Goal: Navigation & Orientation: Find specific page/section

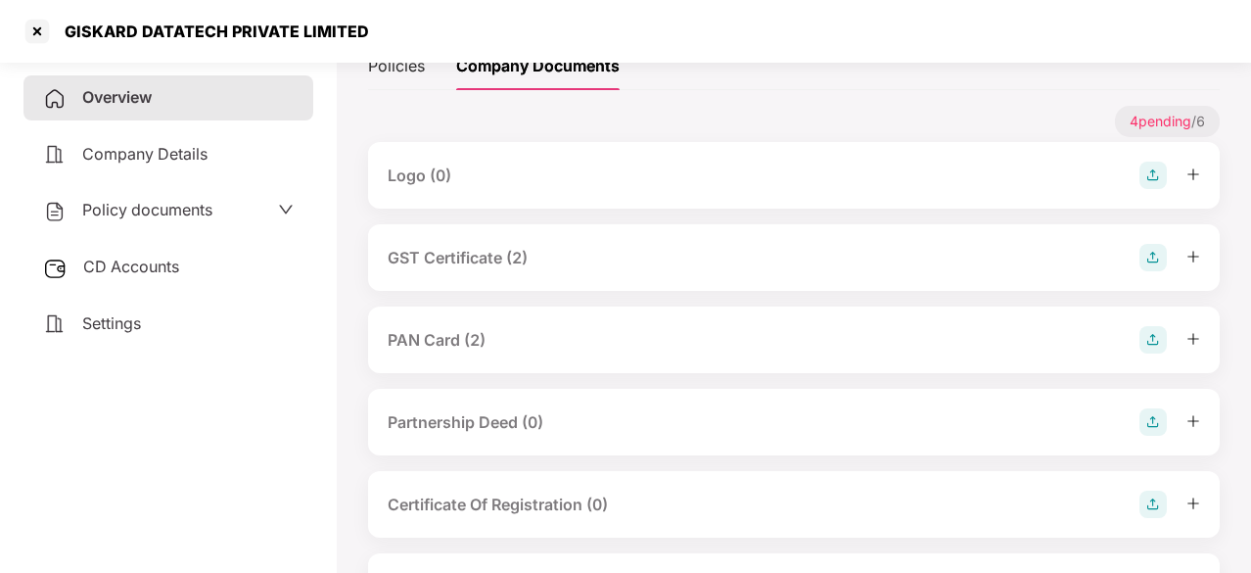
scroll to position [295, 0]
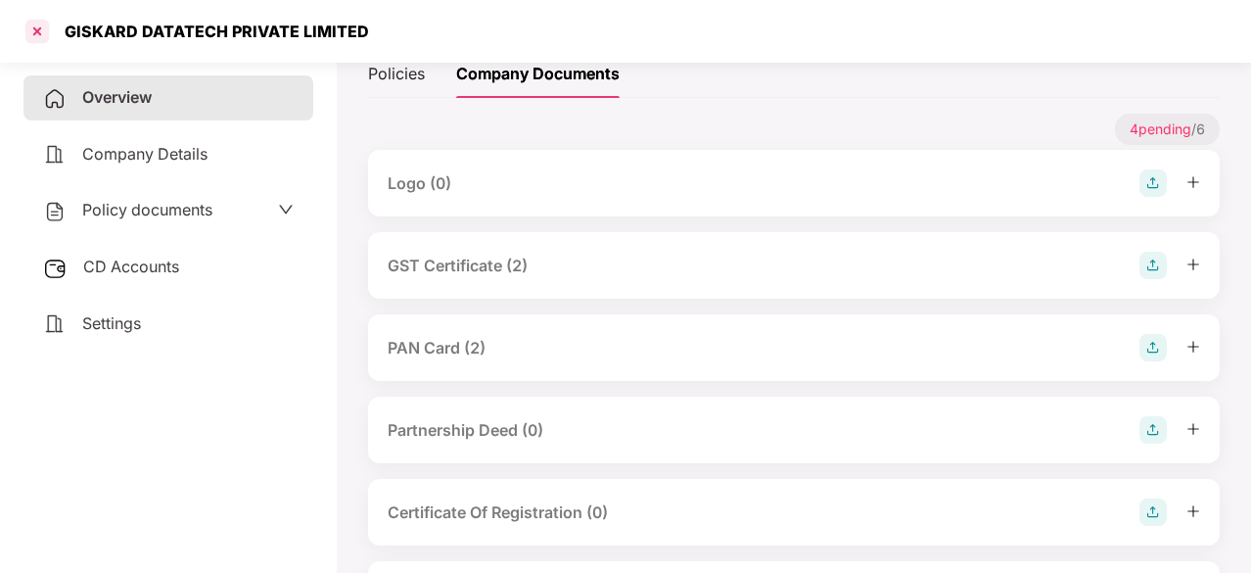
click at [34, 30] on div at bounding box center [37, 31] width 31 height 31
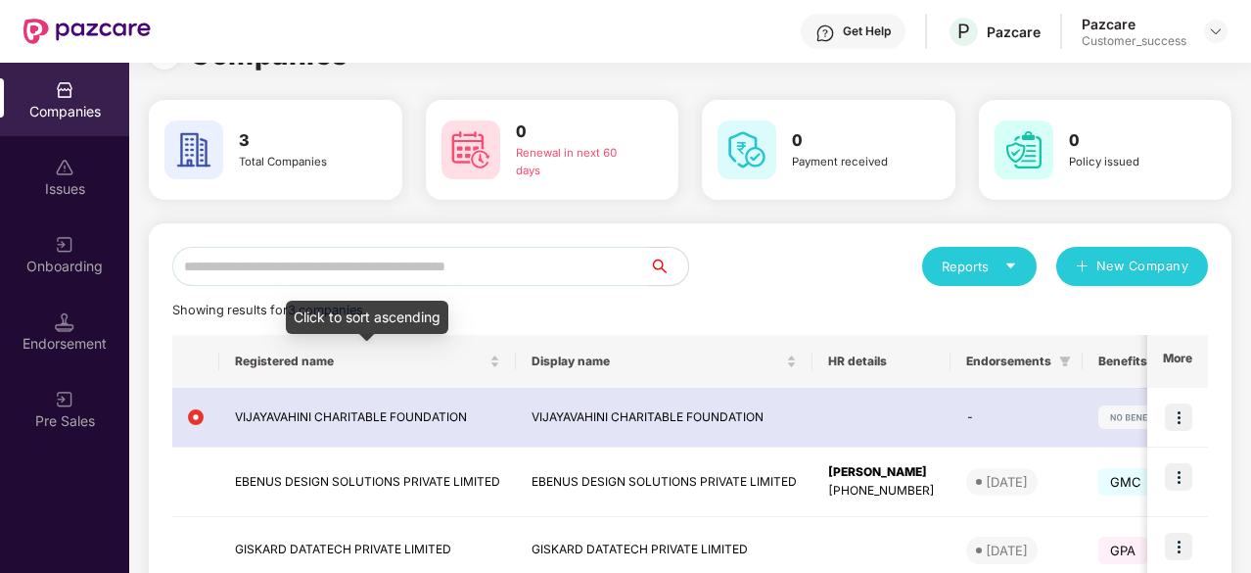
scroll to position [168, 0]
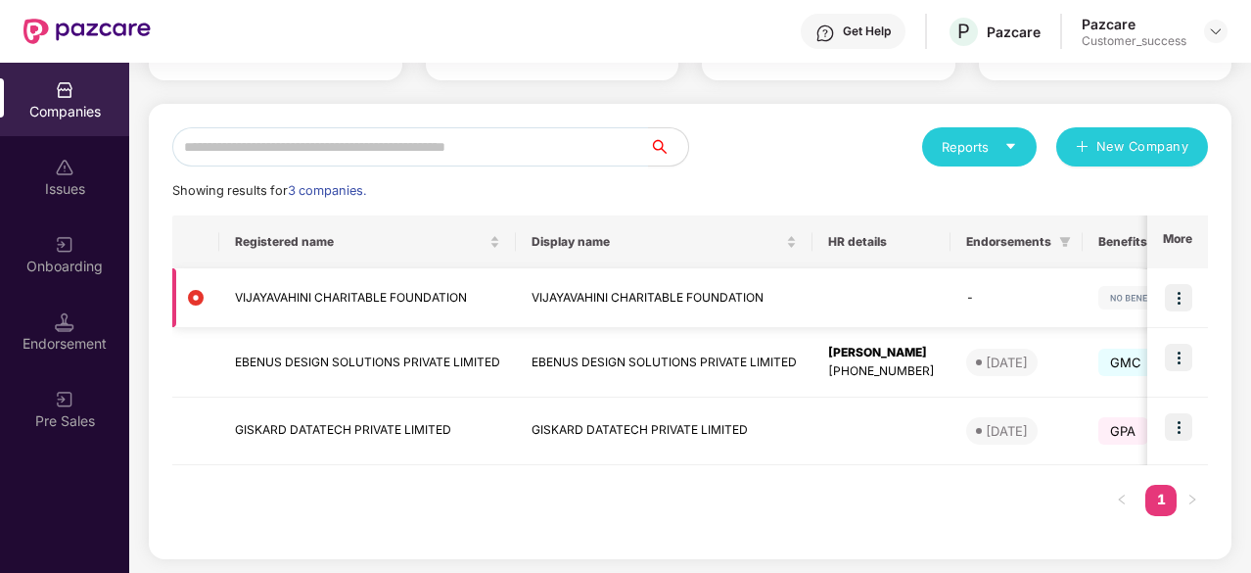
click at [1179, 302] on img at bounding box center [1178, 297] width 27 height 27
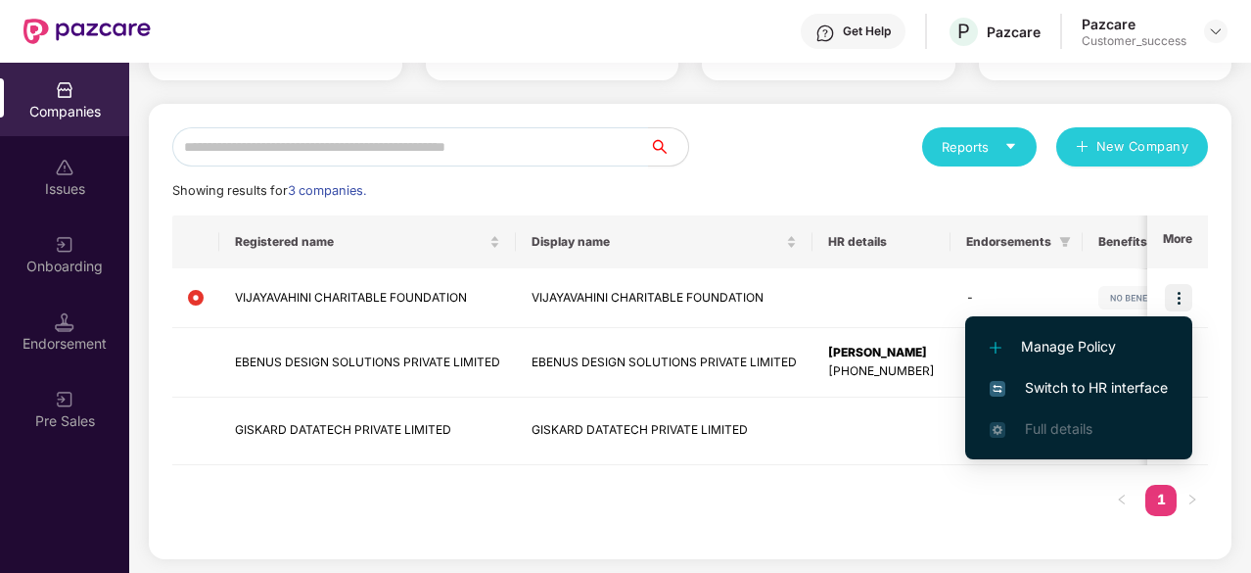
click at [1092, 379] on span "Switch to HR interface" at bounding box center [1079, 388] width 178 height 22
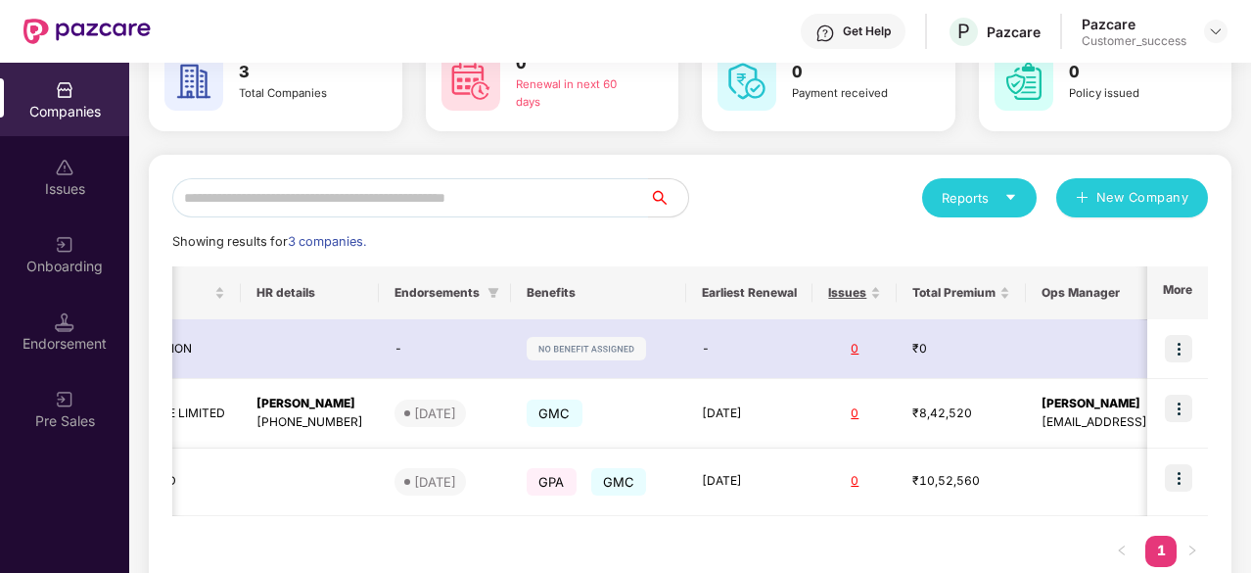
scroll to position [0, 614]
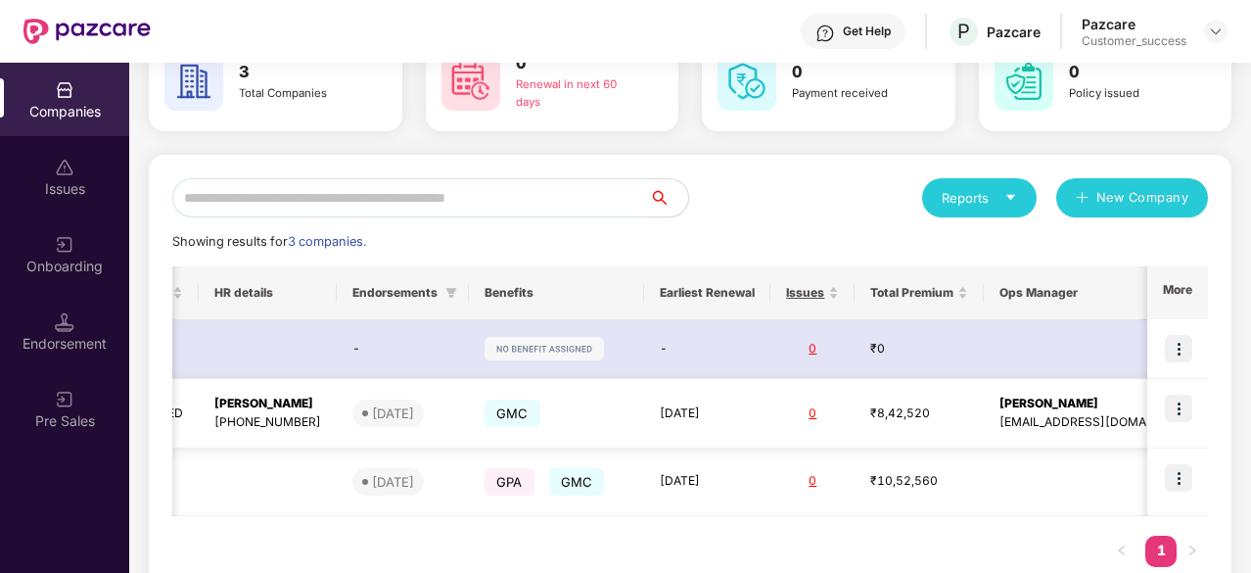
click at [1181, 411] on img at bounding box center [1178, 408] width 27 height 27
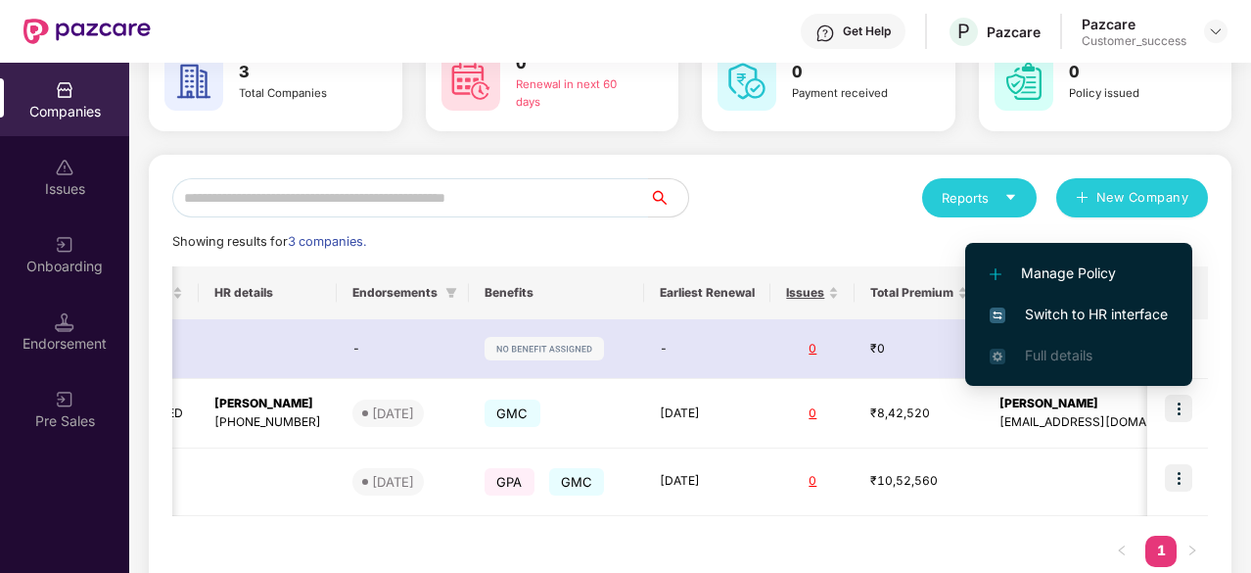
click at [1083, 322] on span "Switch to HR interface" at bounding box center [1079, 314] width 178 height 22
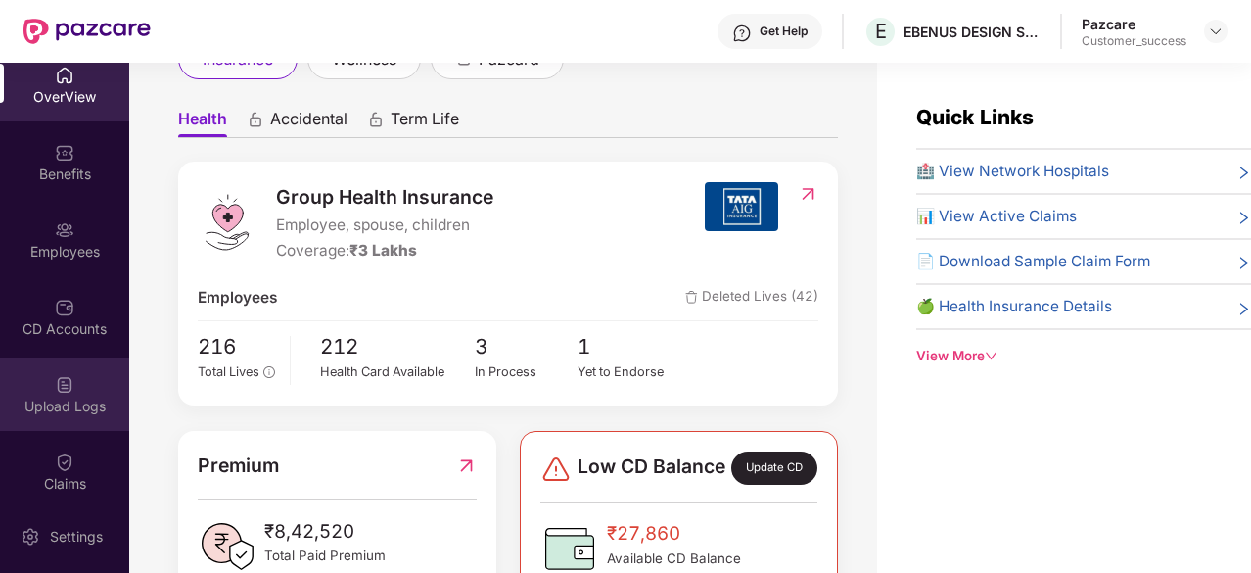
scroll to position [0, 0]
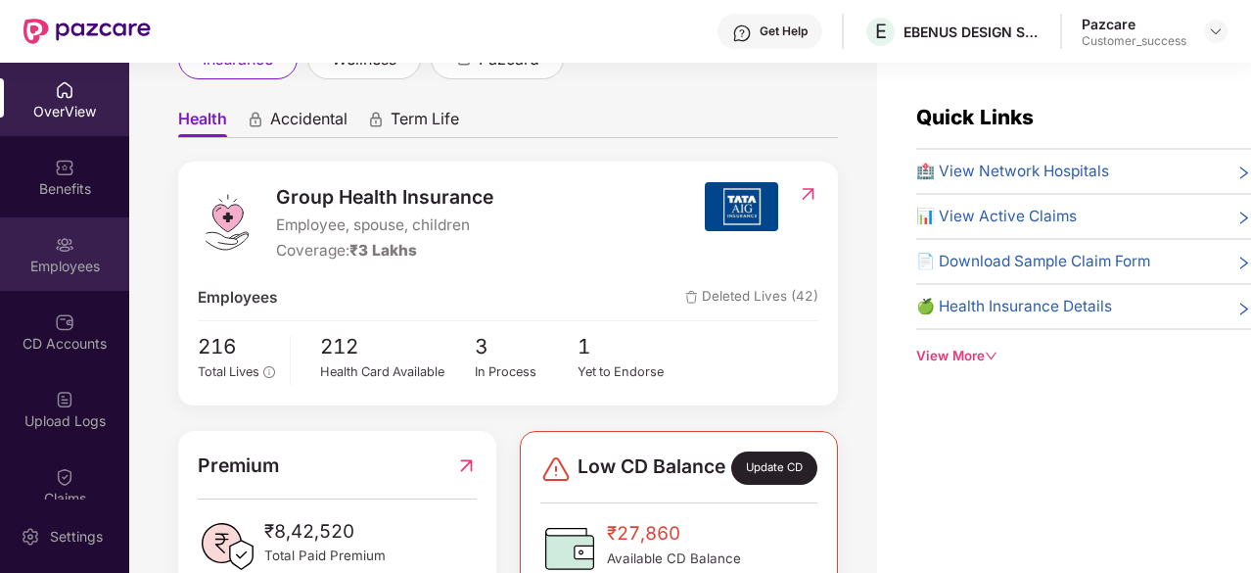
click at [70, 267] on div "Employees" at bounding box center [64, 266] width 129 height 20
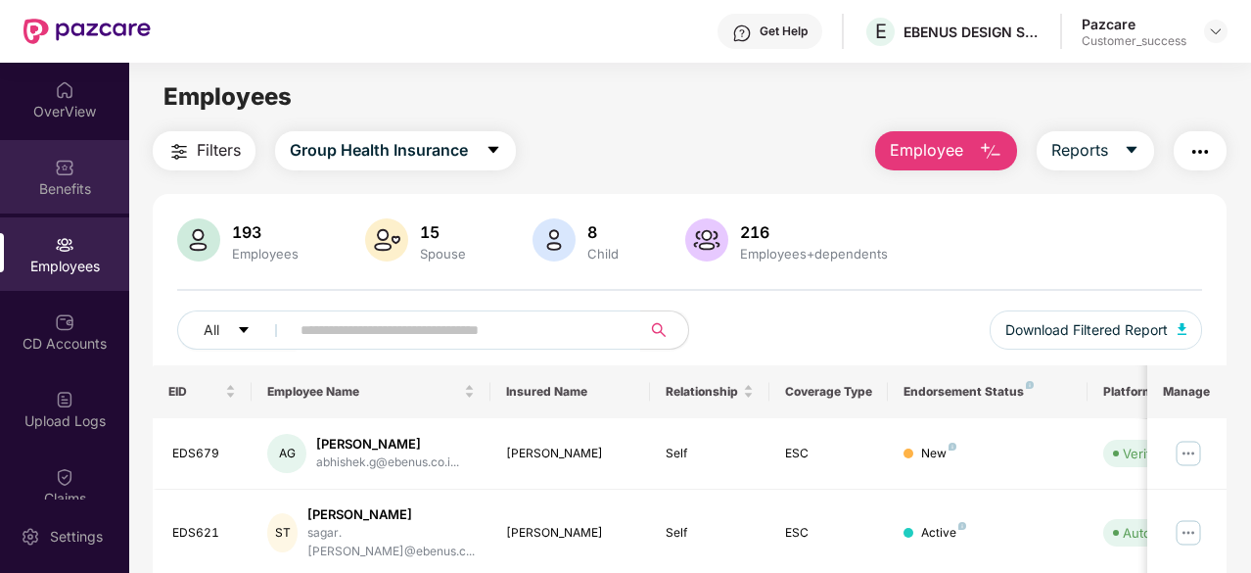
click at [66, 182] on div "Benefits" at bounding box center [64, 189] width 129 height 20
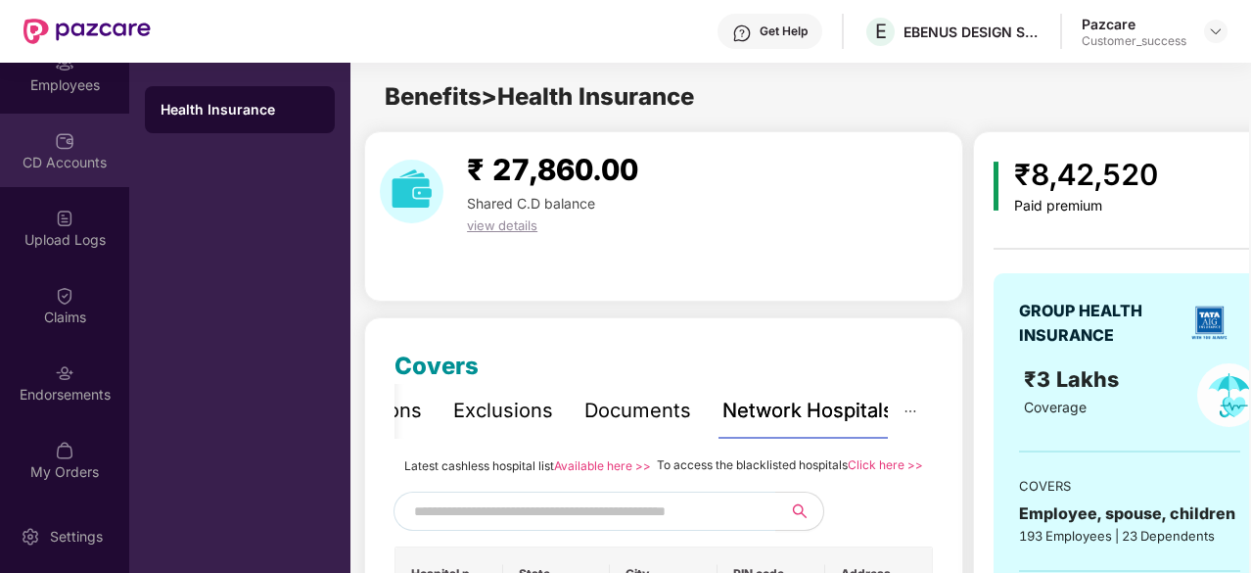
scroll to position [10, 0]
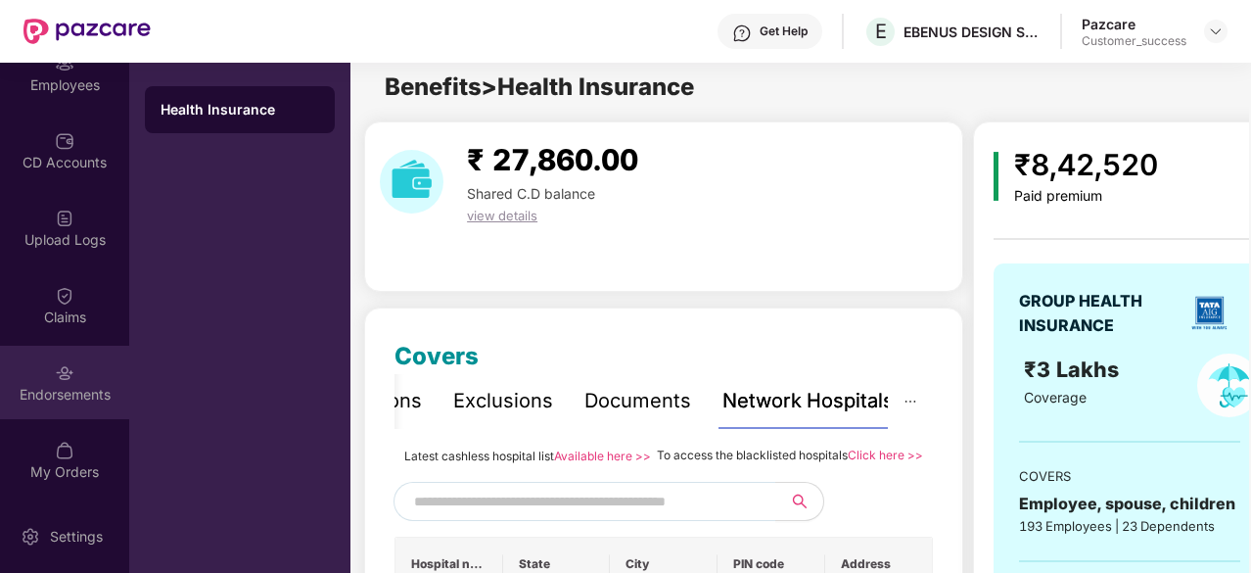
click at [61, 378] on img at bounding box center [65, 373] width 20 height 20
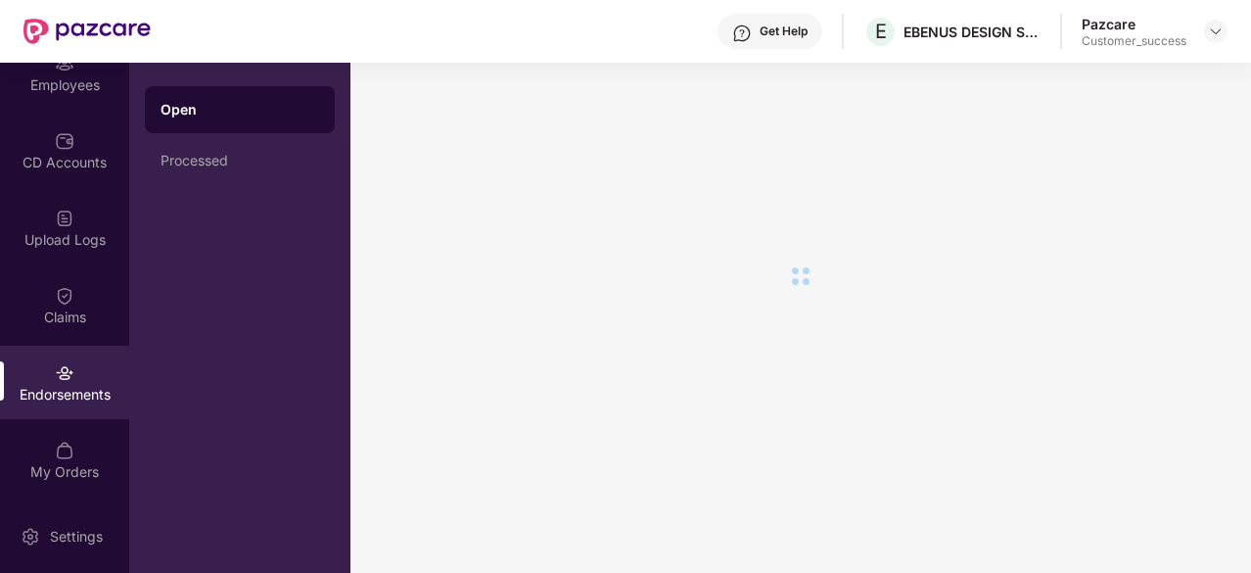
scroll to position [0, 0]
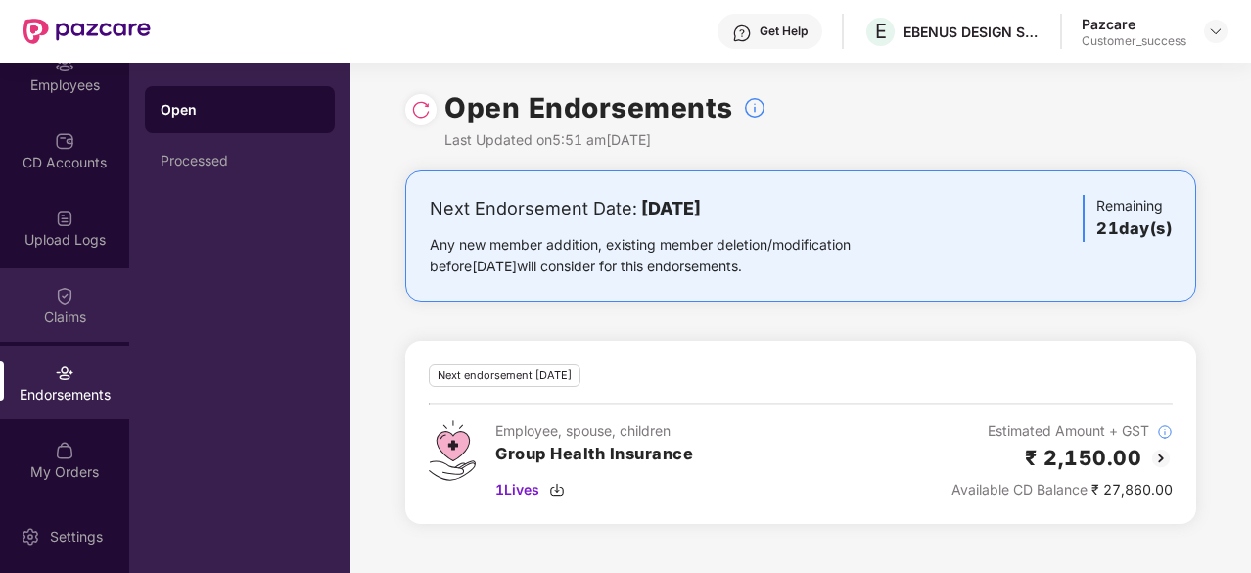
click at [66, 302] on img at bounding box center [65, 296] width 20 height 20
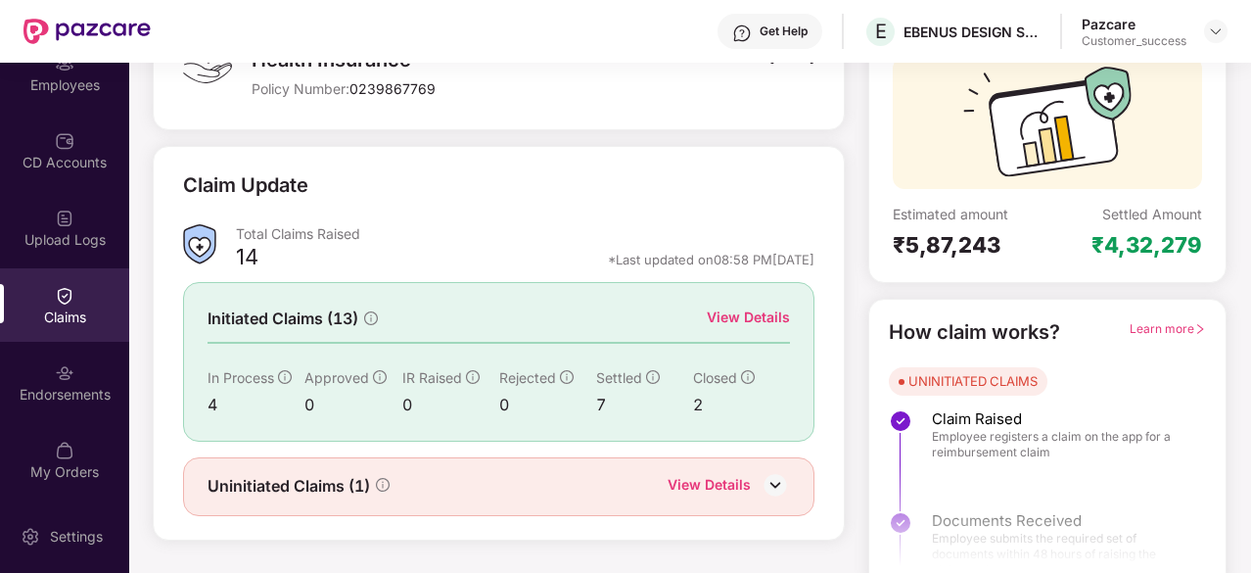
scroll to position [192, 0]
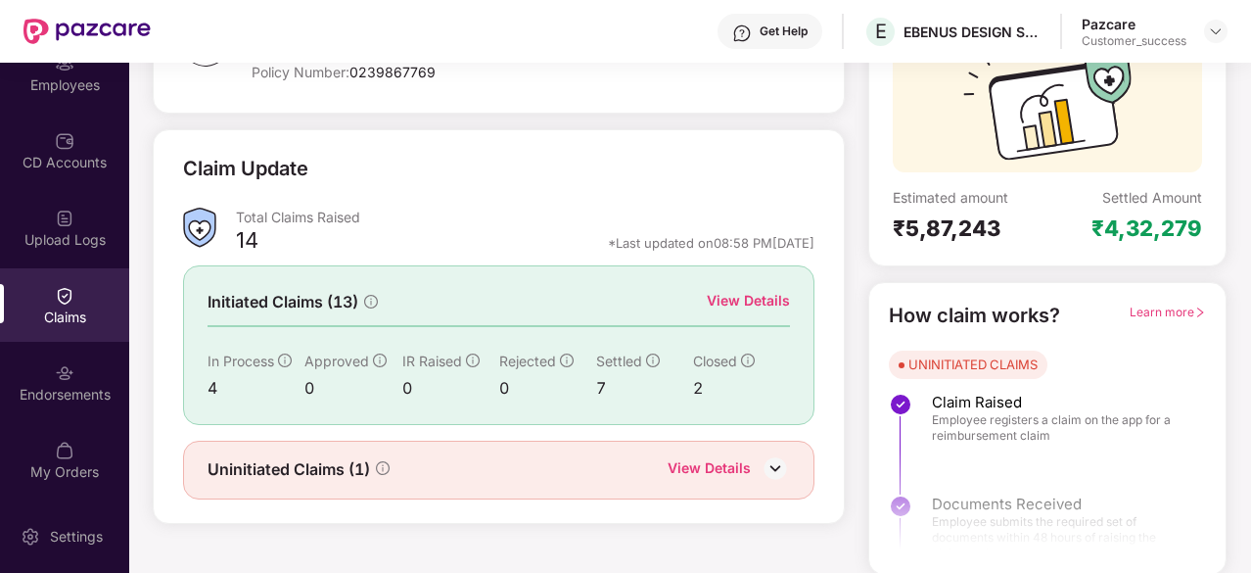
click at [687, 469] on div "View Details" at bounding box center [709, 469] width 83 height 25
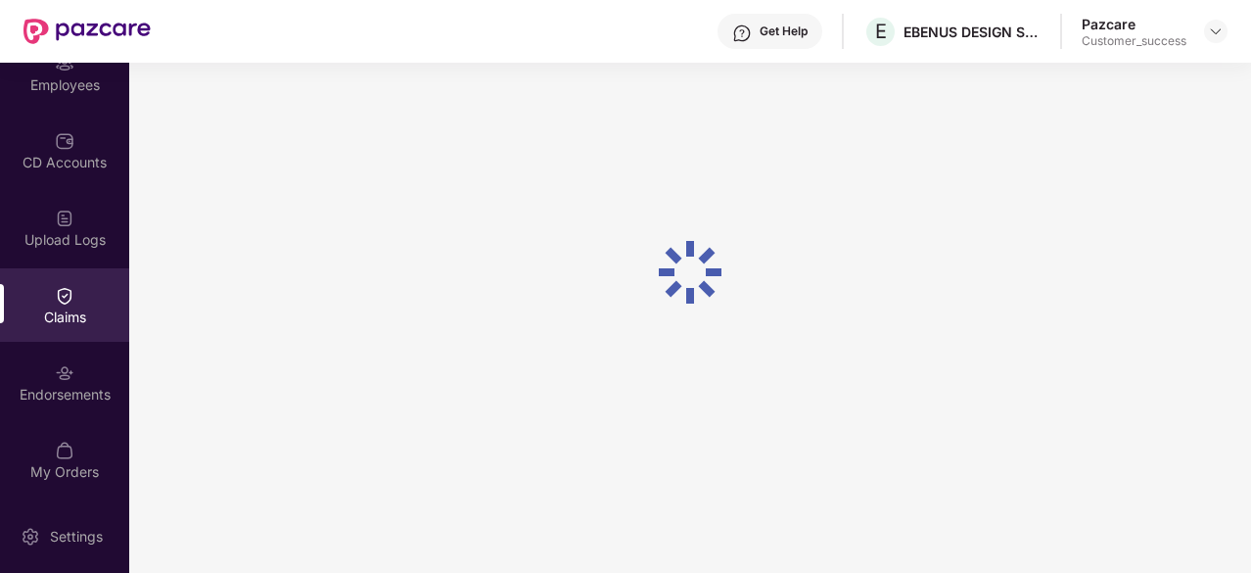
scroll to position [63, 0]
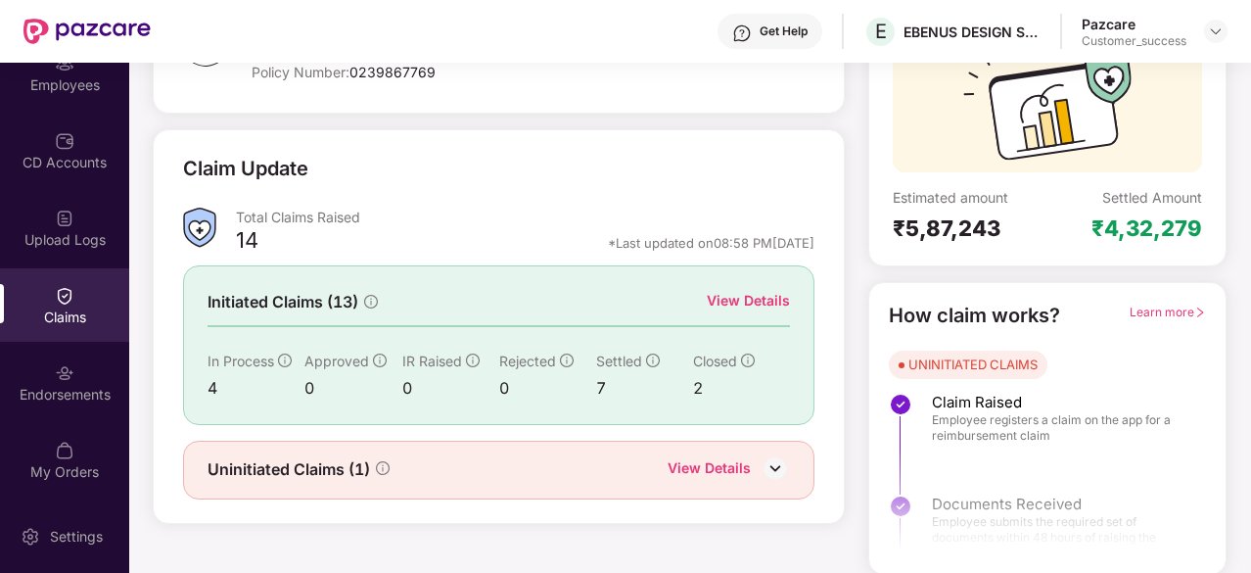
click at [739, 304] on div "View Details" at bounding box center [748, 301] width 83 height 22
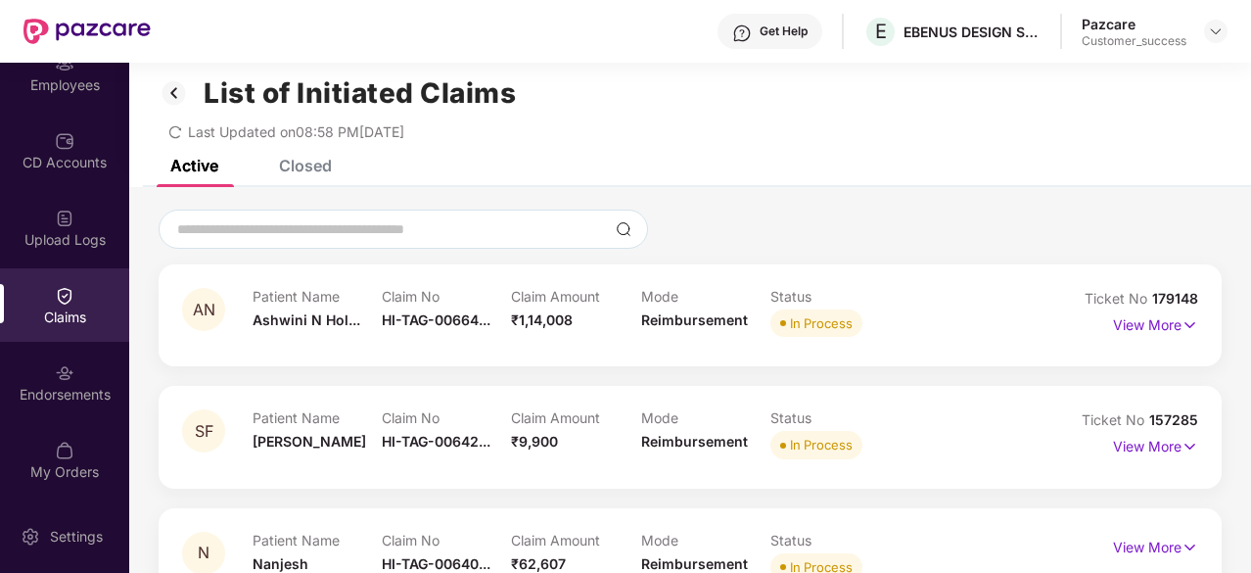
scroll to position [0, 0]
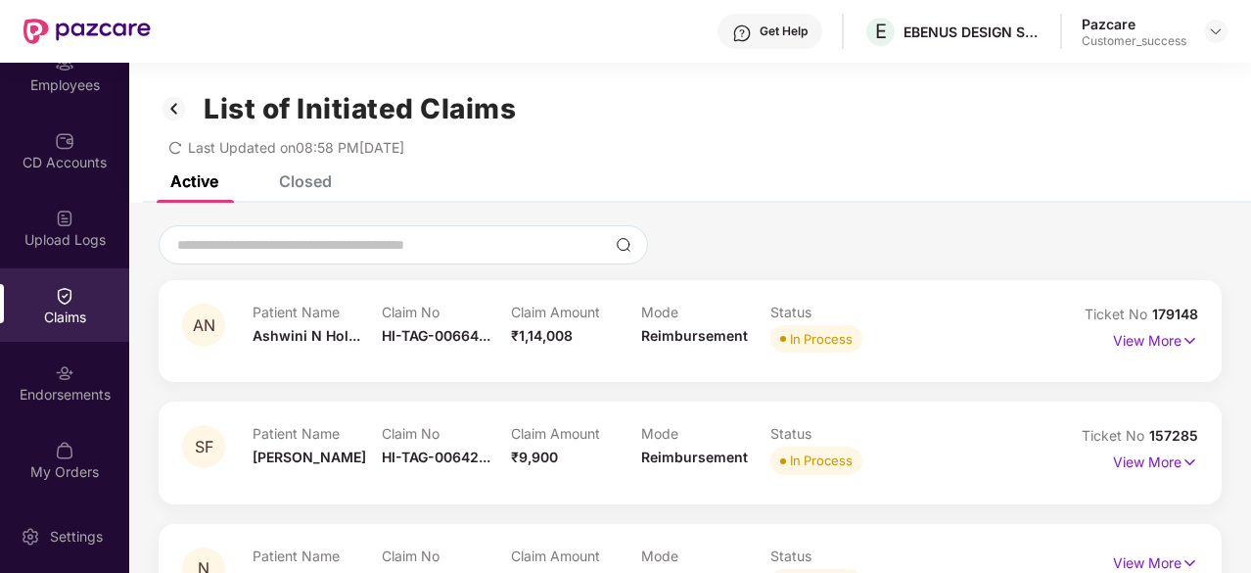
click at [180, 107] on img at bounding box center [174, 108] width 31 height 33
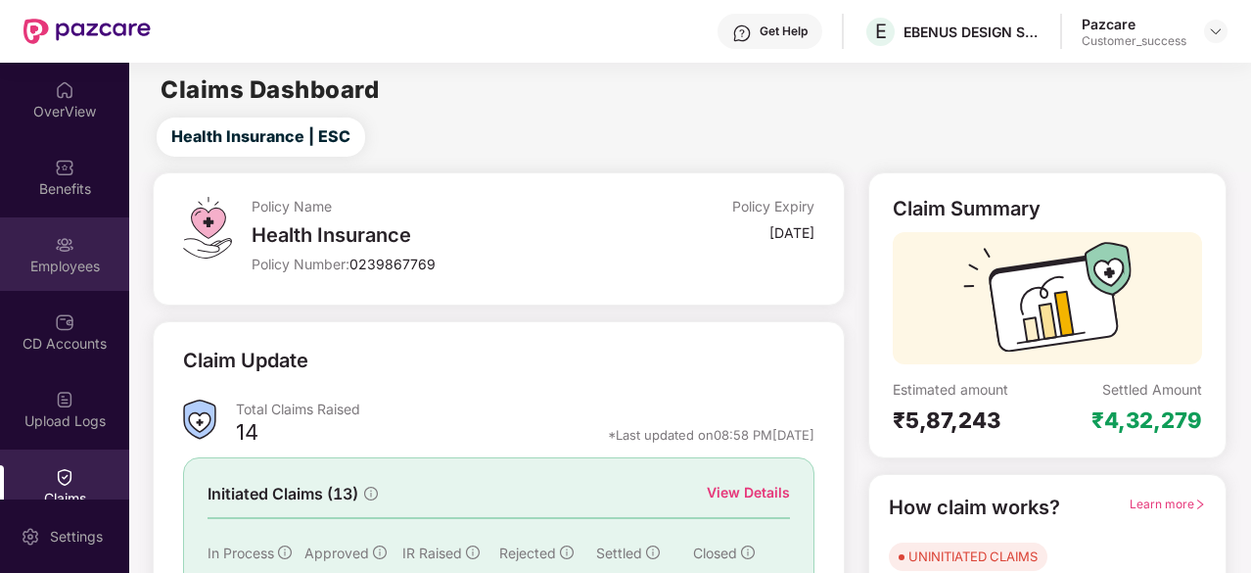
click at [69, 255] on div "Employees" at bounding box center [64, 253] width 129 height 73
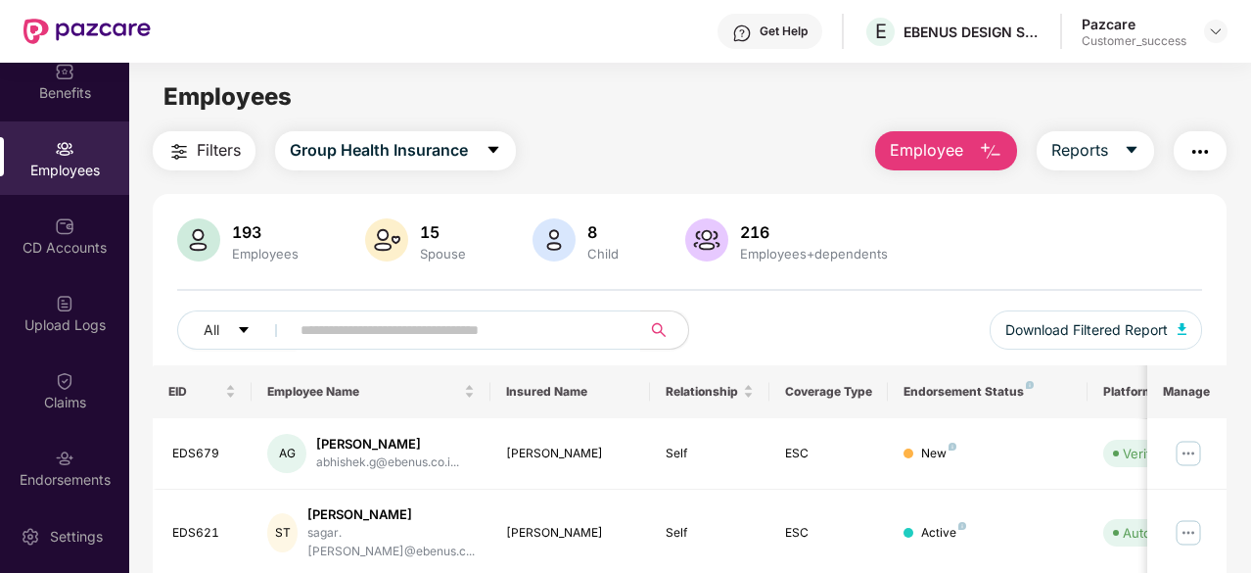
scroll to position [181, 0]
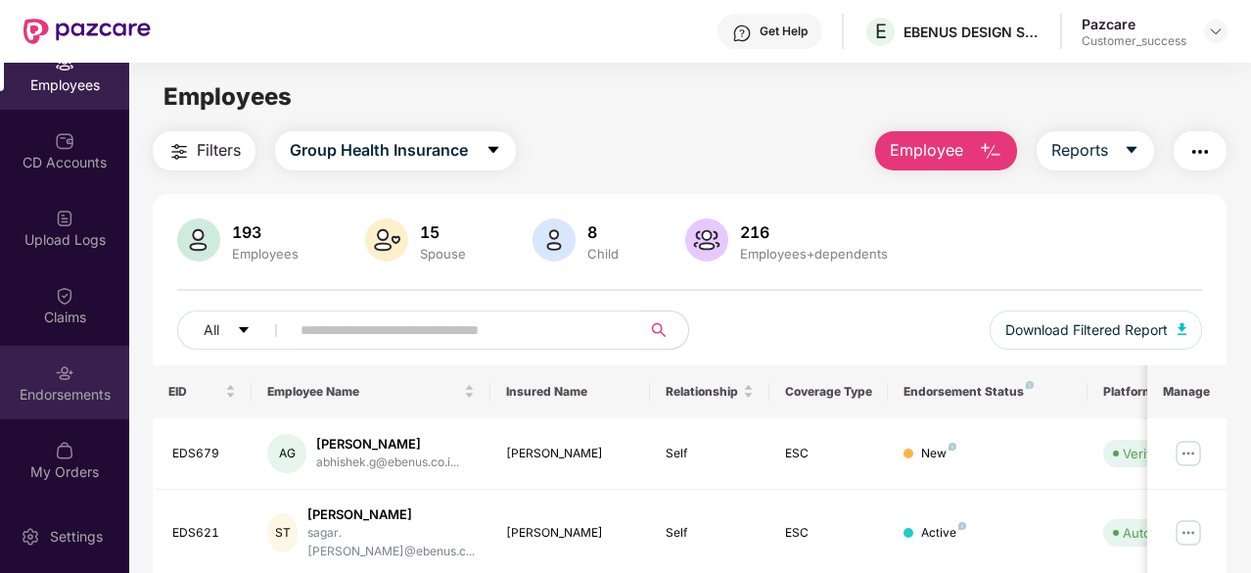
click at [75, 413] on div "Endorsements" at bounding box center [64, 382] width 129 height 73
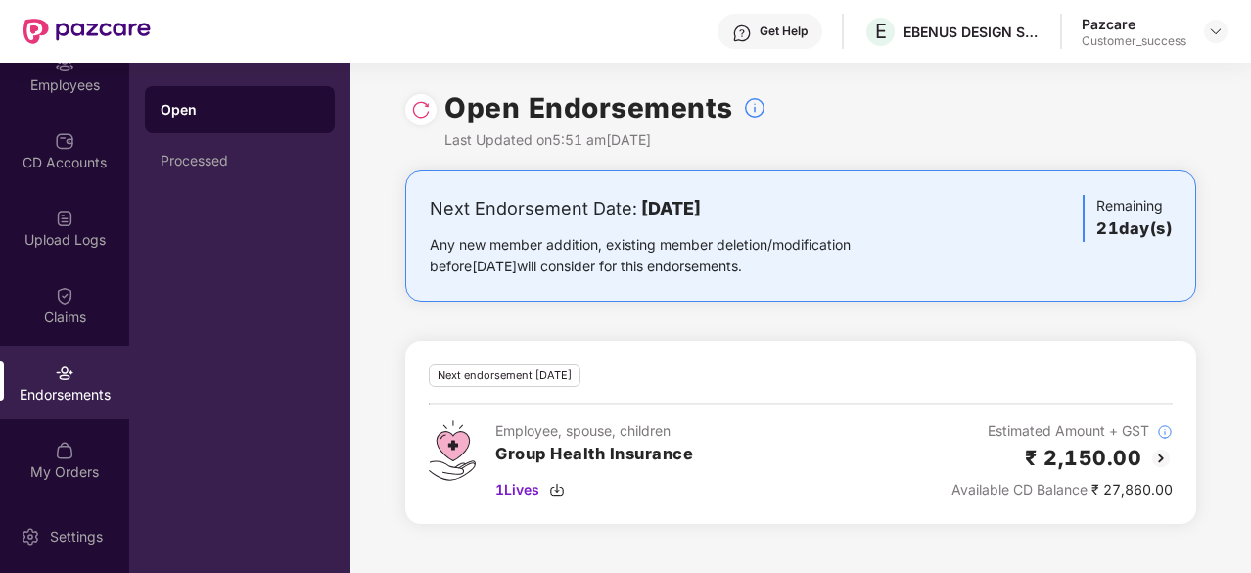
click at [1157, 456] on img at bounding box center [1160, 457] width 23 height 23
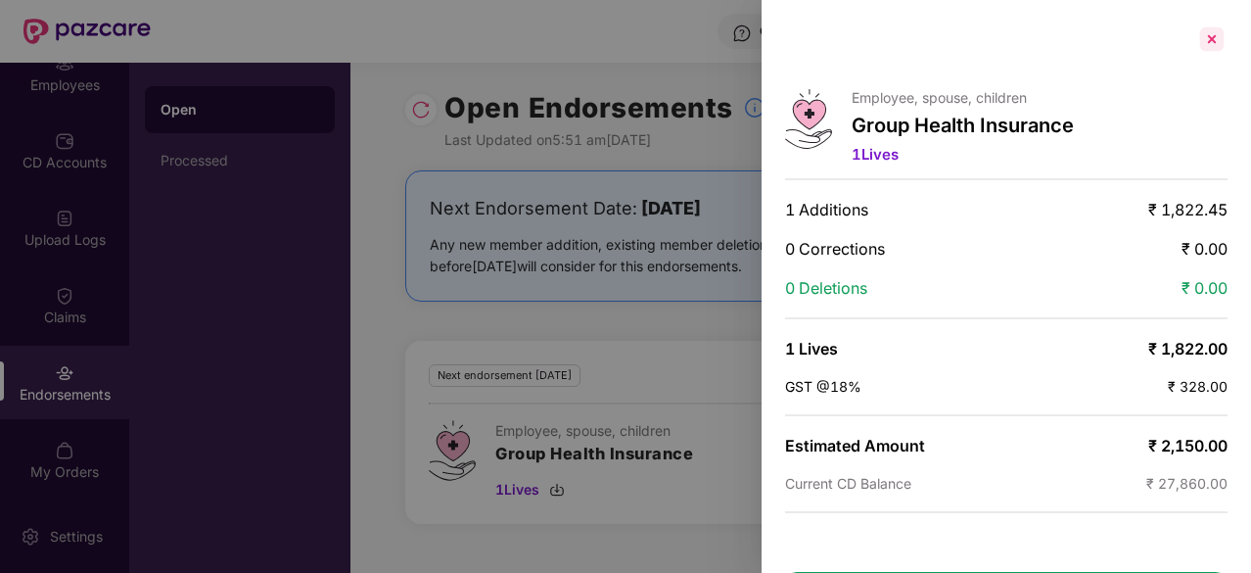
click at [1210, 44] on div at bounding box center [1211, 38] width 31 height 31
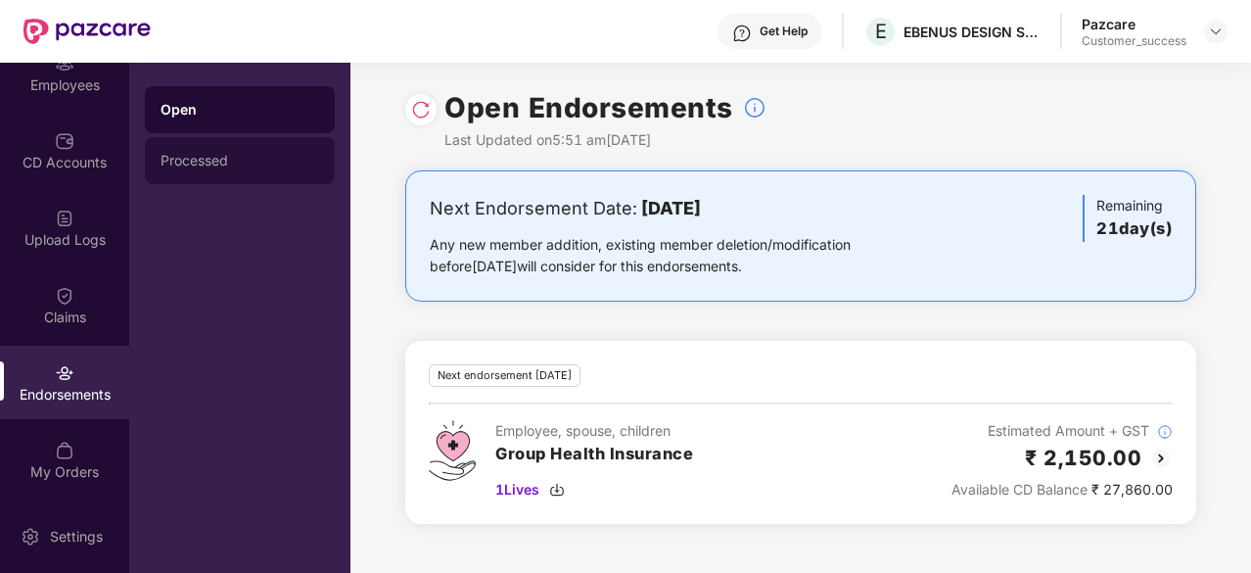
click at [222, 175] on div "Processed" at bounding box center [240, 160] width 190 height 47
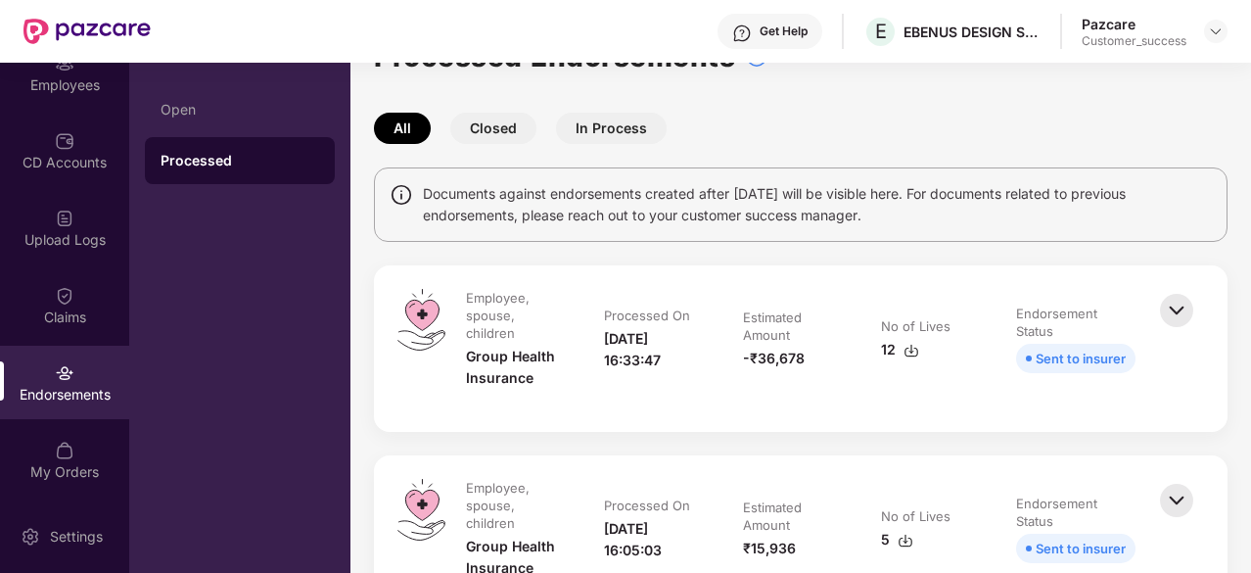
scroll to position [0, 0]
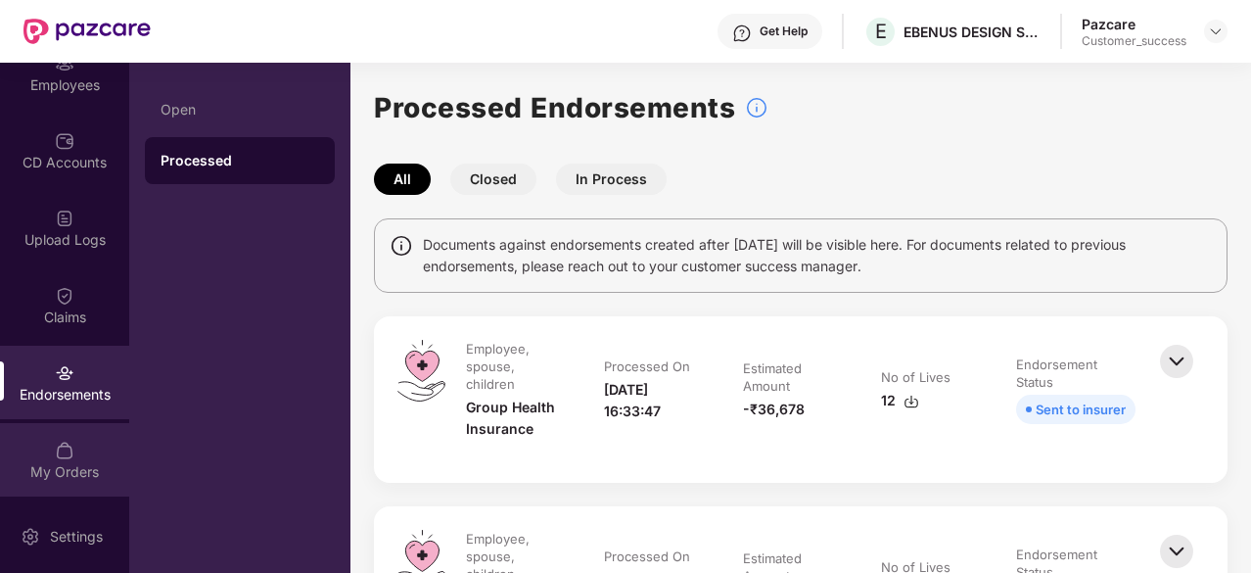
click at [69, 436] on div "My Orders" at bounding box center [64, 459] width 129 height 73
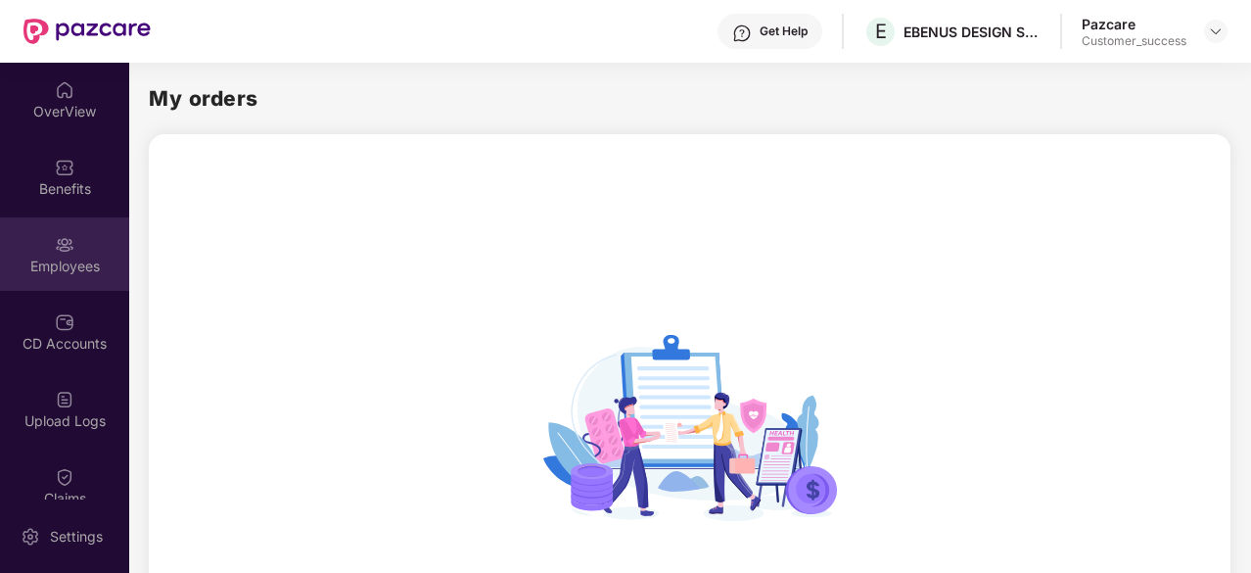
click at [58, 275] on div "Employees" at bounding box center [64, 266] width 129 height 20
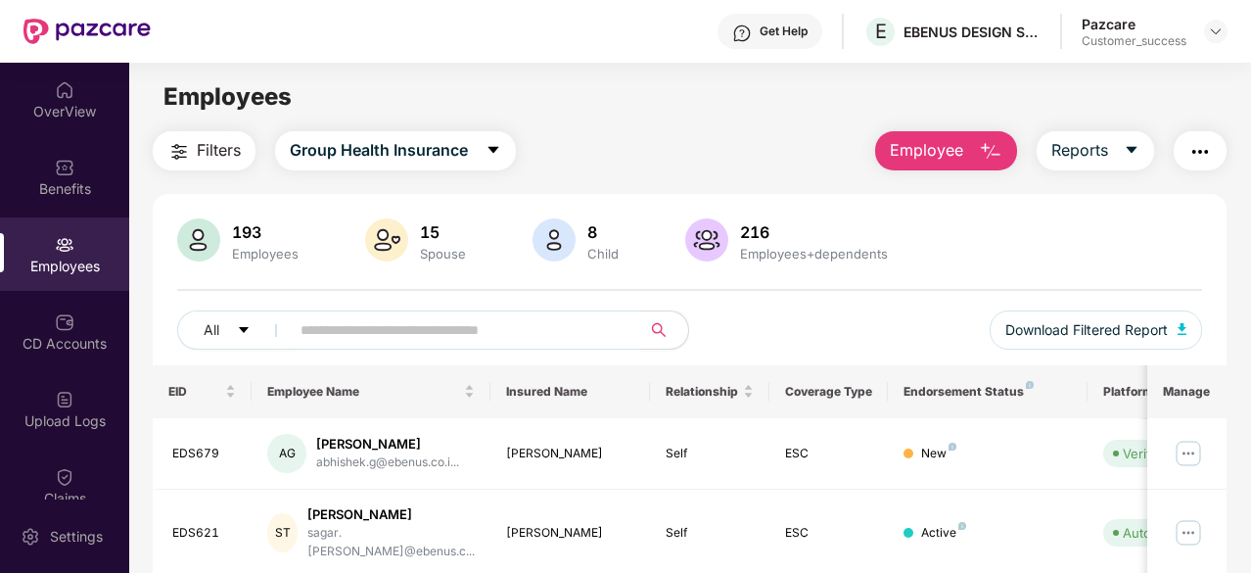
click at [1210, 38] on img at bounding box center [1216, 31] width 16 height 16
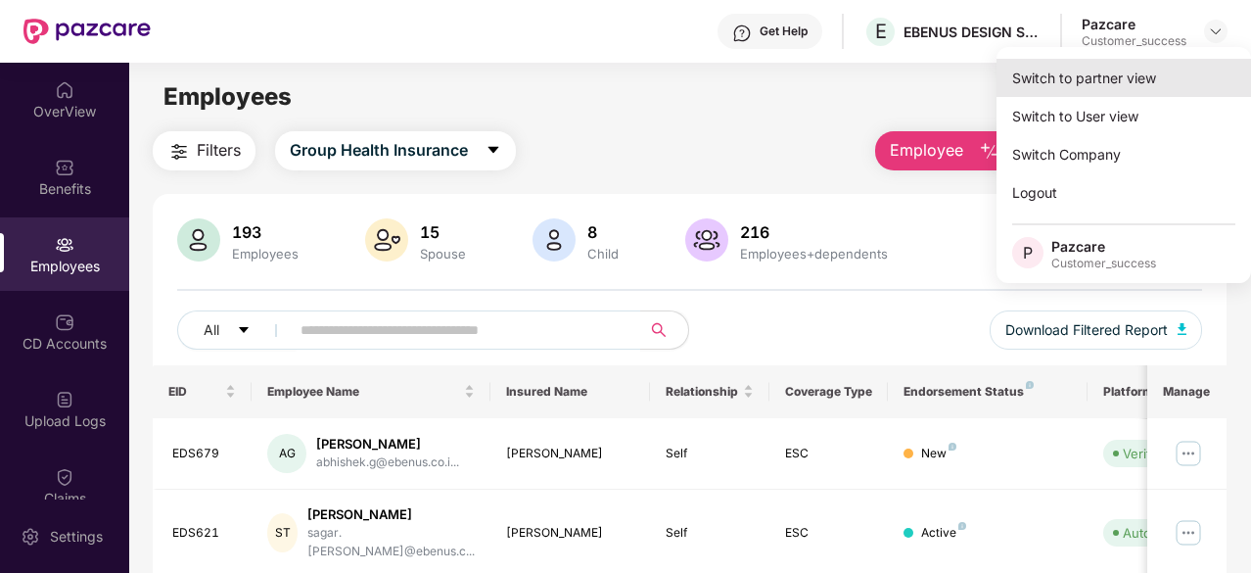
click at [1114, 82] on div "Switch to partner view" at bounding box center [1124, 78] width 255 height 38
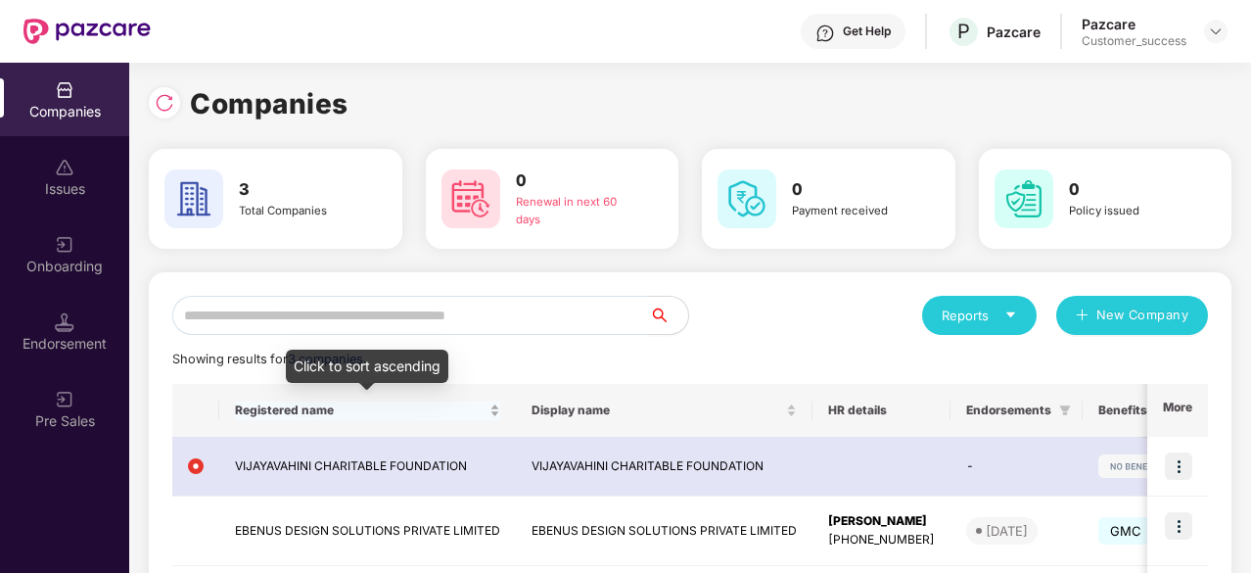
scroll to position [128, 0]
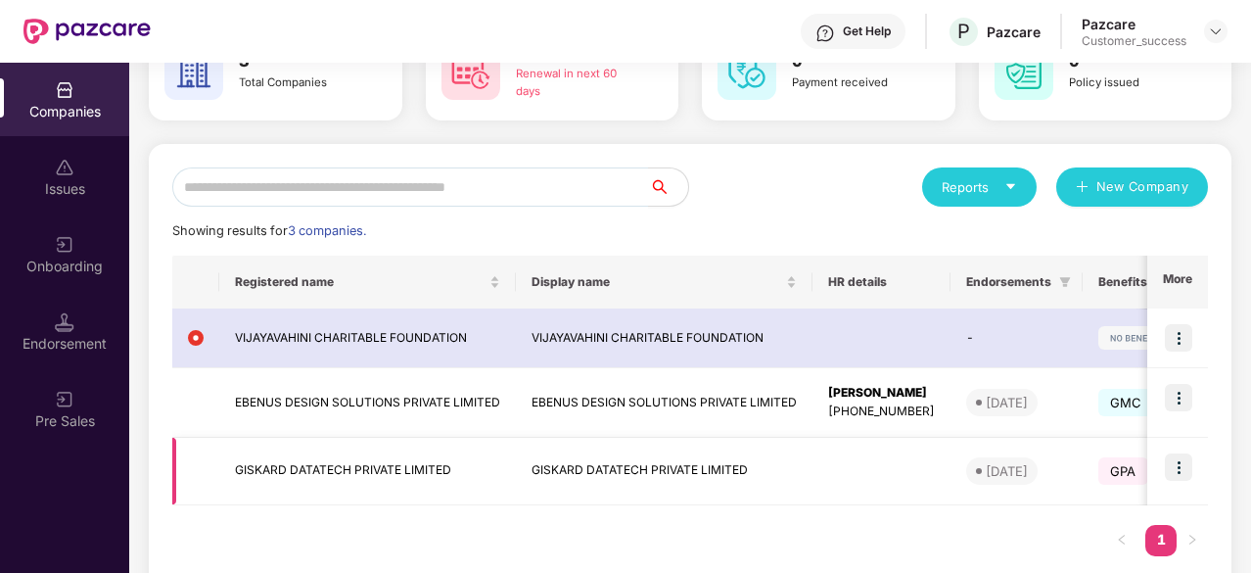
click at [545, 467] on td "GISKARD DATATECH PRIVATE LIMITED" at bounding box center [664, 472] width 297 height 68
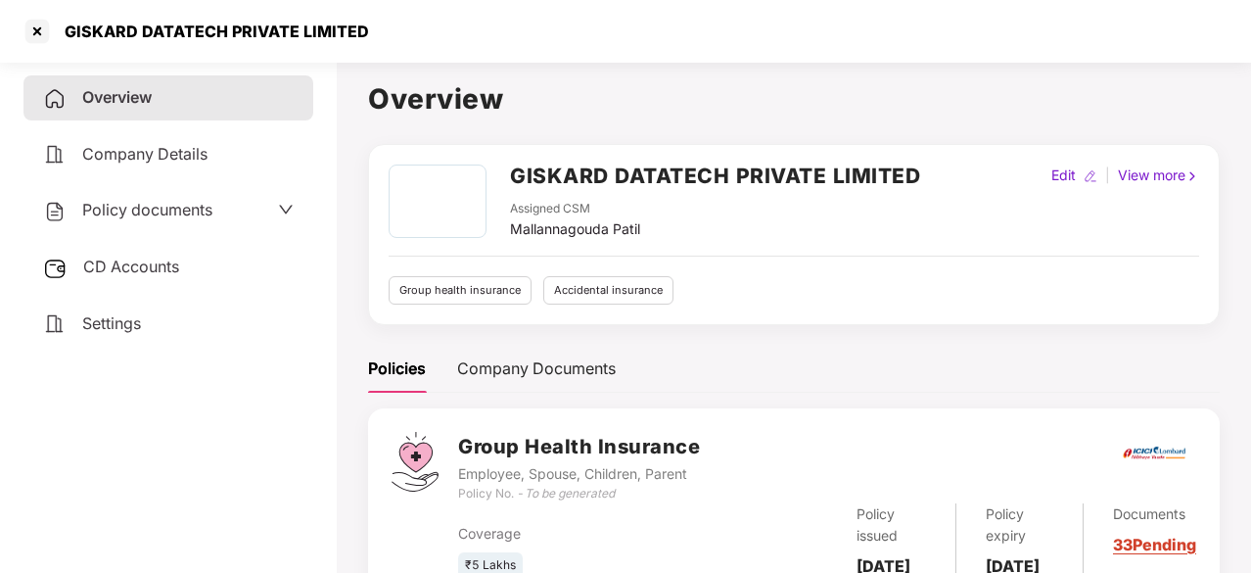
click at [618, 178] on h2 "GISKARD DATATECH PRIVATE LIMITED" at bounding box center [715, 176] width 410 height 32
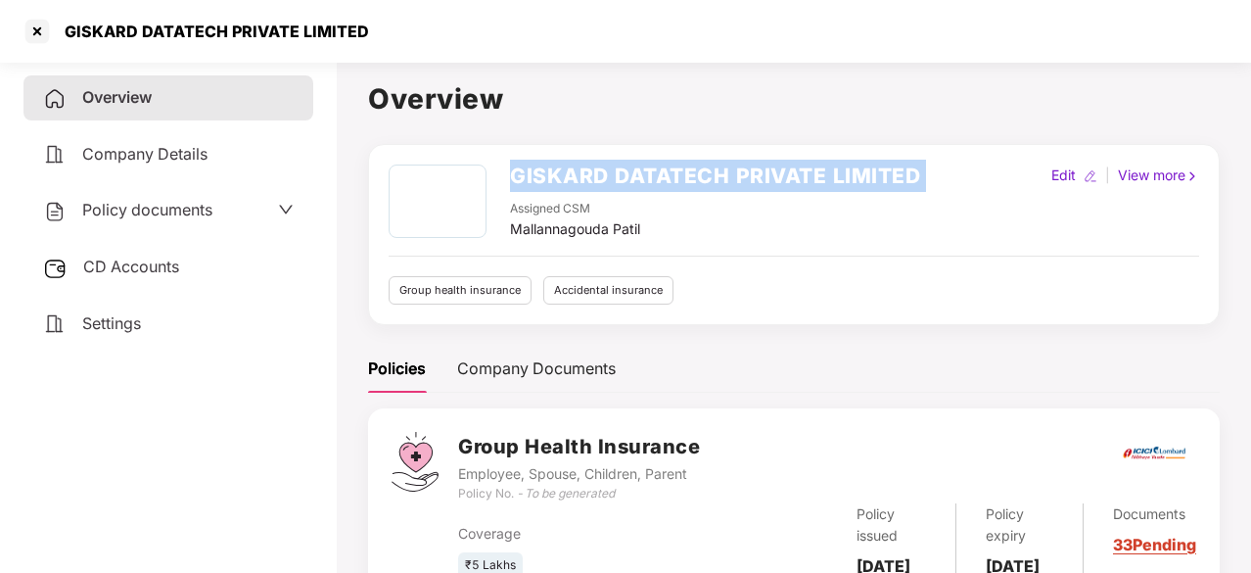
click at [618, 178] on h2 "GISKARD DATATECH PRIVATE LIMITED" at bounding box center [715, 176] width 410 height 32
copy h2 "GISKARD DATATECH PRIVATE LIMITED"
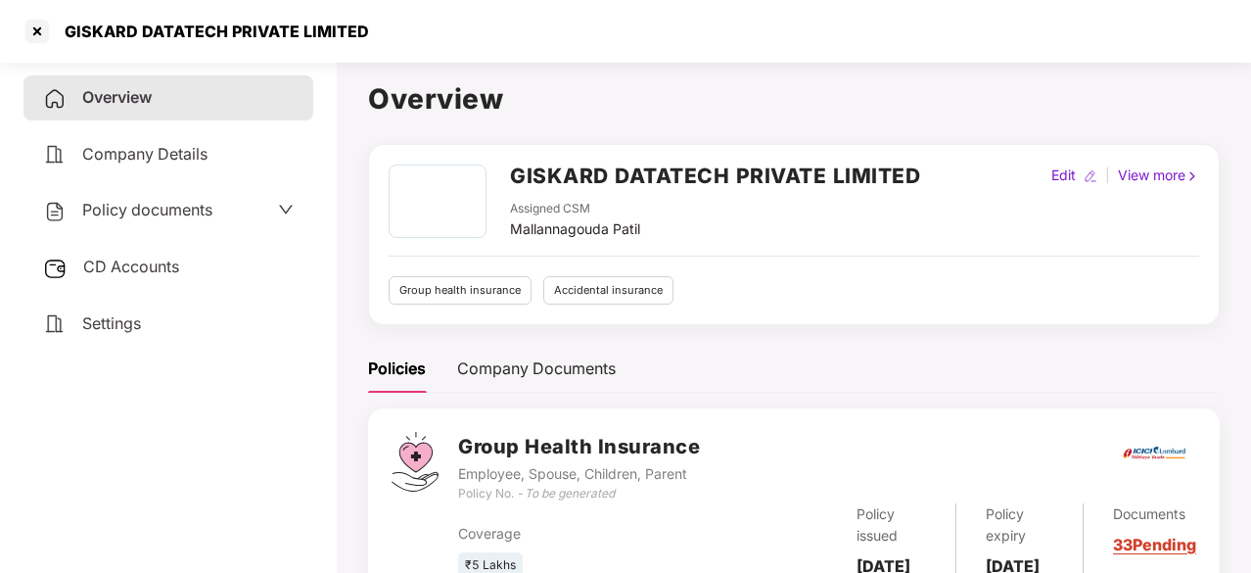
click at [219, 212] on div "Policy documents" at bounding box center [168, 210] width 251 height 25
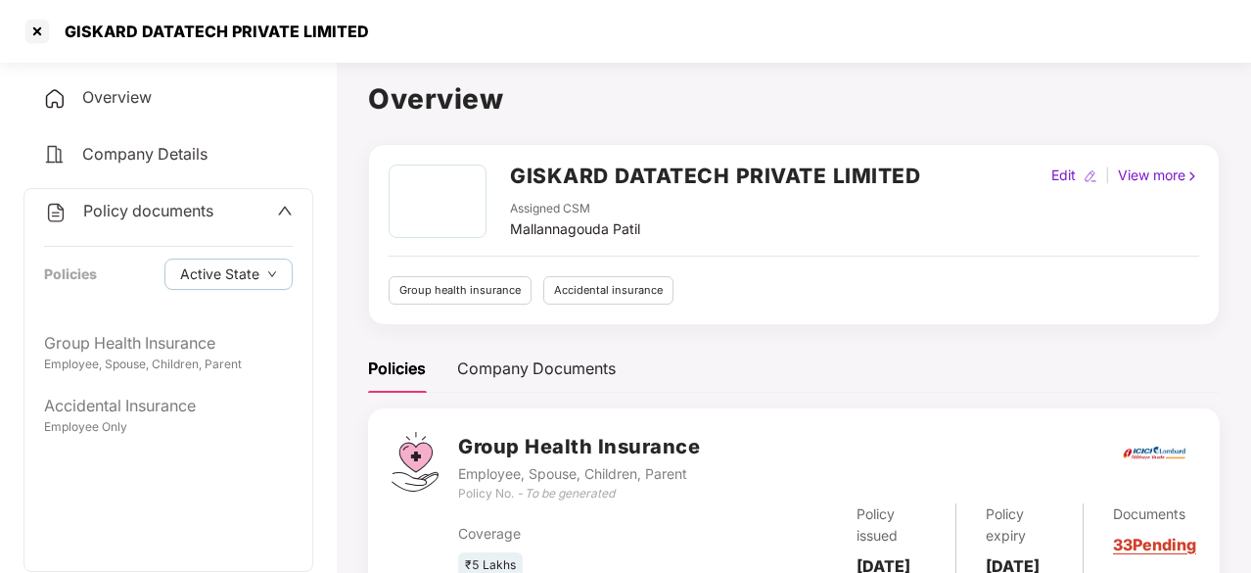
click at [181, 207] on span "Policy documents" at bounding box center [148, 211] width 130 height 20
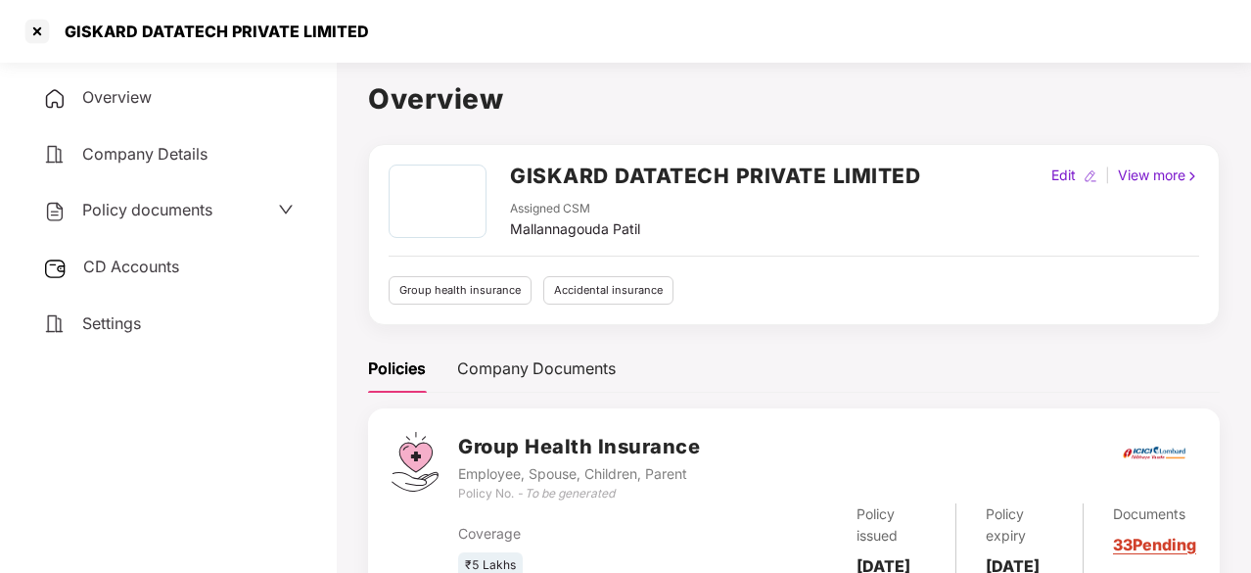
click at [489, 295] on div "Group health insurance" at bounding box center [460, 290] width 143 height 28
click at [488, 295] on div "Group health insurance" at bounding box center [460, 290] width 143 height 28
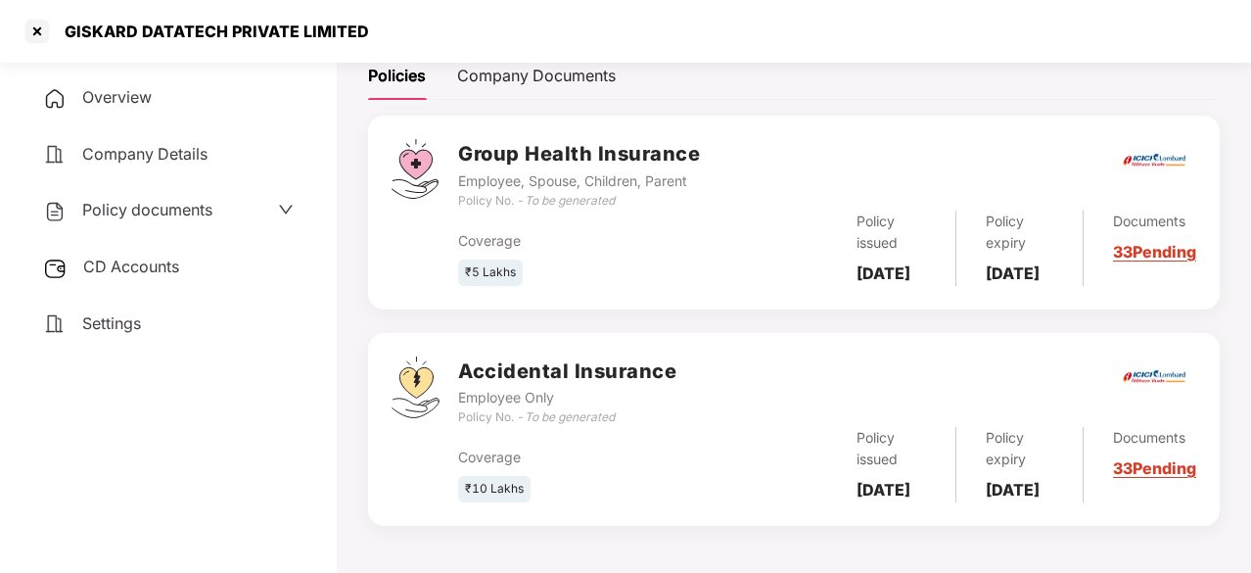
scroll to position [235, 0]
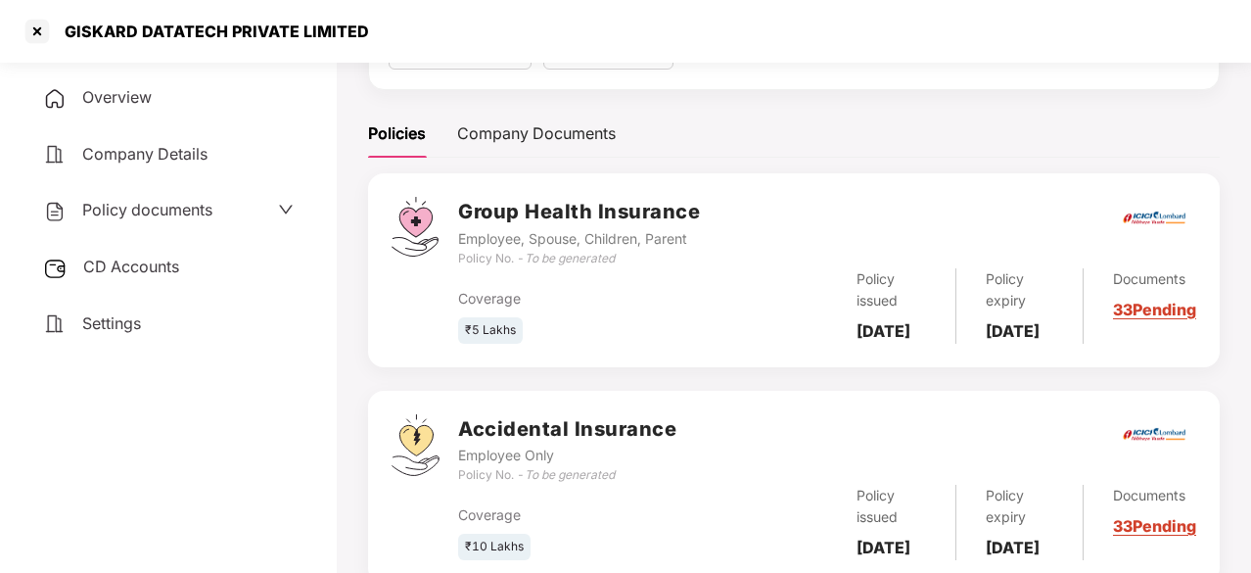
click at [670, 338] on div "Coverage ₹5 Lakhs" at bounding box center [581, 316] width 246 height 56
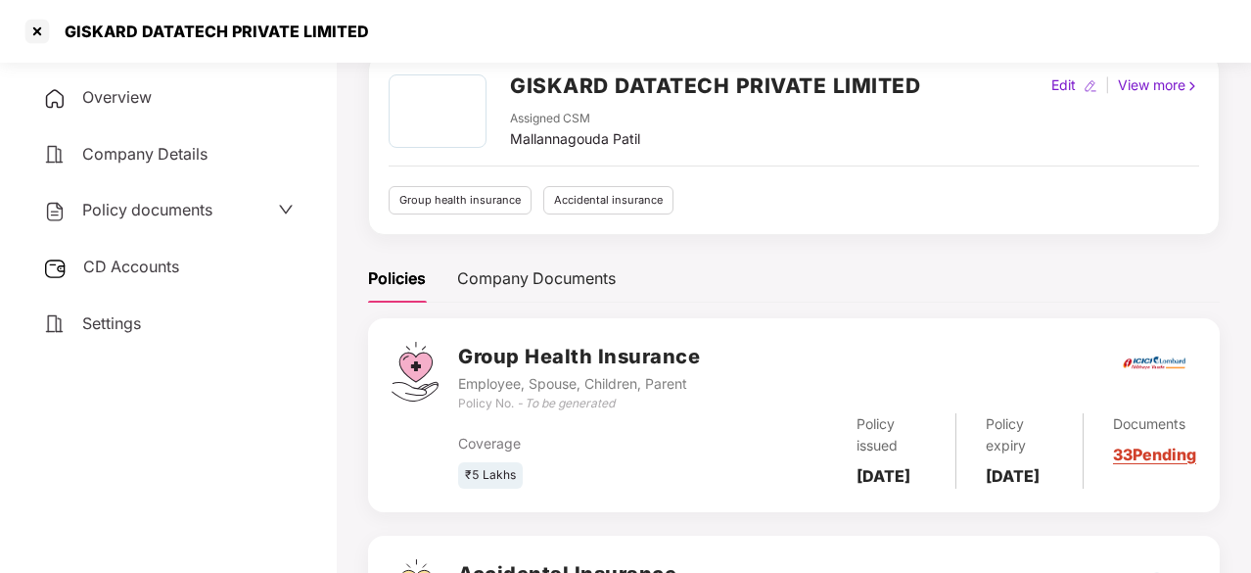
scroll to position [85, 0]
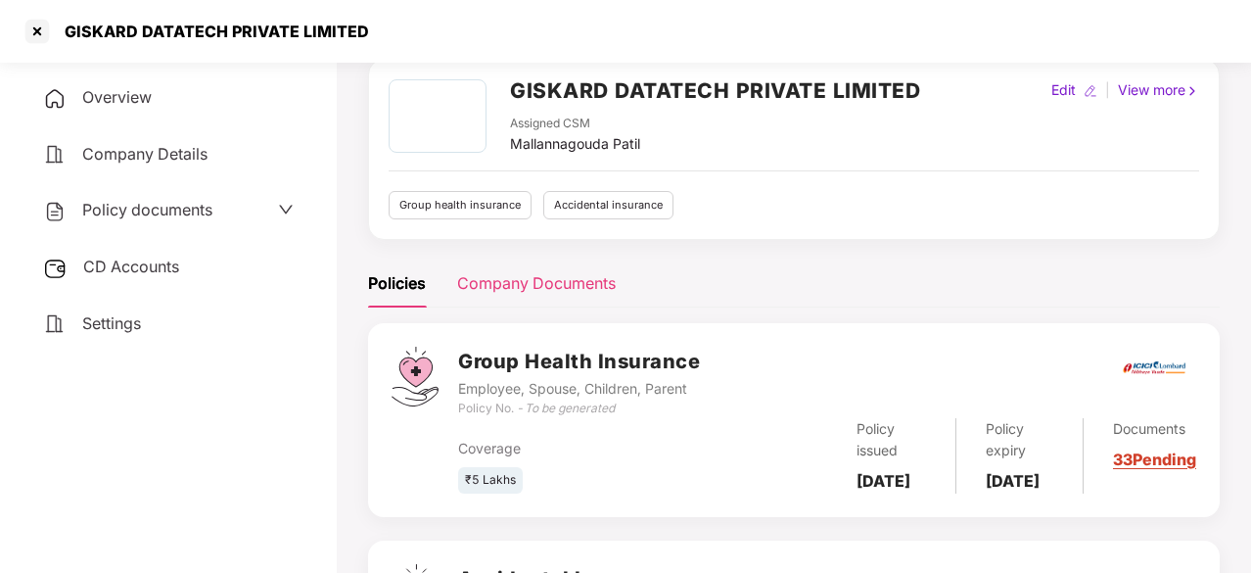
click at [528, 279] on div "Company Documents" at bounding box center [536, 283] width 159 height 24
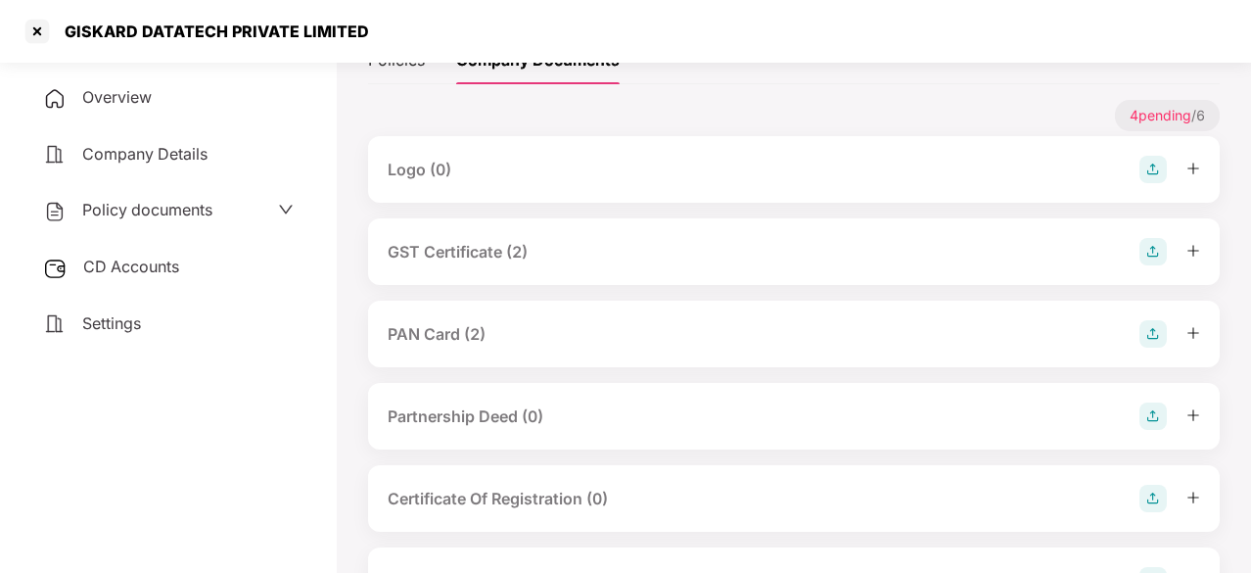
scroll to position [387, 0]
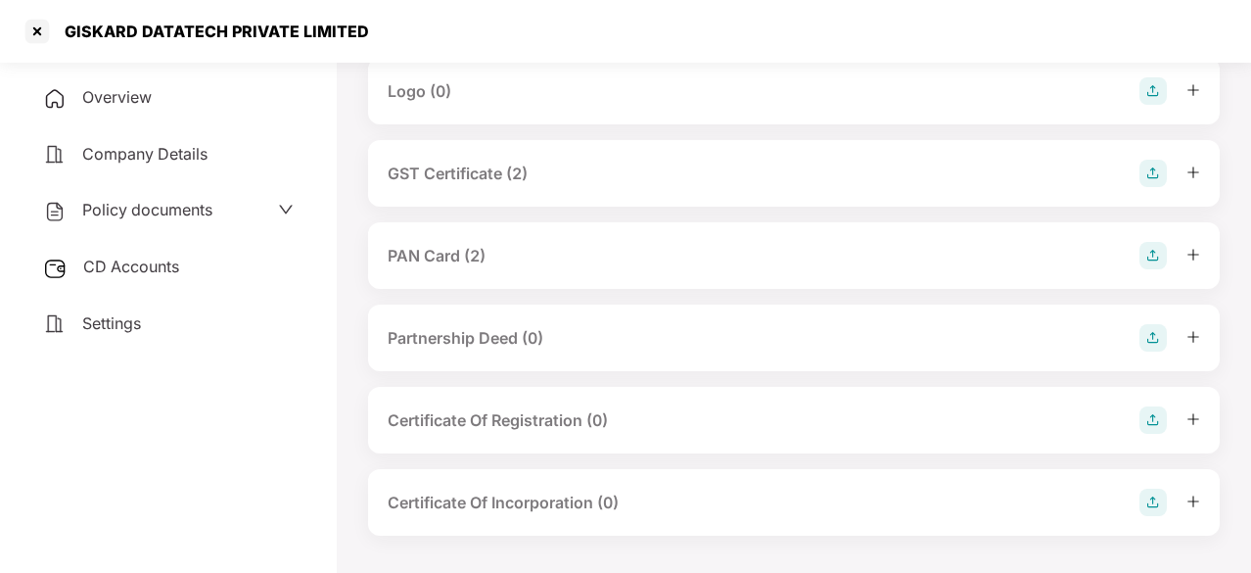
click at [173, 257] on span "CD Accounts" at bounding box center [131, 266] width 96 height 20
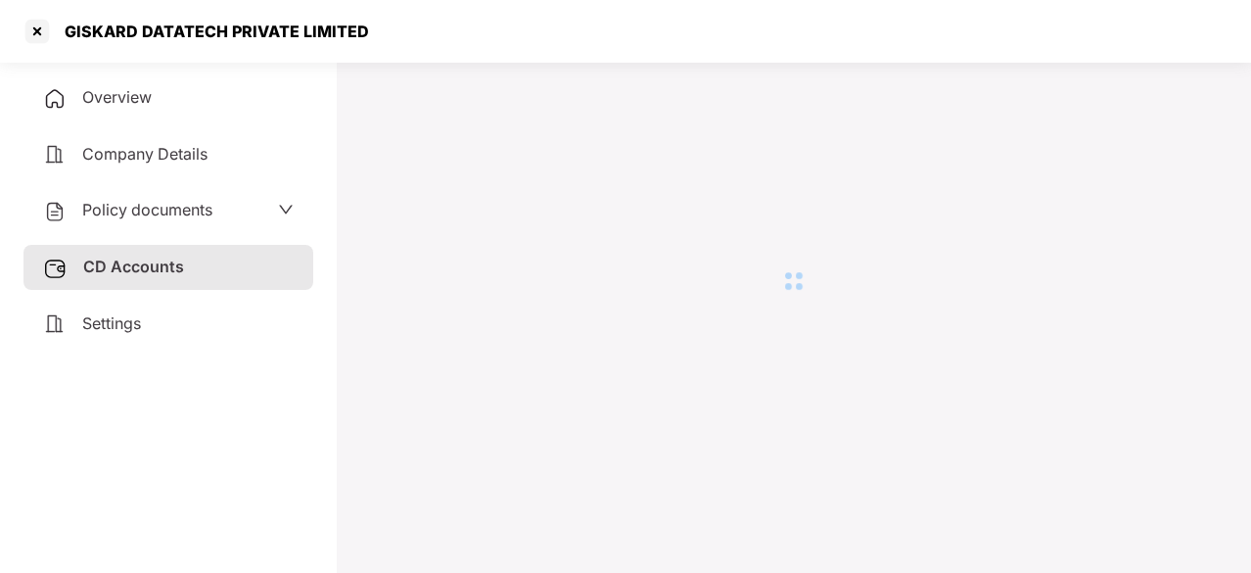
scroll to position [54, 0]
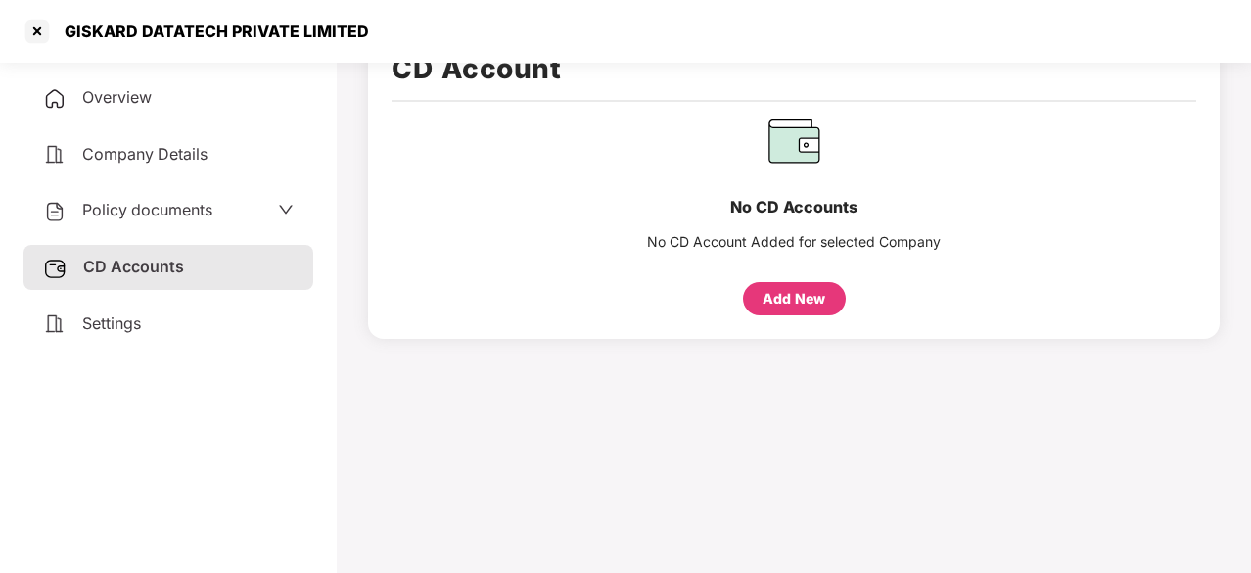
click at [182, 209] on span "Policy documents" at bounding box center [147, 210] width 130 height 20
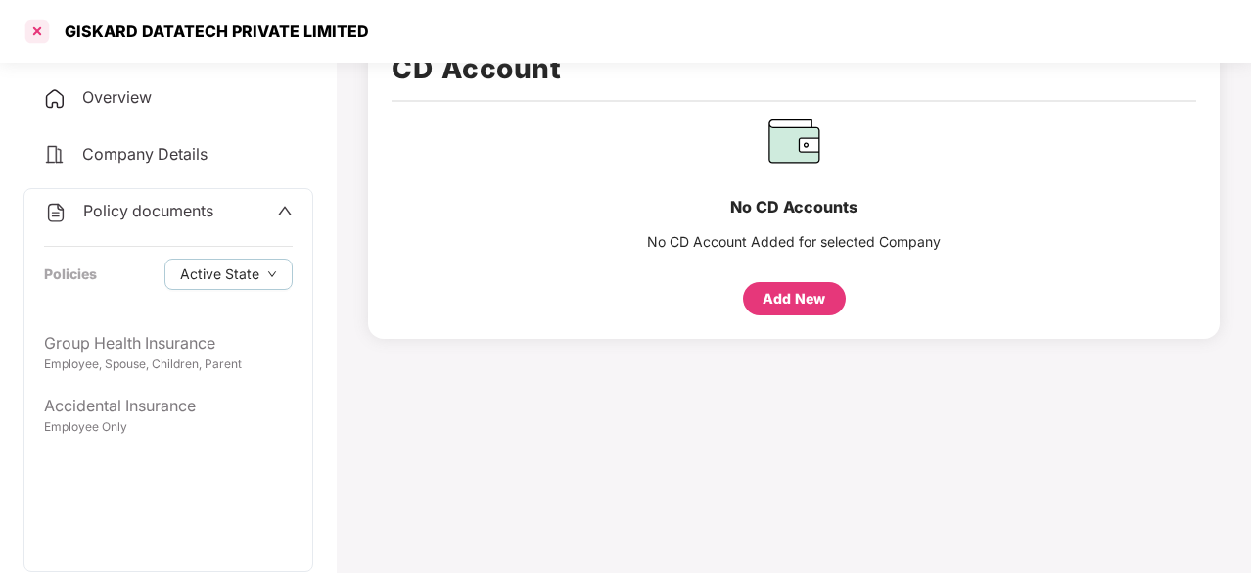
click at [42, 42] on div at bounding box center [37, 31] width 31 height 31
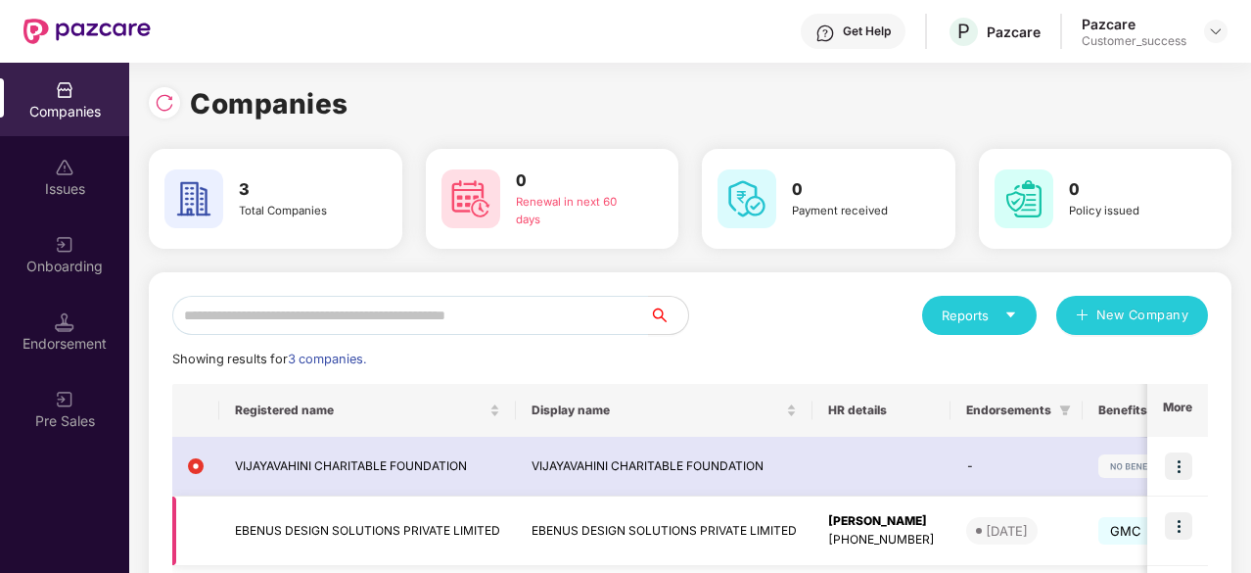
scroll to position [131, 0]
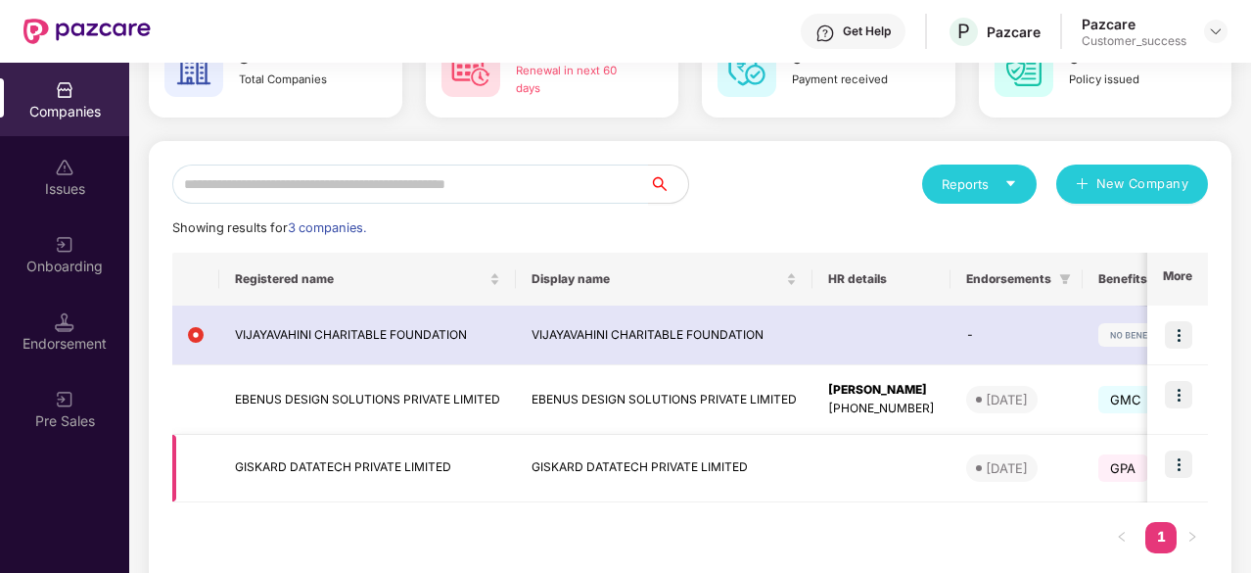
click at [1179, 463] on img at bounding box center [1178, 463] width 27 height 27
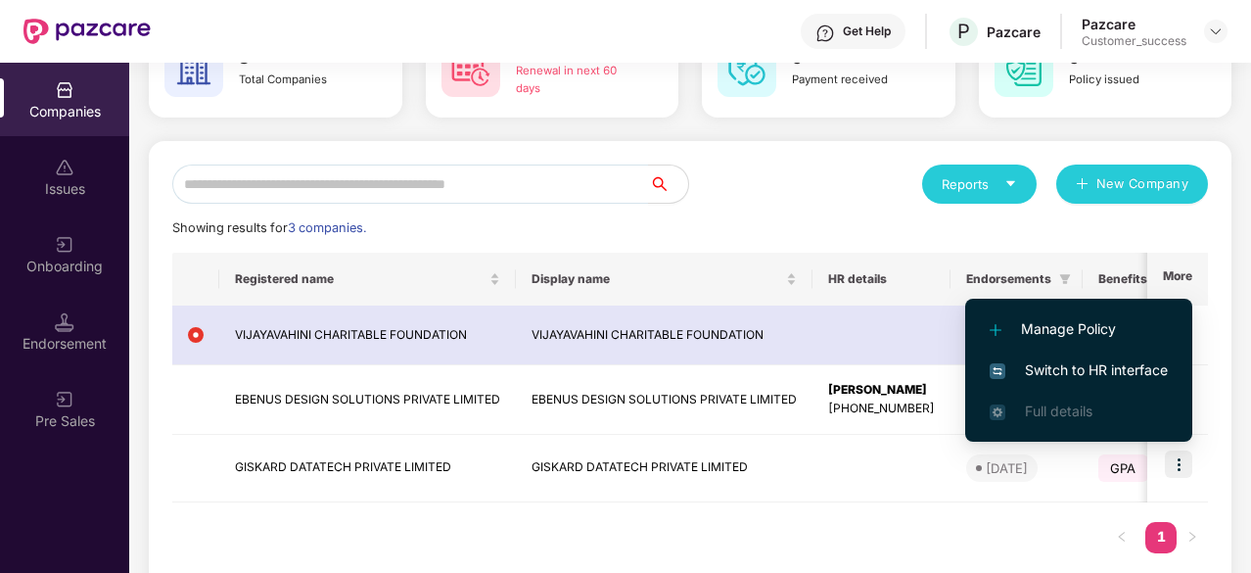
click at [1070, 377] on span "Switch to HR interface" at bounding box center [1079, 370] width 178 height 22
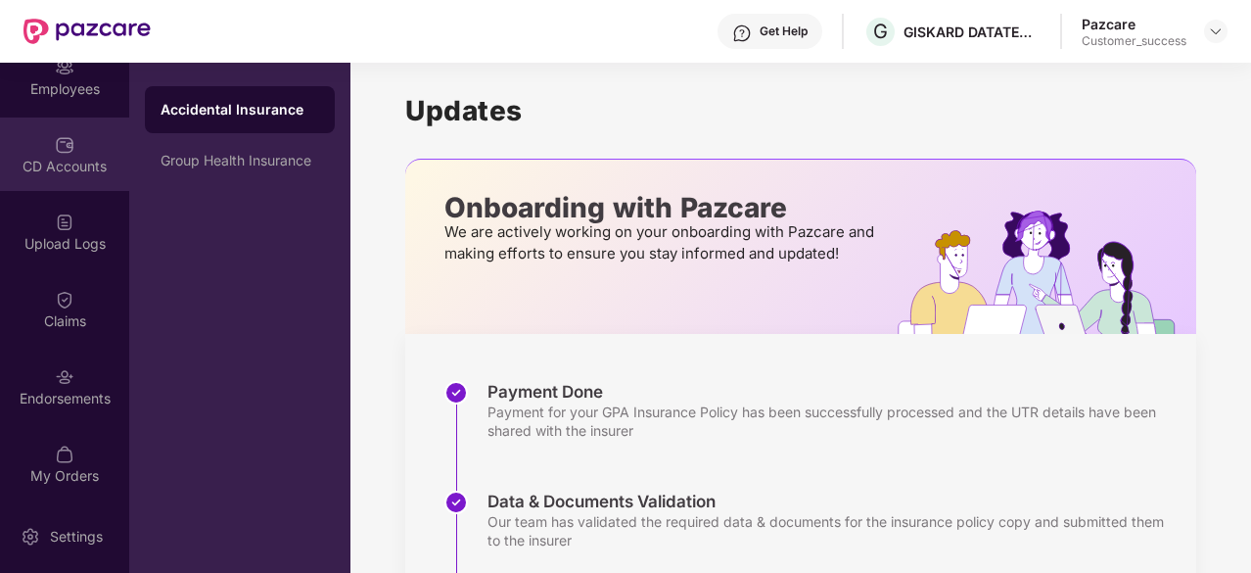
scroll to position [258, 0]
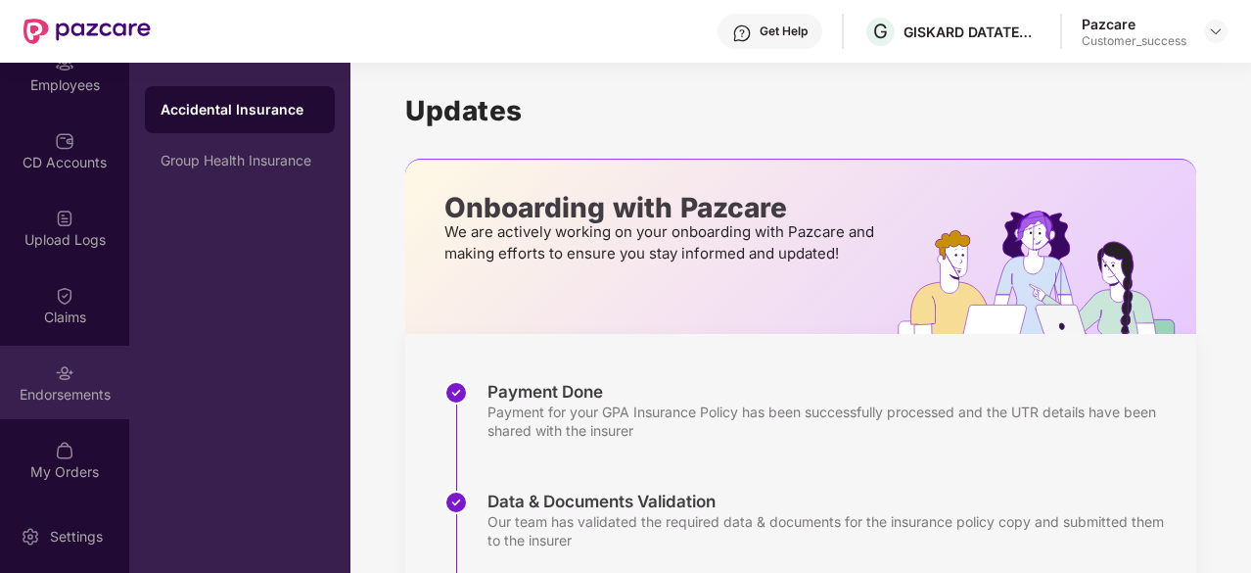
click at [68, 408] on div "Endorsements" at bounding box center [64, 382] width 129 height 73
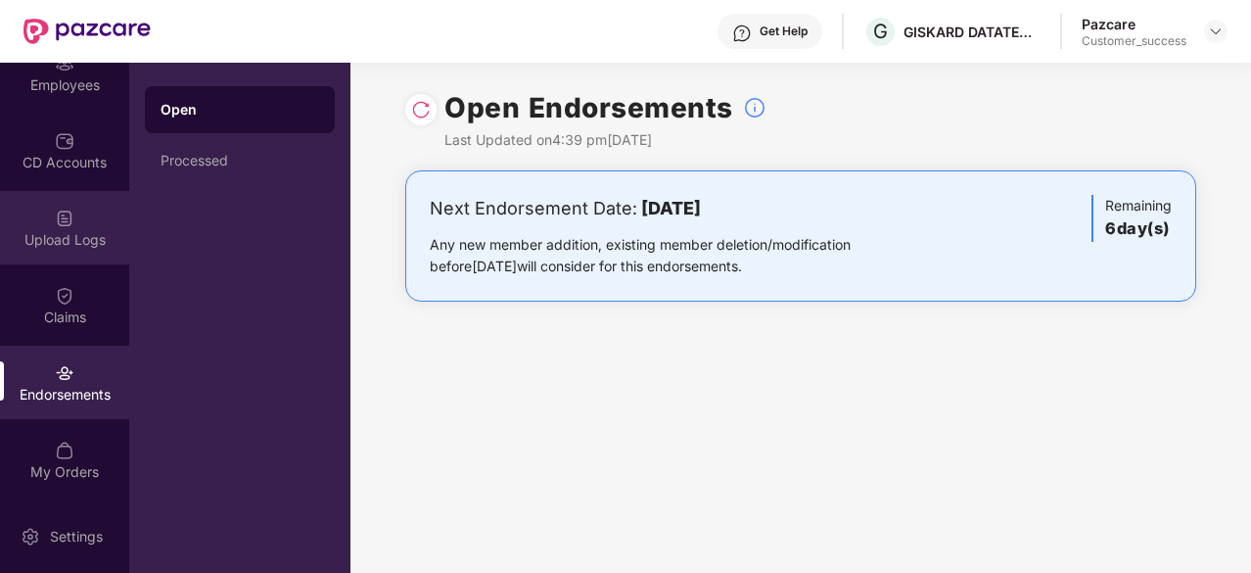
scroll to position [0, 0]
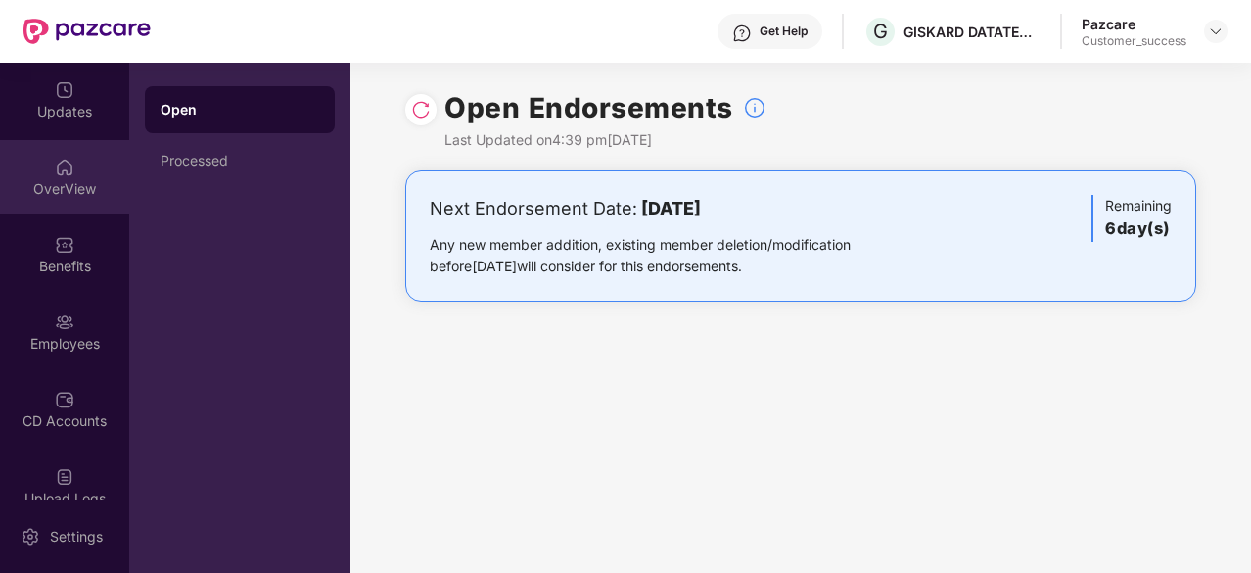
click at [59, 183] on div "OverView" at bounding box center [64, 189] width 129 height 20
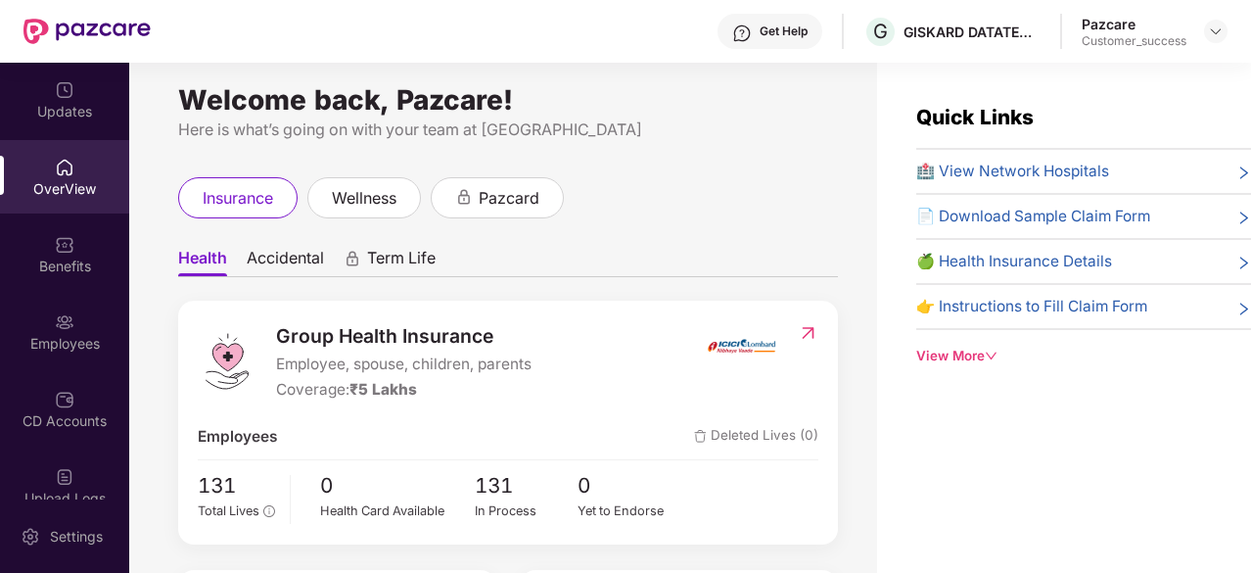
scroll to position [7, 0]
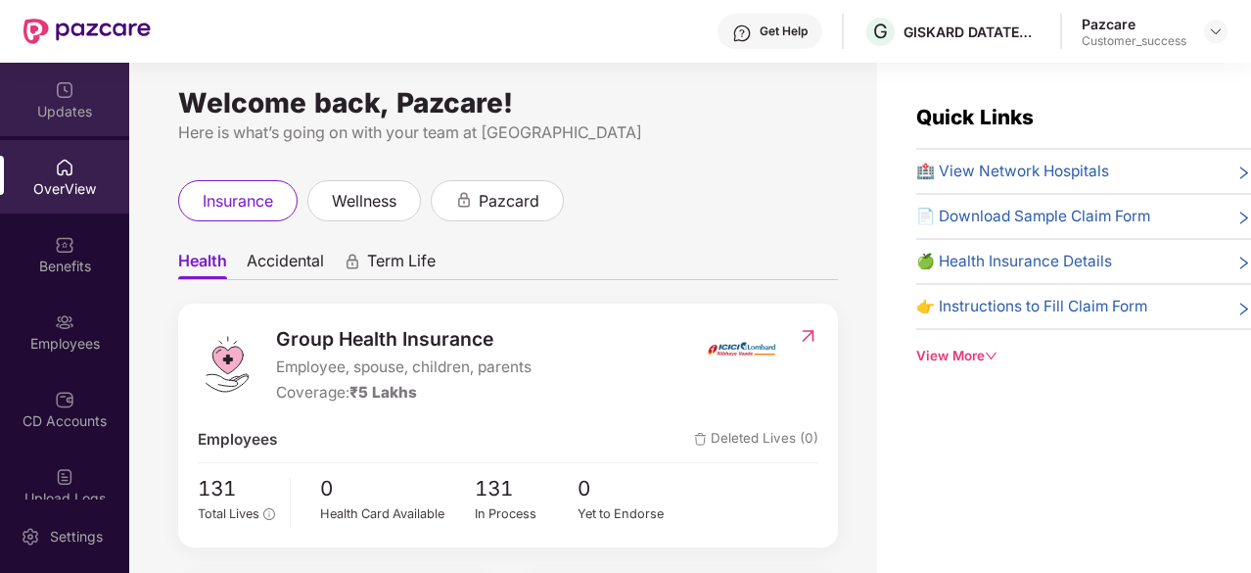
click at [65, 95] on img at bounding box center [65, 90] width 20 height 20
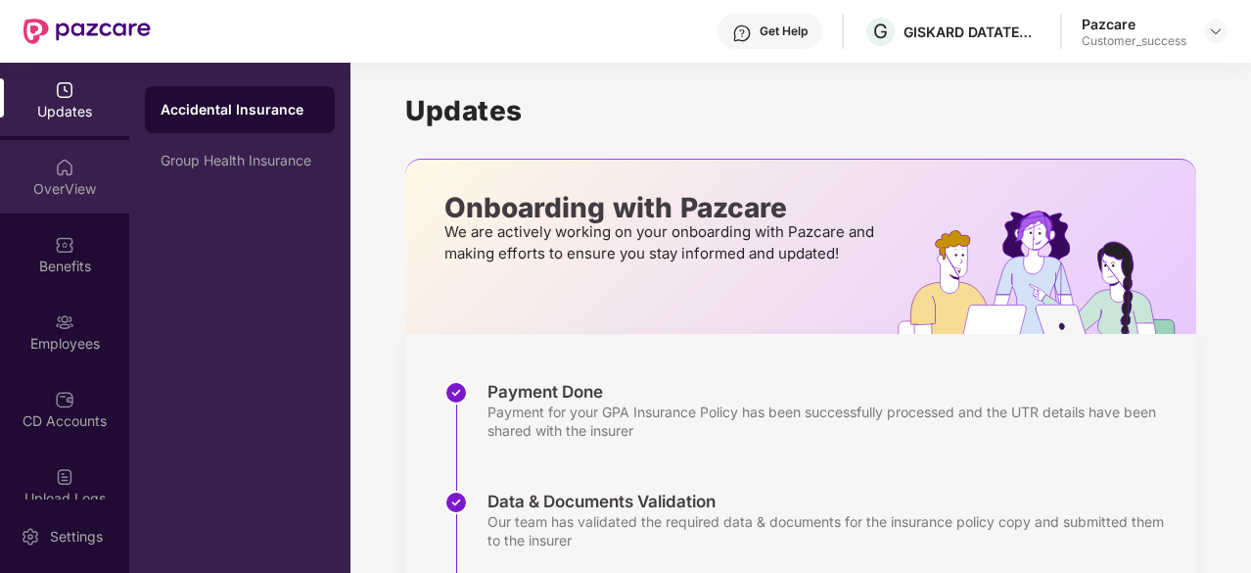
click at [66, 176] on img at bounding box center [65, 168] width 20 height 20
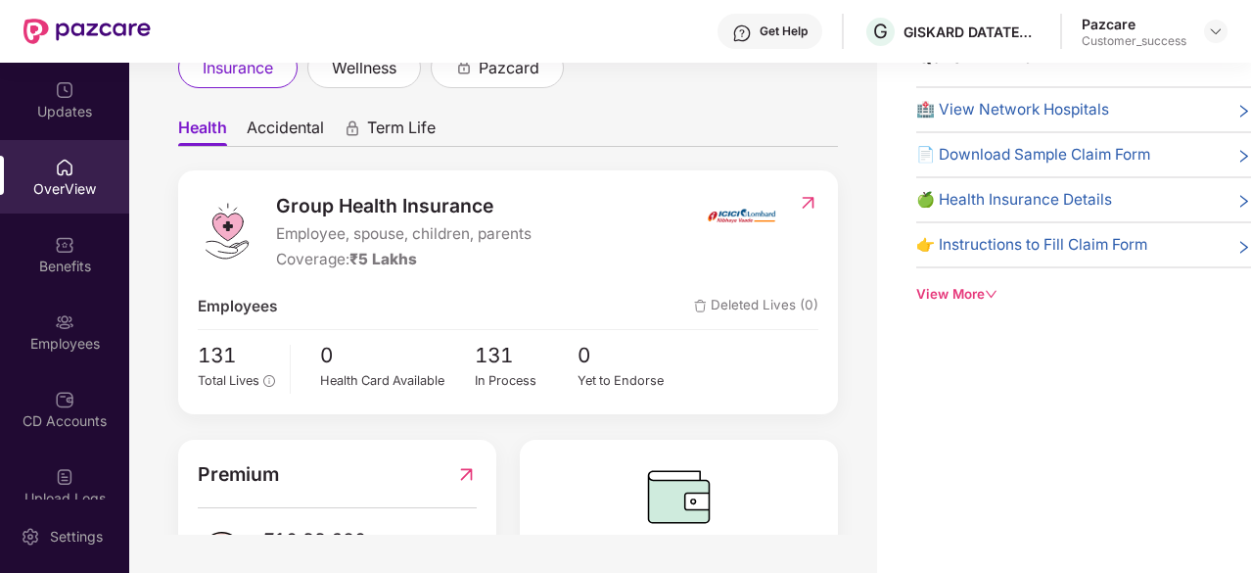
scroll to position [77, 0]
click at [719, 223] on img at bounding box center [741, 216] width 73 height 49
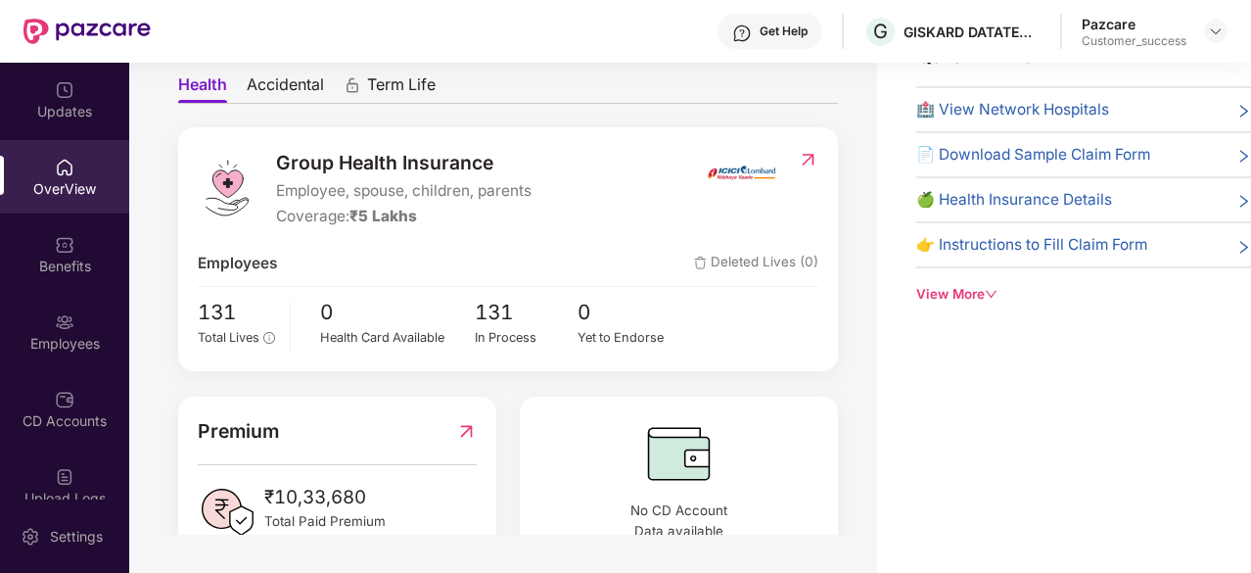
scroll to position [127, 0]
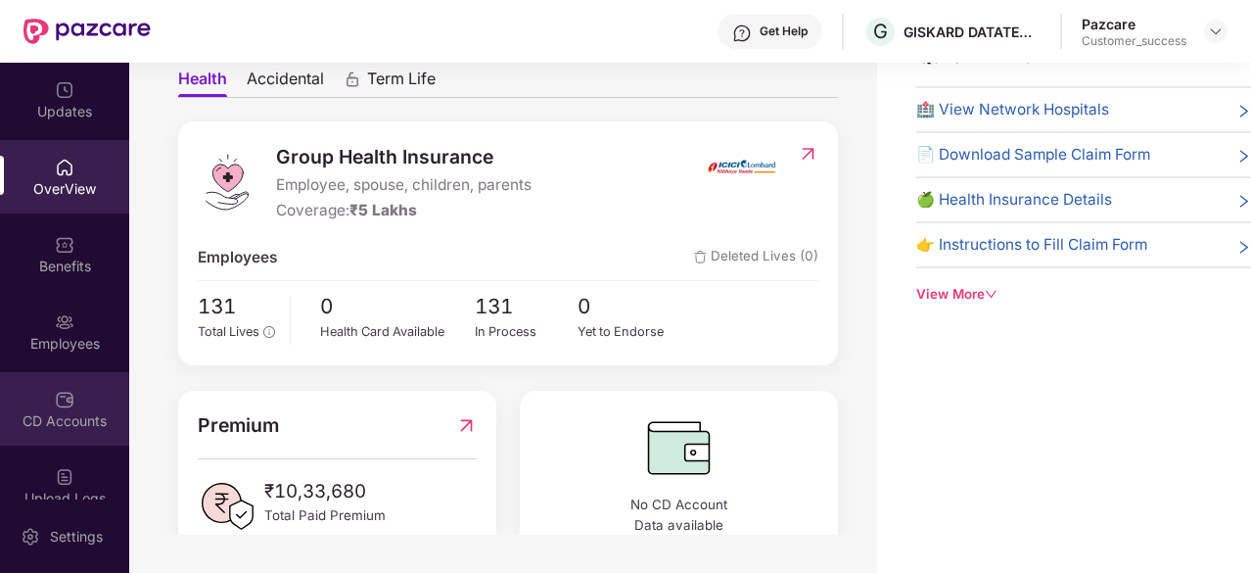
click at [58, 393] on img at bounding box center [65, 400] width 20 height 20
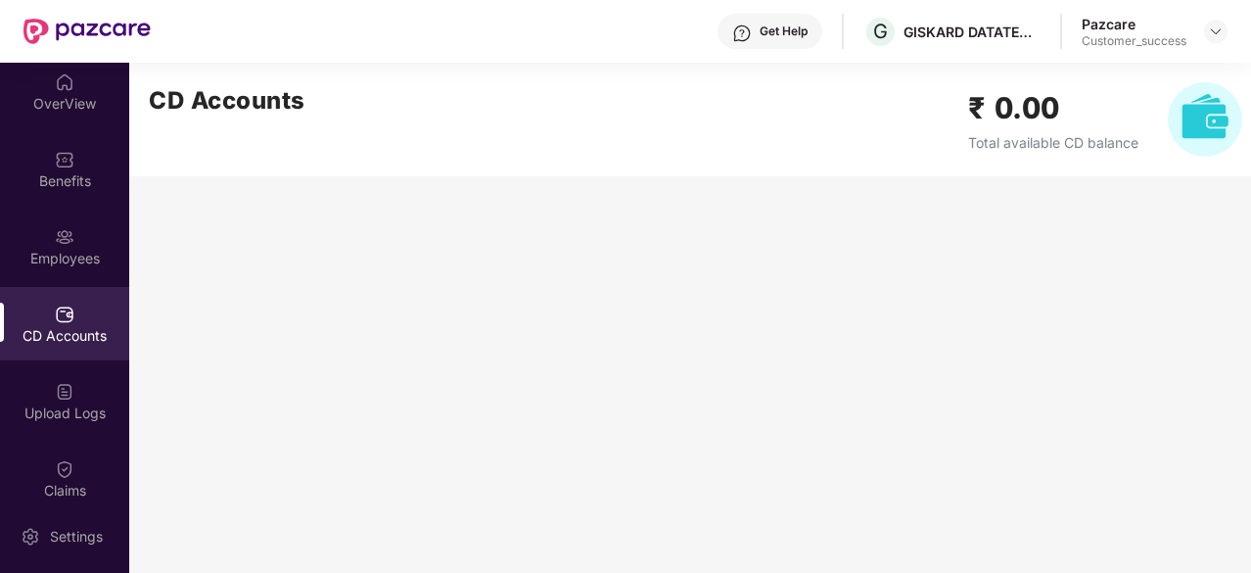
scroll to position [87, 0]
click at [57, 401] on div "Upload Logs" at bounding box center [64, 411] width 129 height 20
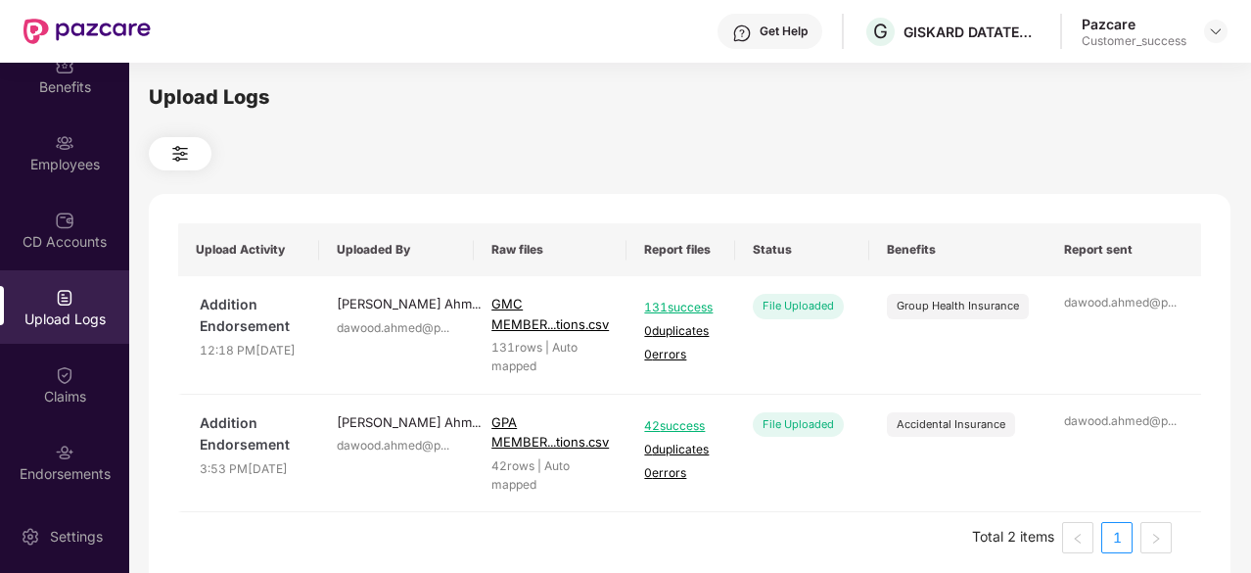
scroll to position [178, 0]
click at [57, 400] on div "Claims" at bounding box center [64, 398] width 129 height 20
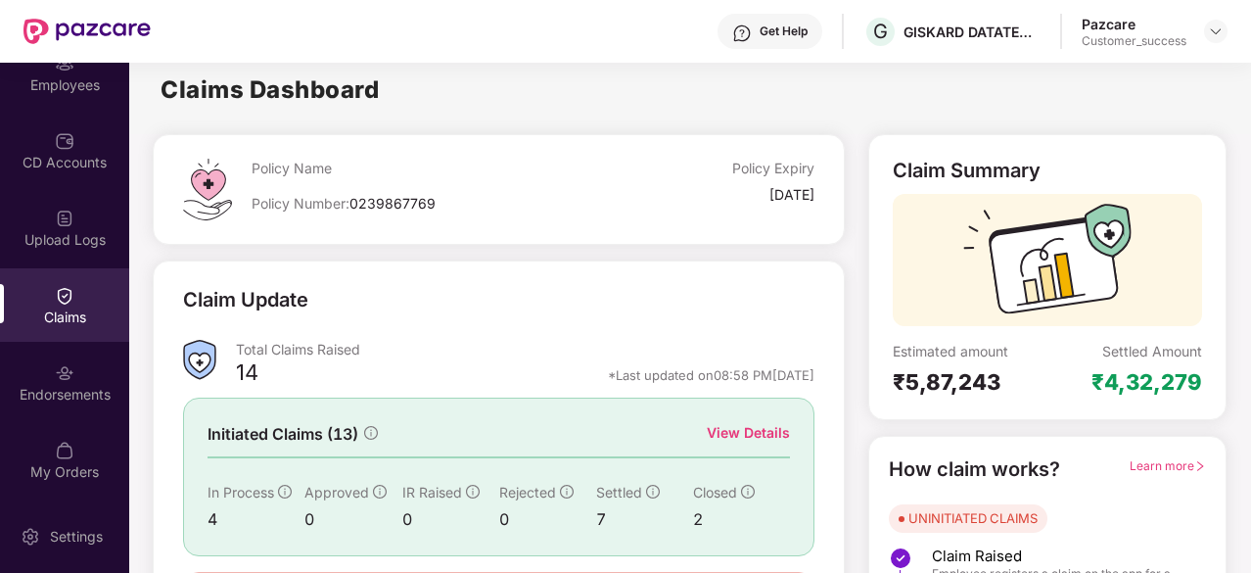
scroll to position [256, 0]
click at [57, 400] on div "Endorsements" at bounding box center [64, 397] width 129 height 20
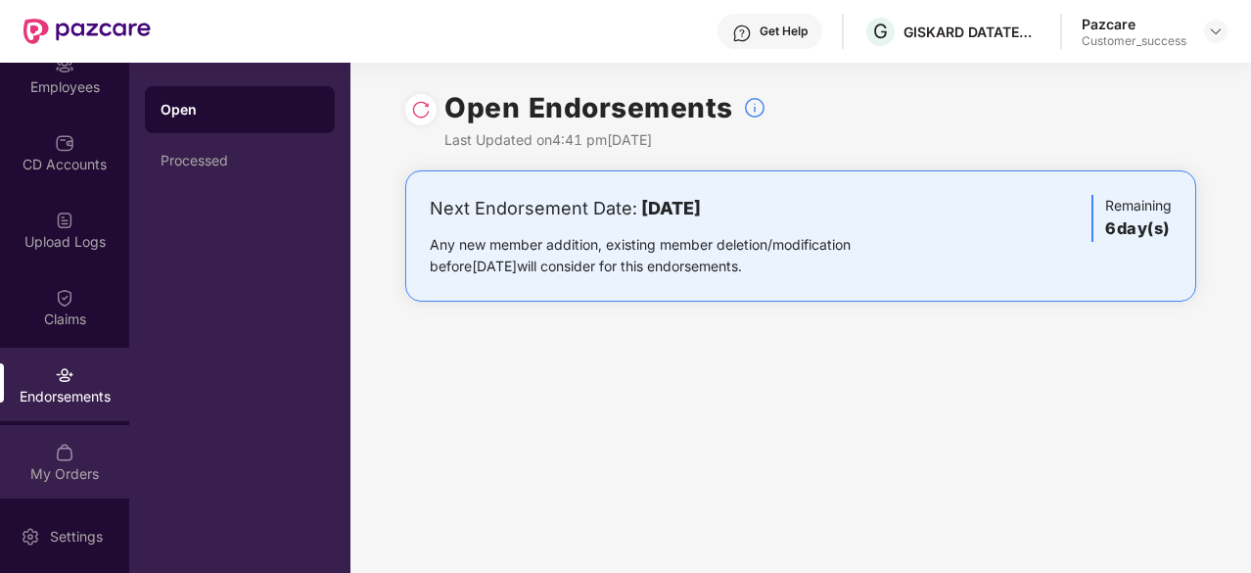
click at [66, 450] on img at bounding box center [65, 452] width 20 height 20
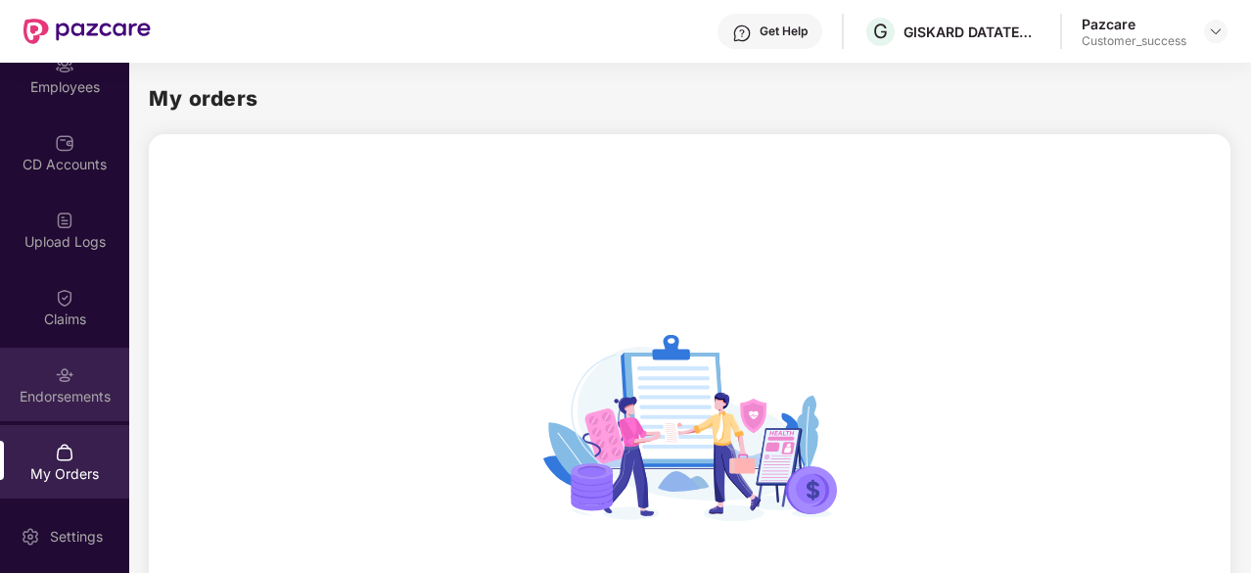
click at [57, 387] on div "Endorsements" at bounding box center [64, 397] width 129 height 20
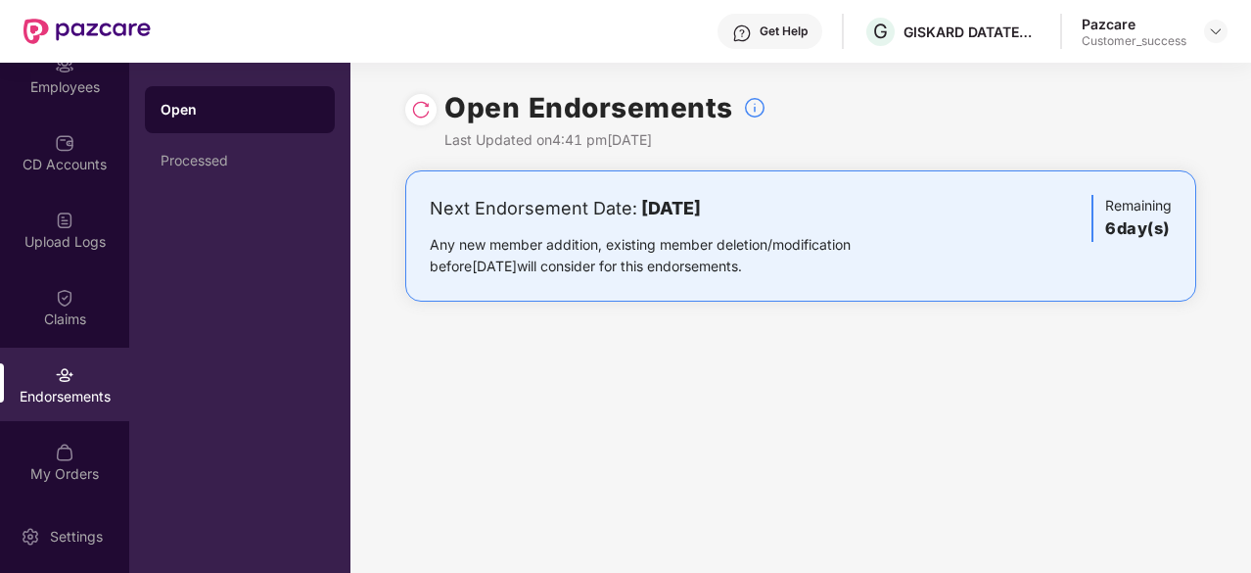
click at [1137, 23] on div "Pazcare" at bounding box center [1134, 24] width 105 height 19
click at [1214, 34] on img at bounding box center [1216, 31] width 16 height 16
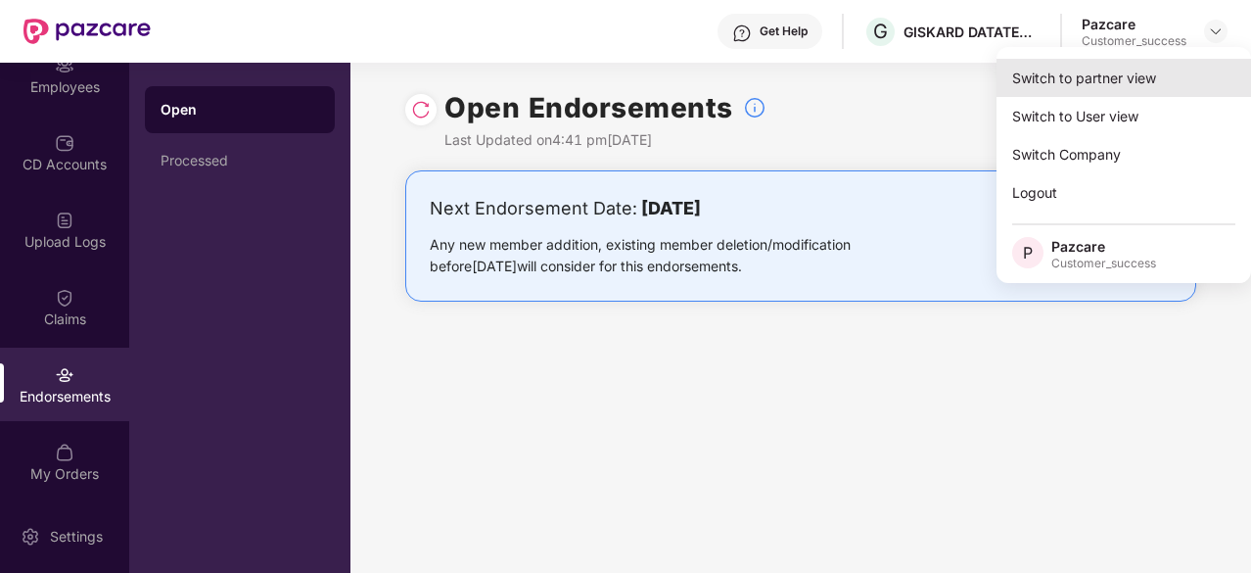
click at [1155, 89] on div "Switch to partner view" at bounding box center [1124, 78] width 255 height 38
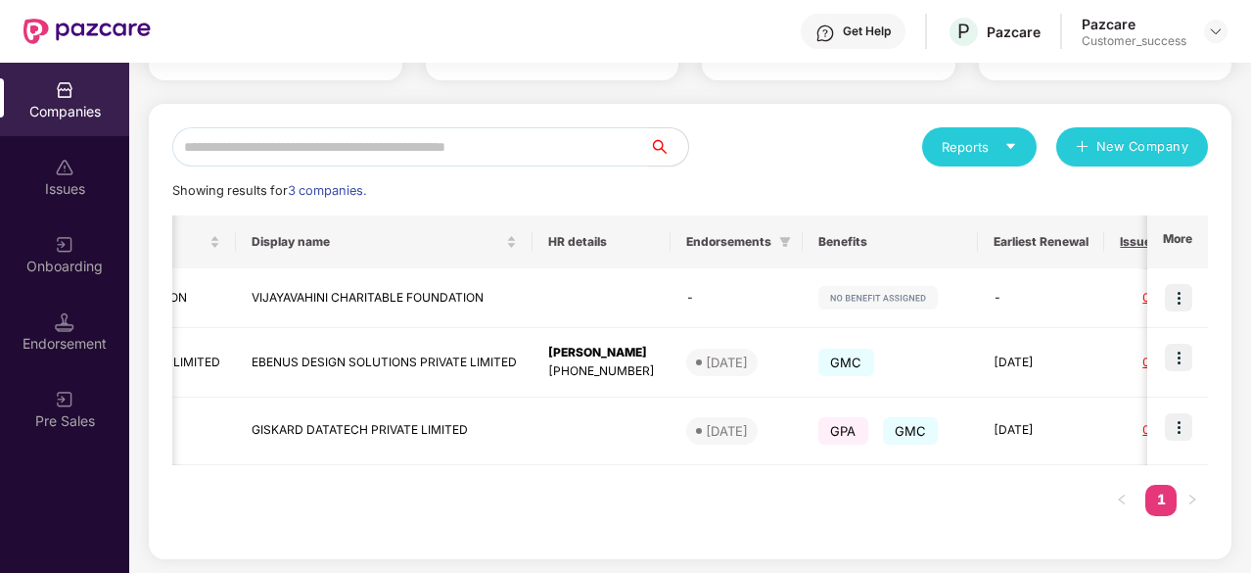
scroll to position [0, 282]
click at [1186, 293] on img at bounding box center [1178, 297] width 27 height 27
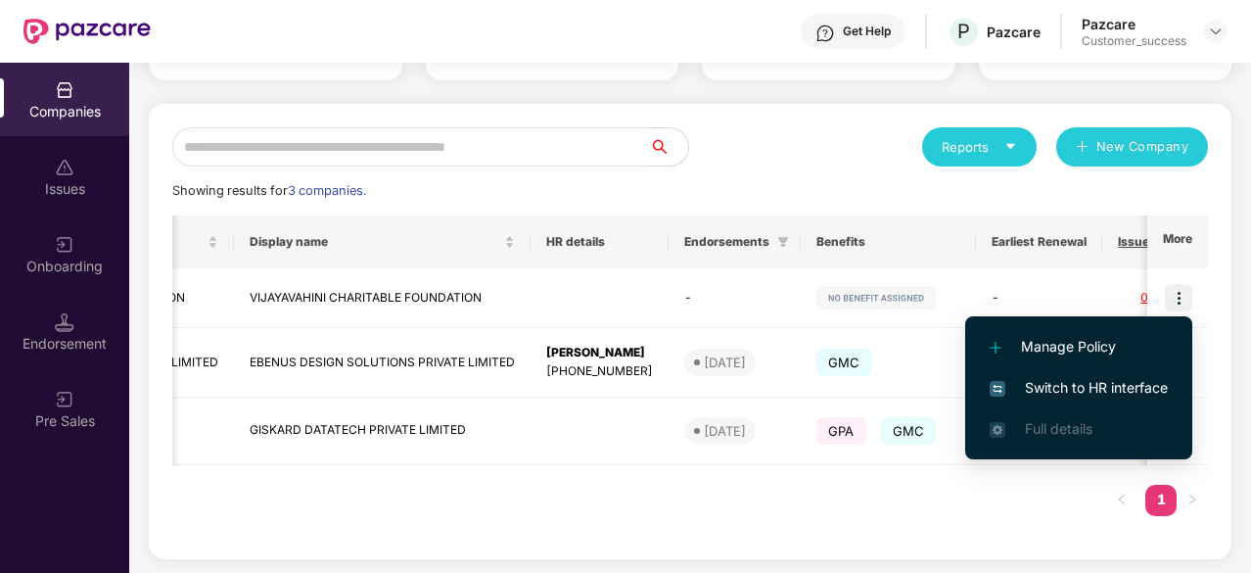
click at [1072, 391] on span "Switch to HR interface" at bounding box center [1079, 388] width 178 height 22
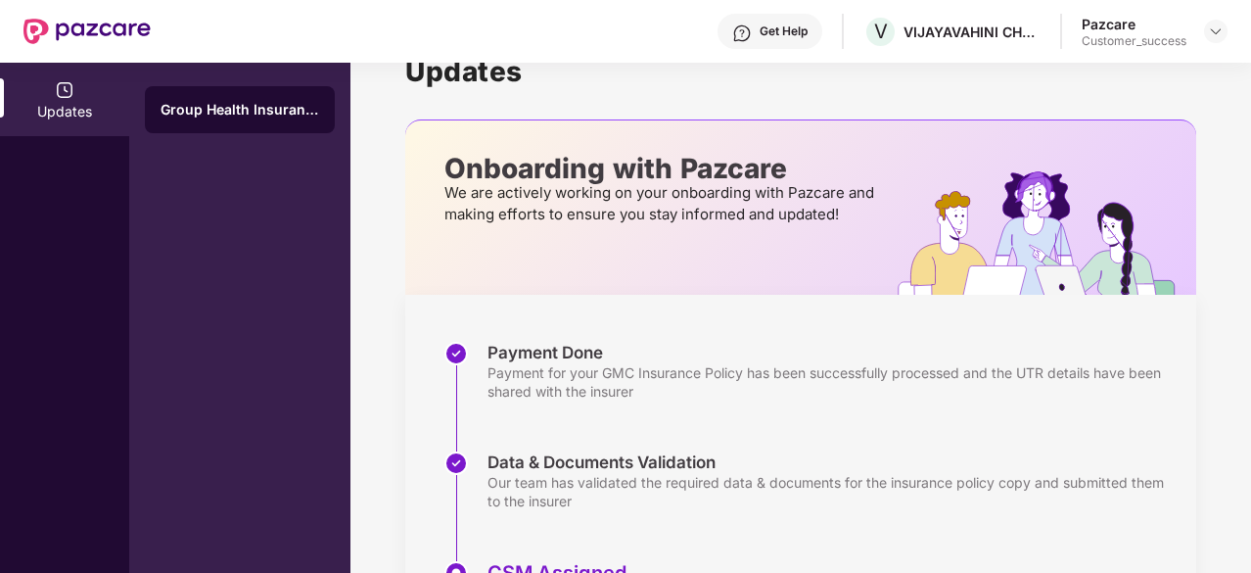
scroll to position [0, 0]
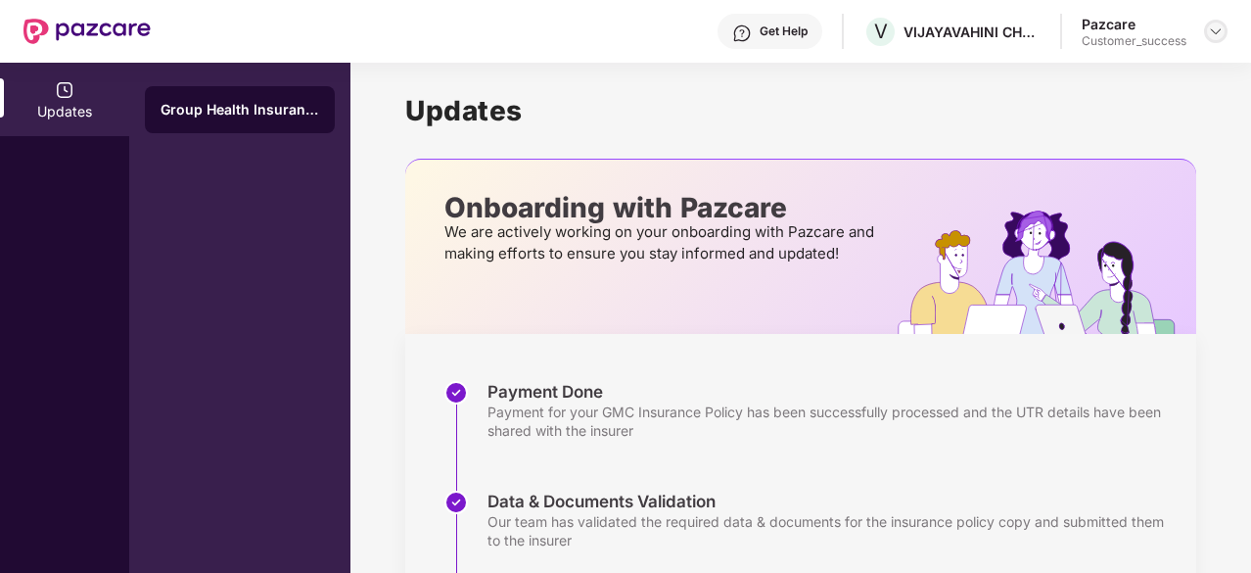
click at [1224, 28] on div at bounding box center [1215, 31] width 23 height 23
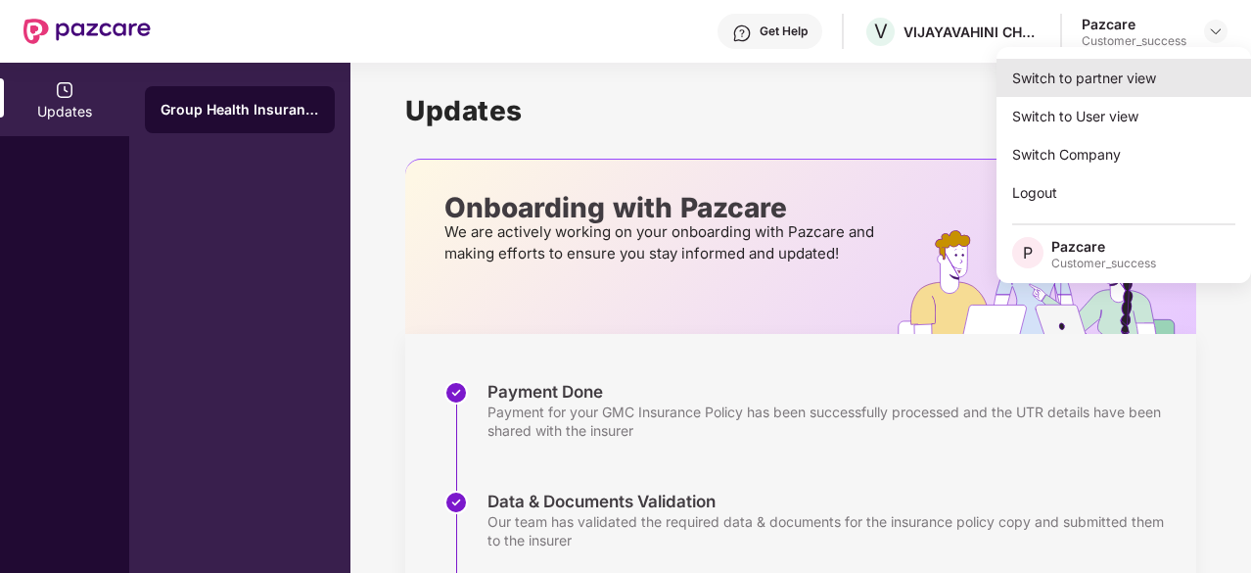
click at [1150, 76] on div "Switch to partner view" at bounding box center [1124, 78] width 255 height 38
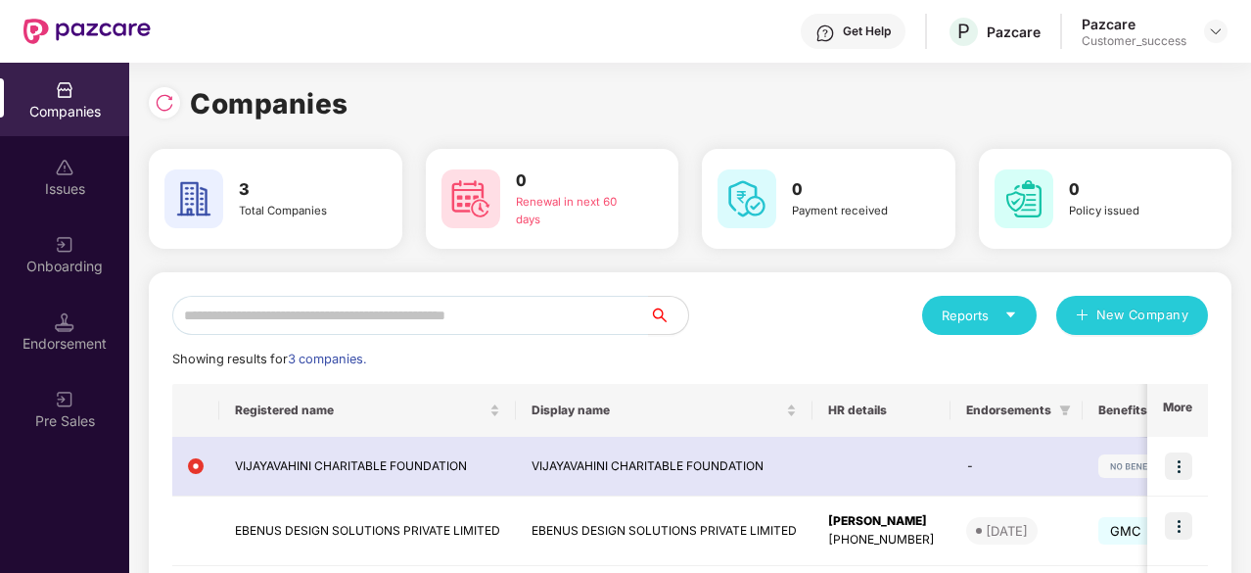
scroll to position [168, 0]
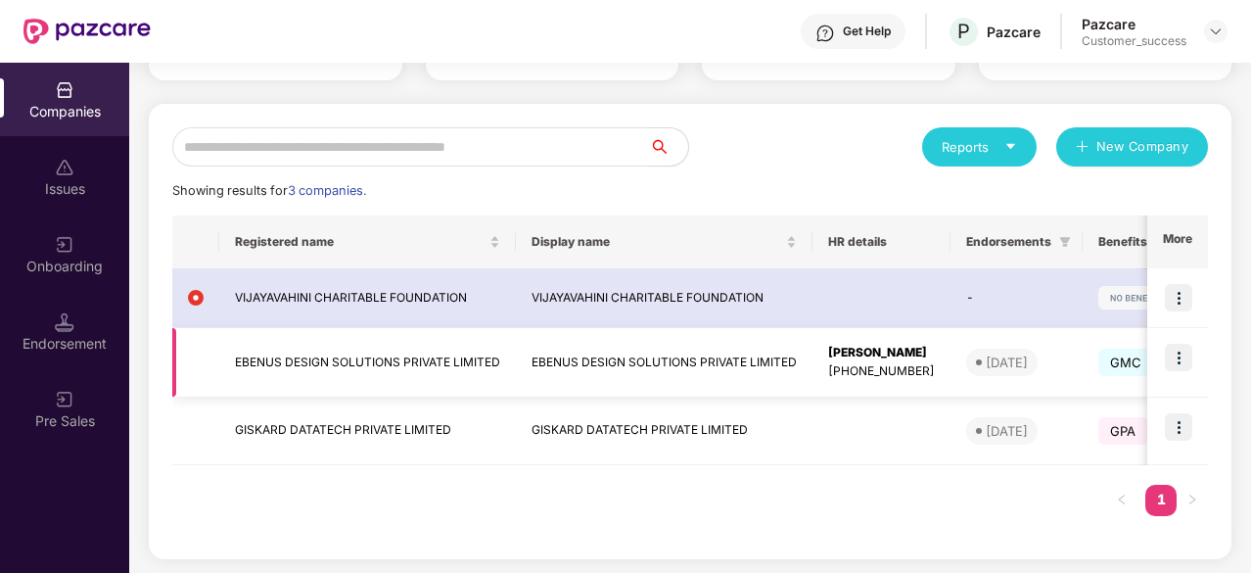
click at [1181, 356] on img at bounding box center [1178, 357] width 27 height 27
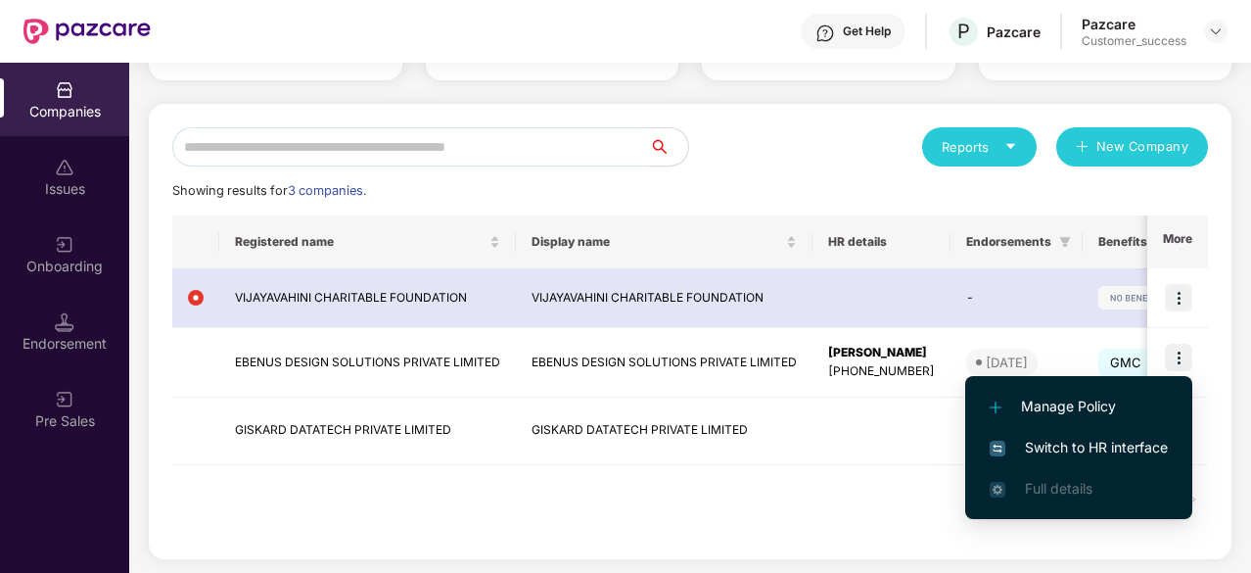
click at [1094, 441] on span "Switch to HR interface" at bounding box center [1079, 448] width 178 height 22
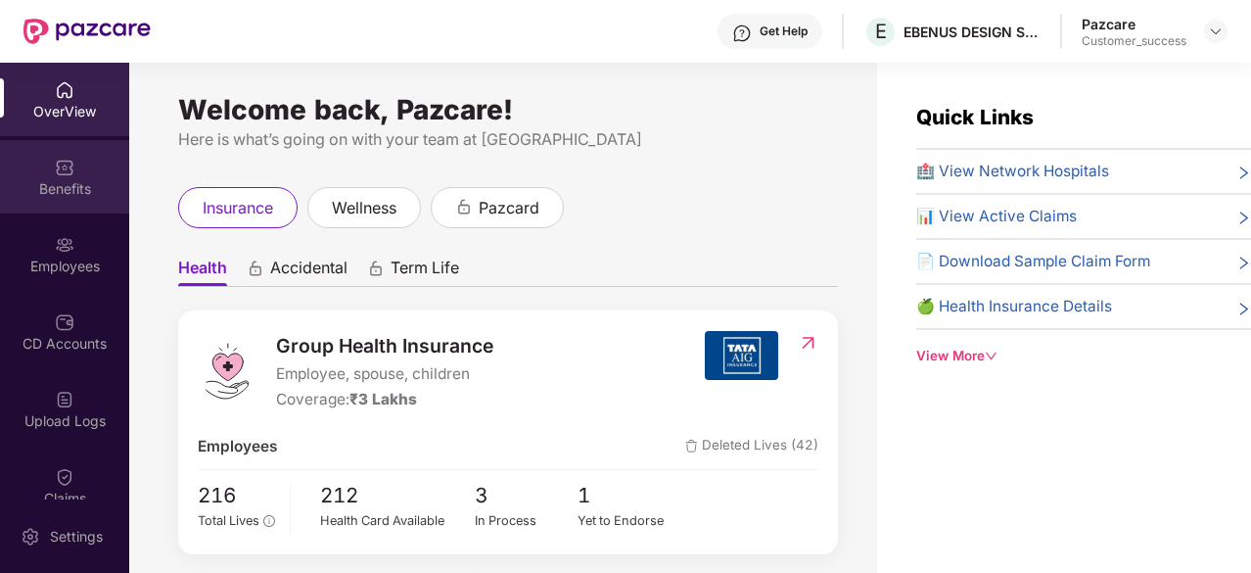
click at [88, 181] on div "Benefits" at bounding box center [64, 189] width 129 height 20
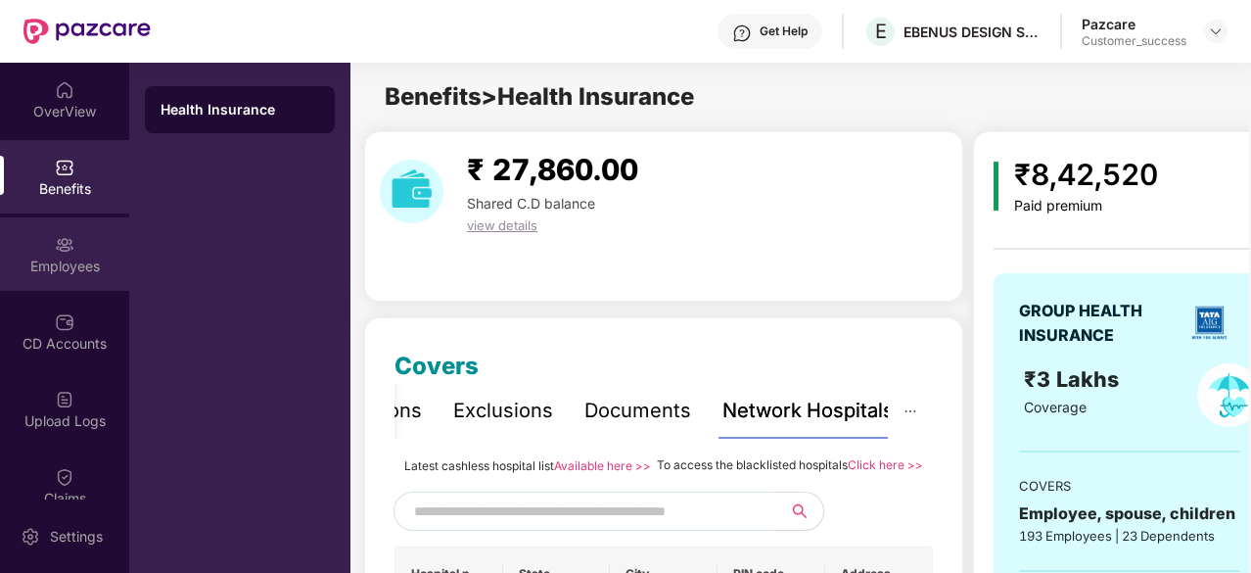
click at [60, 253] on img at bounding box center [65, 245] width 20 height 20
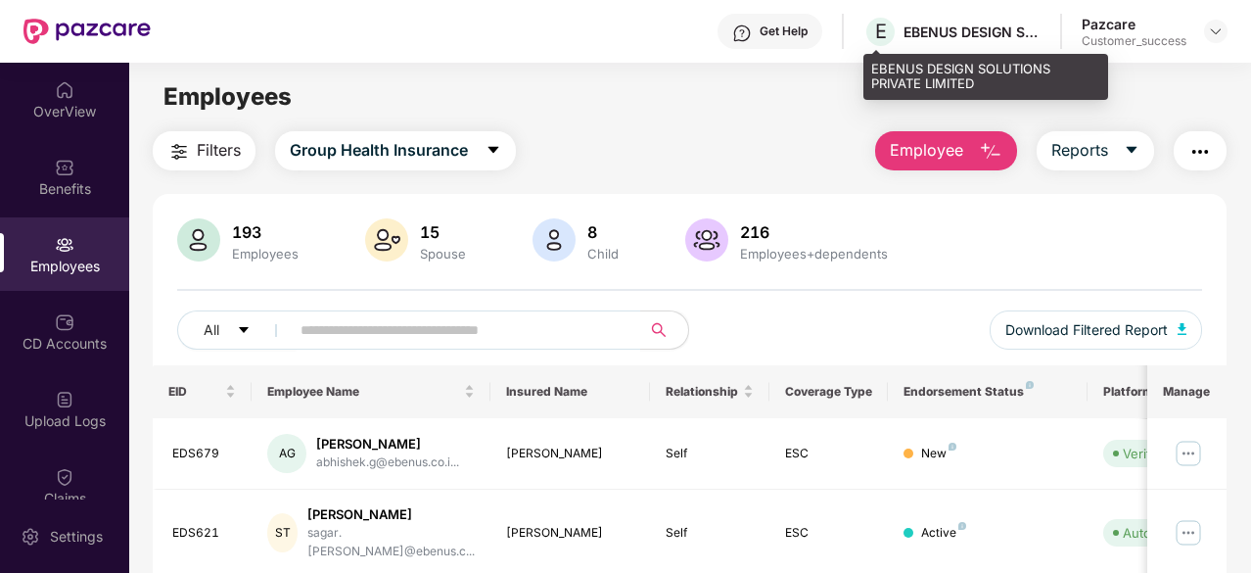
click at [926, 24] on div "EBENUS DESIGN SOLUTIONS PRIVATE LIMITED" at bounding box center [972, 32] width 137 height 19
click at [933, 36] on div "EBENUS DESIGN SOLUTIONS PRIVATE LIMITED" at bounding box center [972, 32] width 137 height 19
drag, startPoint x: 933, startPoint y: 36, endPoint x: 1032, endPoint y: 32, distance: 98.9
click at [1032, 32] on div "EBENUS DESIGN SOLUTIONS PRIVATE LIMITED" at bounding box center [972, 32] width 137 height 19
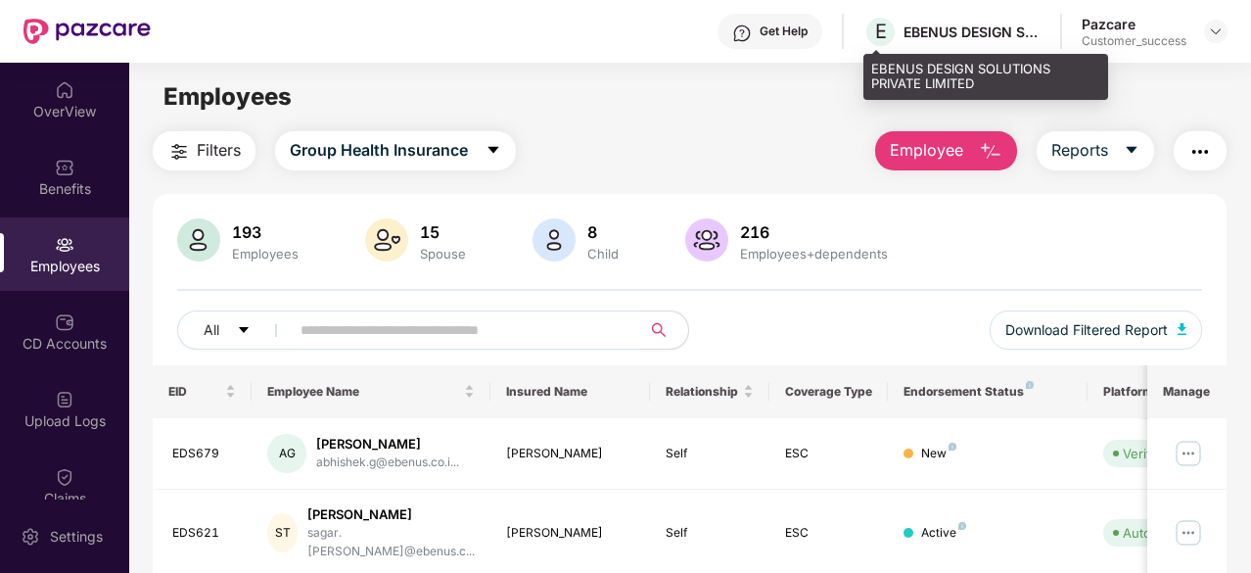
click at [979, 34] on div "EBENUS DESIGN SOLUTIONS PRIVATE LIMITED" at bounding box center [972, 32] width 137 height 19
copy div "EBENUS DESIGN SOLUTIONS PRIVATE LIMITED"
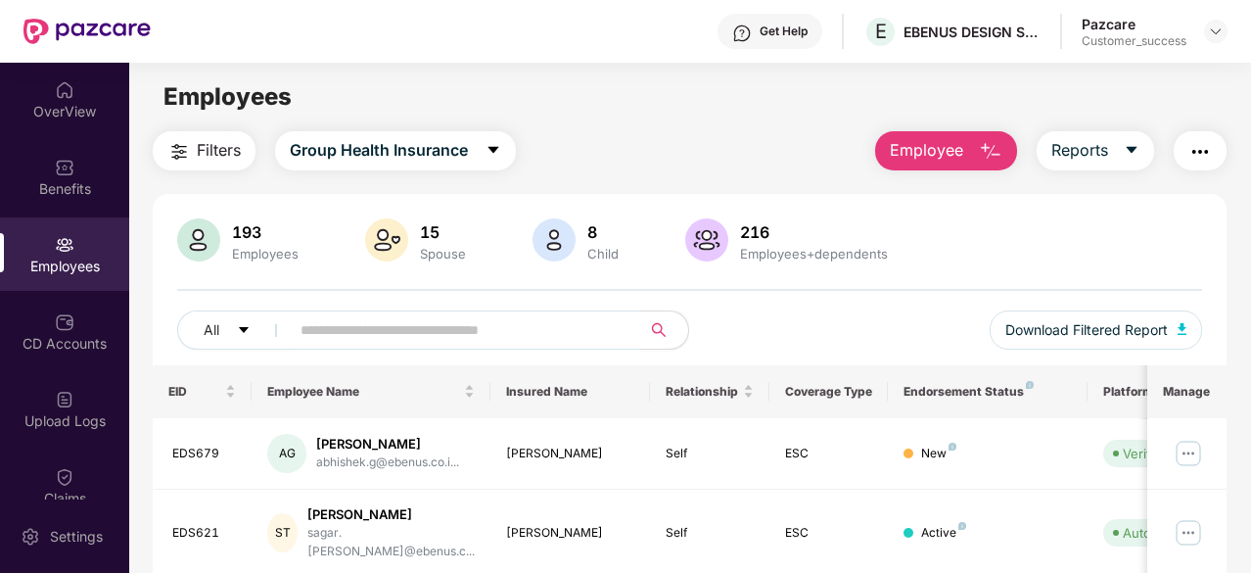
click at [1201, 34] on div "Pazcare Customer_success" at bounding box center [1155, 32] width 146 height 34
click at [1208, 32] on img at bounding box center [1216, 31] width 16 height 16
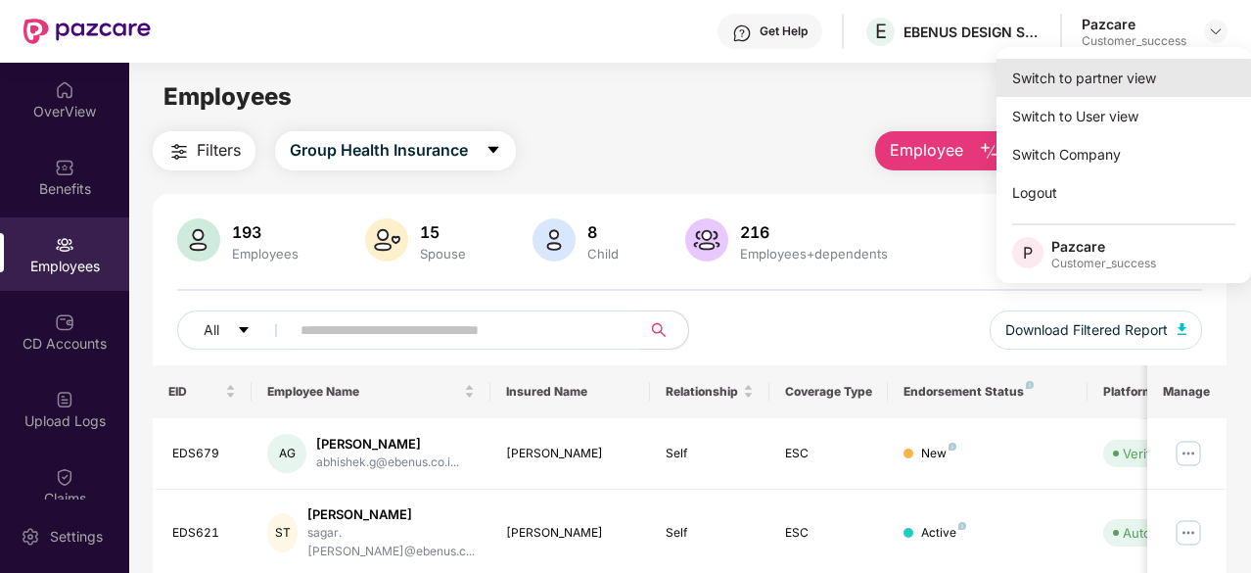
click at [1128, 79] on div "Switch to partner view" at bounding box center [1124, 78] width 255 height 38
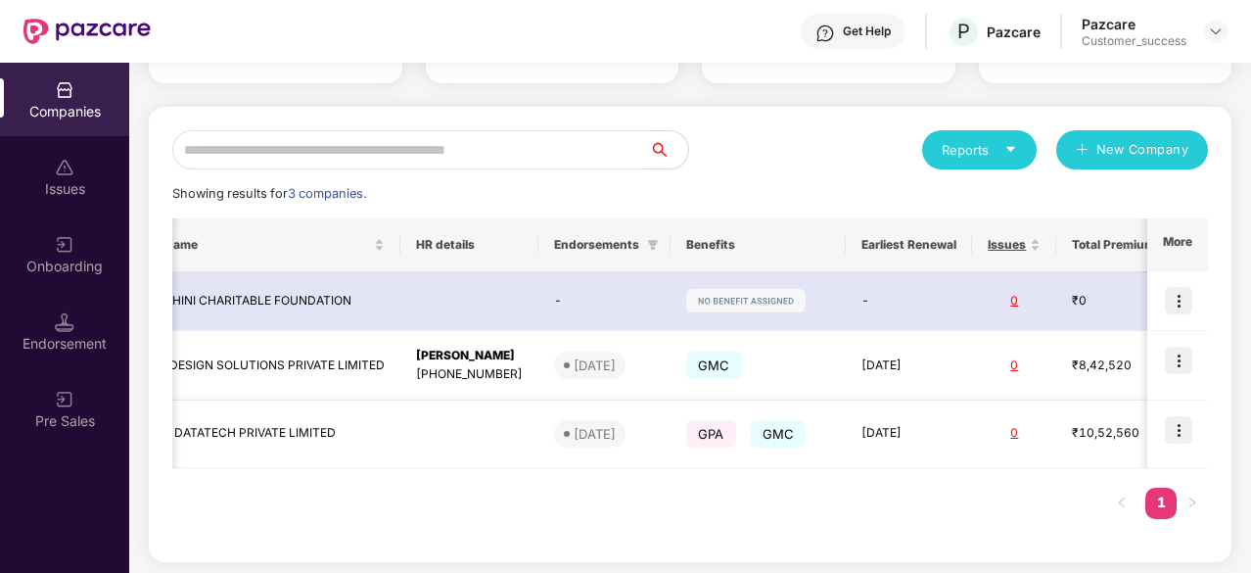
scroll to position [0, 630]
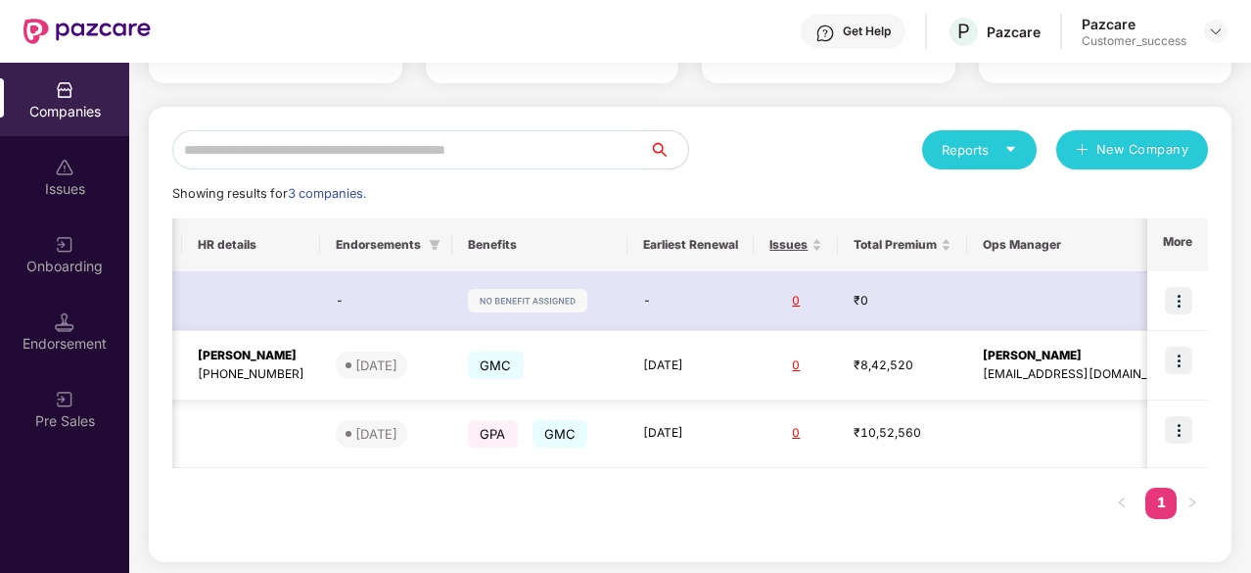
click at [1005, 353] on div "[PERSON_NAME]" at bounding box center [1084, 356] width 203 height 19
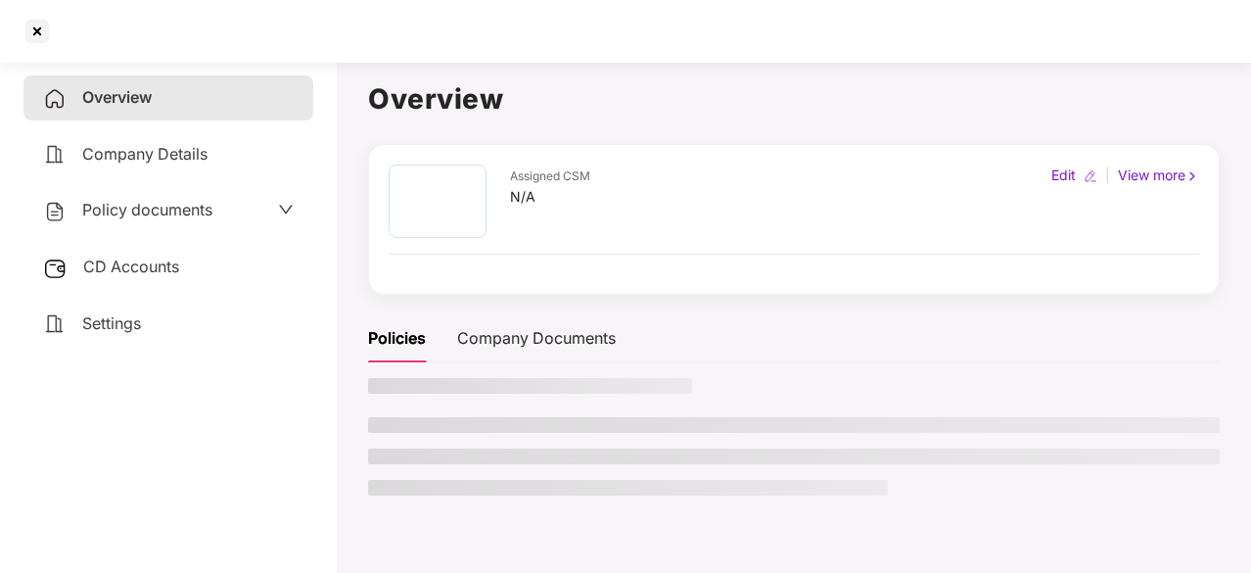
scroll to position [0, 0]
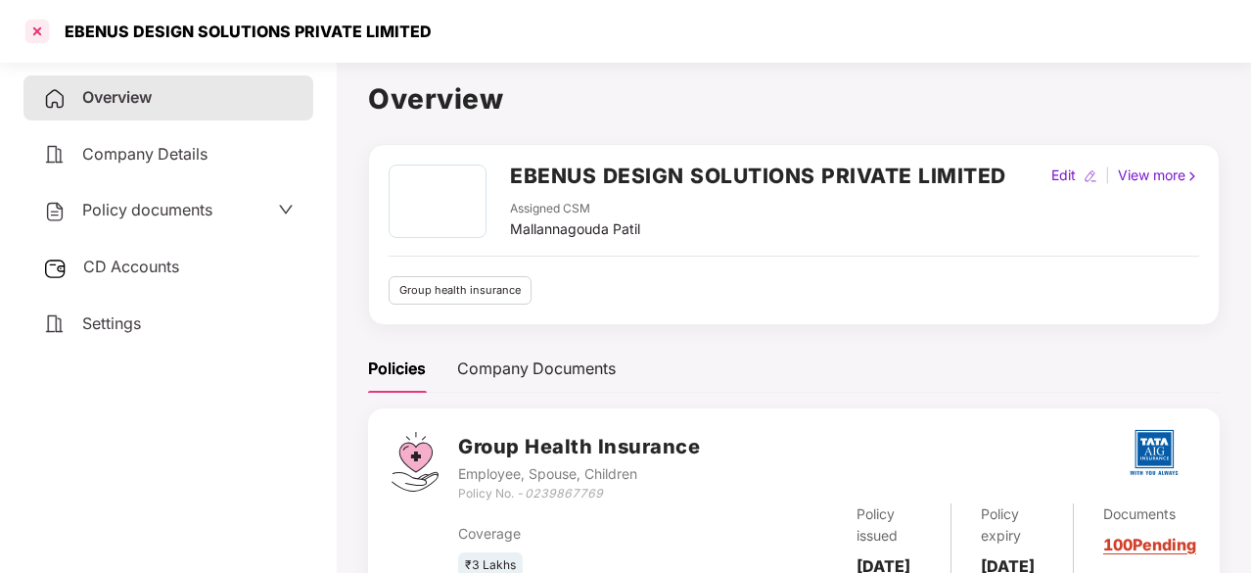
click at [43, 25] on div at bounding box center [37, 31] width 31 height 31
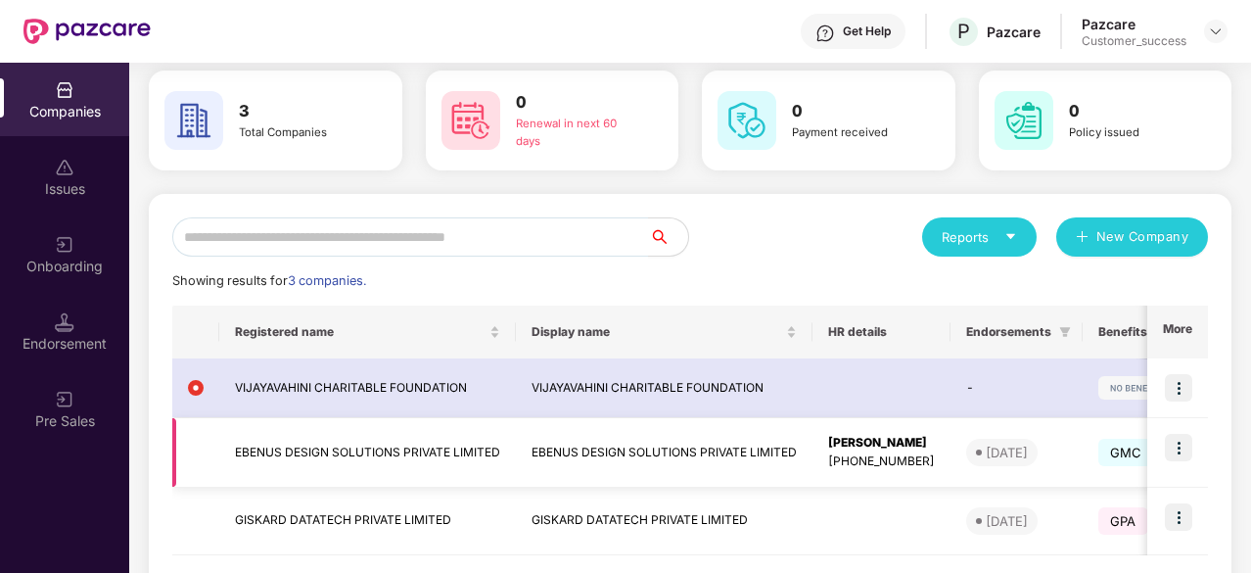
scroll to position [168, 0]
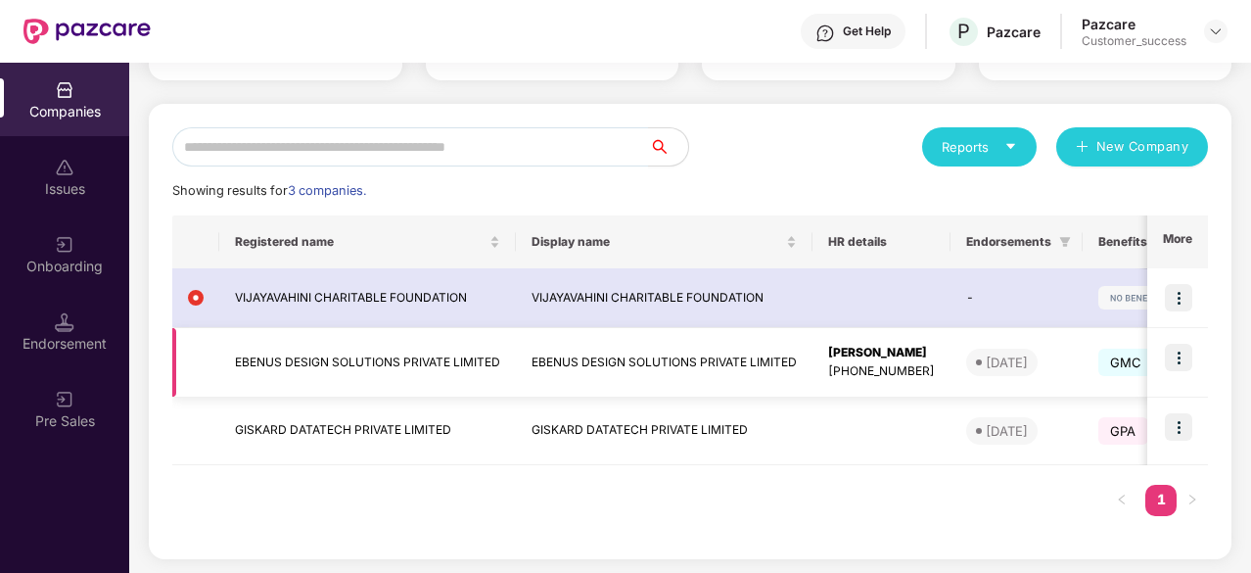
click at [1177, 357] on img at bounding box center [1178, 357] width 27 height 27
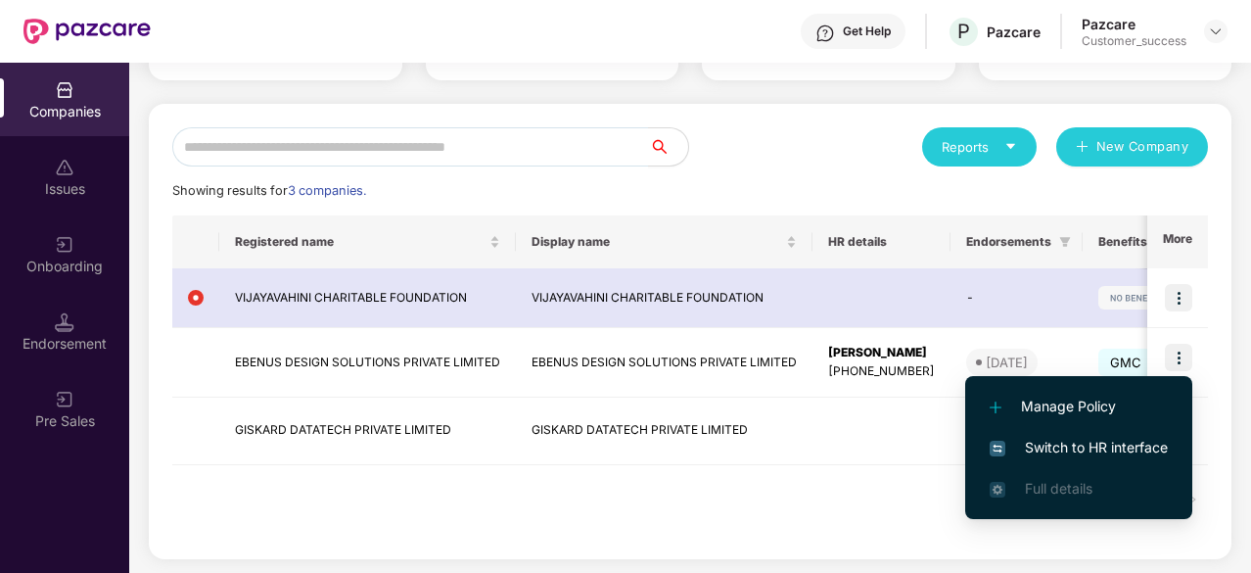
click at [1067, 440] on span "Switch to HR interface" at bounding box center [1079, 448] width 178 height 22
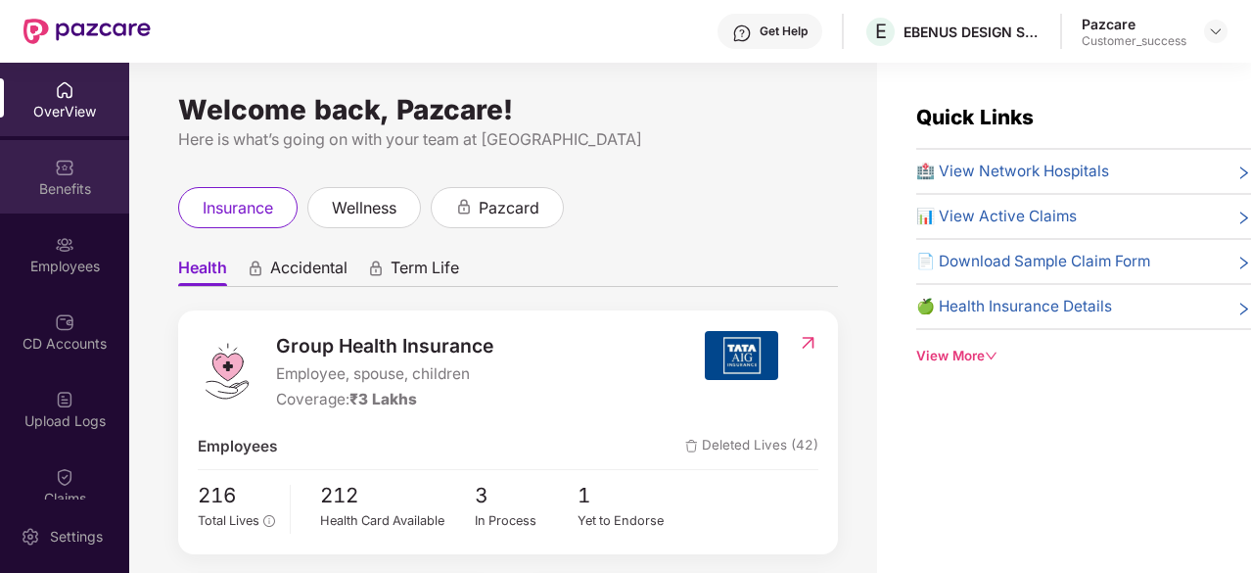
click at [98, 181] on div "Benefits" at bounding box center [64, 189] width 129 height 20
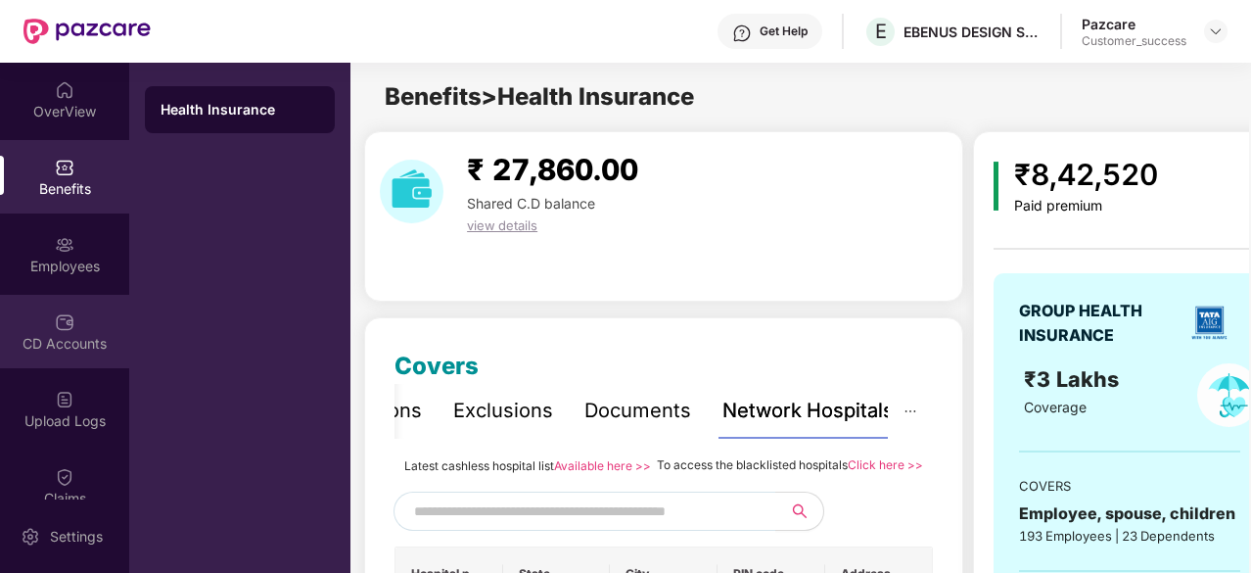
click at [74, 311] on div "CD Accounts" at bounding box center [64, 331] width 129 height 73
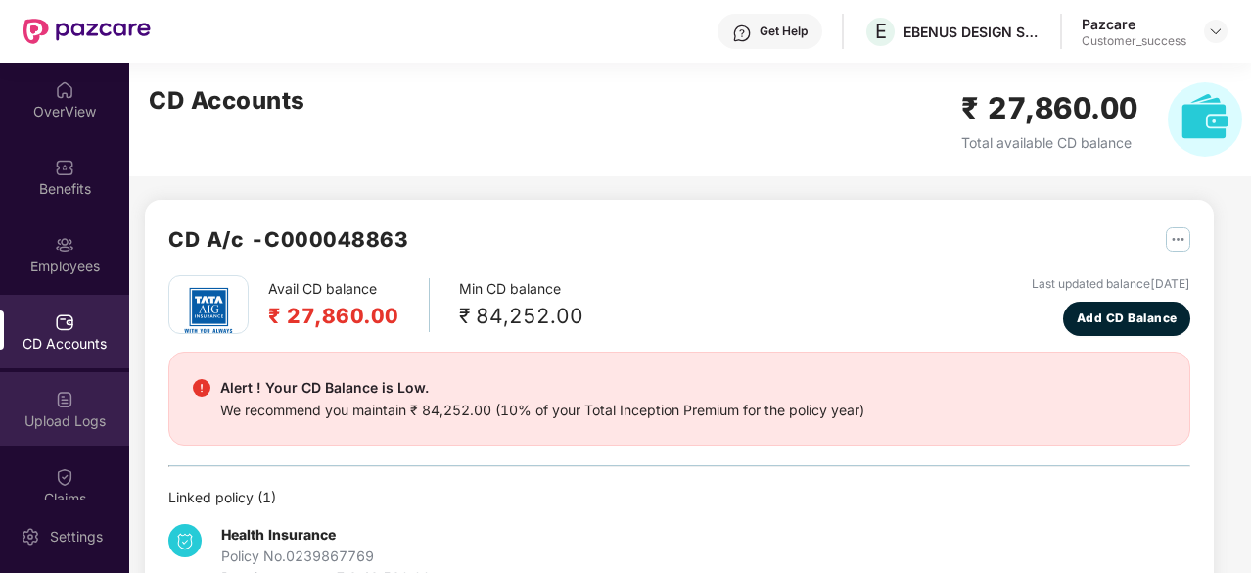
click at [45, 396] on div "Upload Logs" at bounding box center [64, 408] width 129 height 73
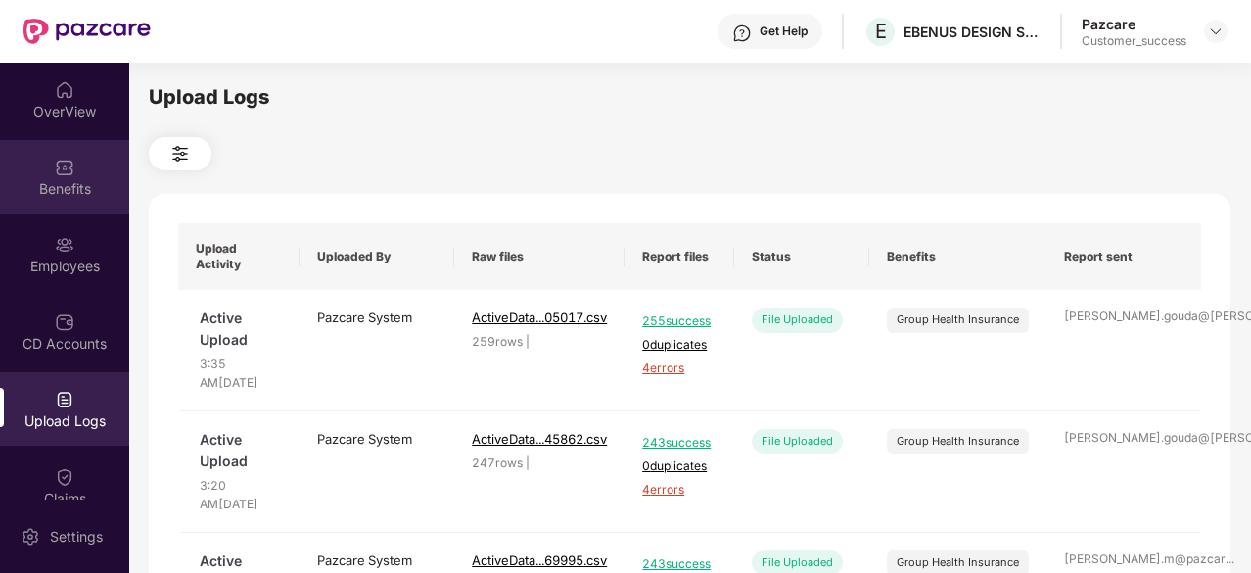
click at [72, 186] on div "Benefits" at bounding box center [64, 189] width 129 height 20
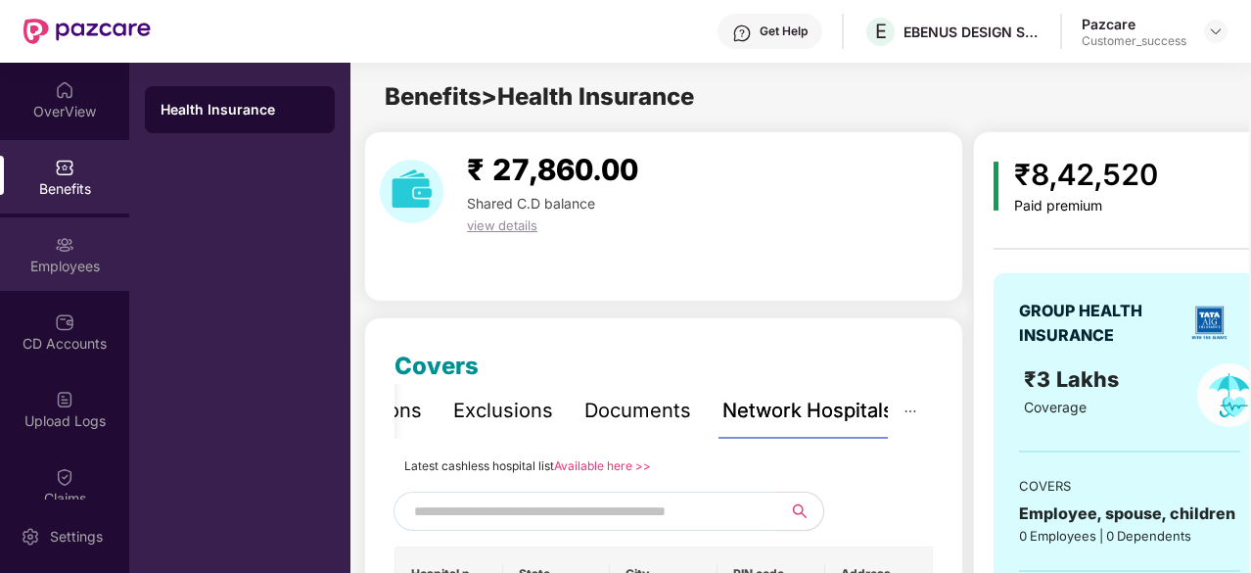
click at [71, 238] on div "Employees" at bounding box center [64, 253] width 129 height 73
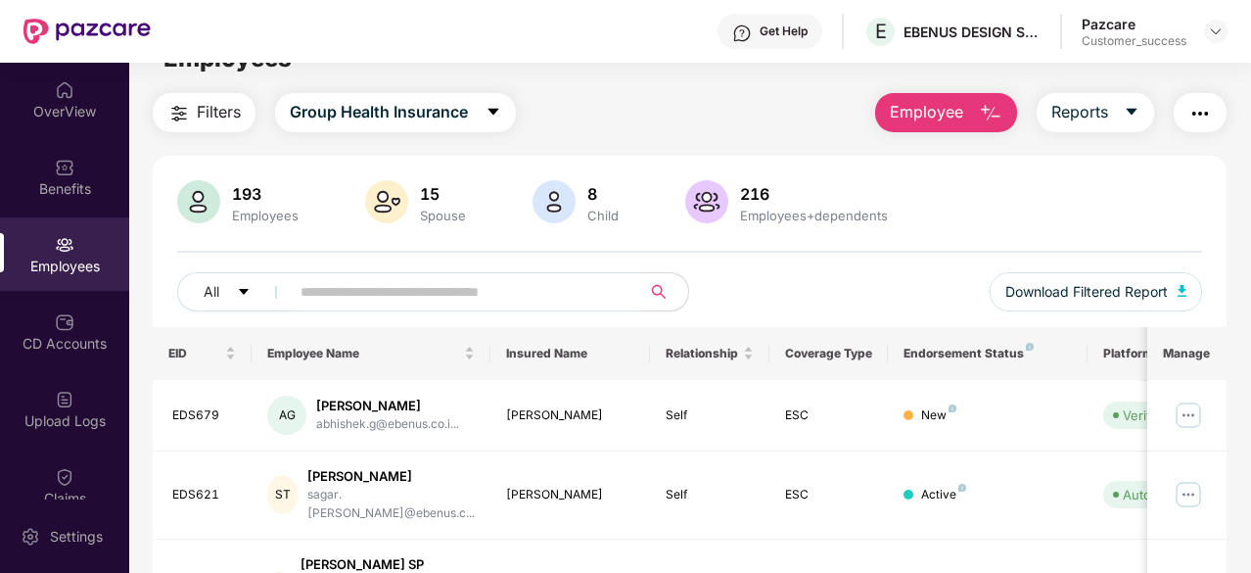
scroll to position [0, 0]
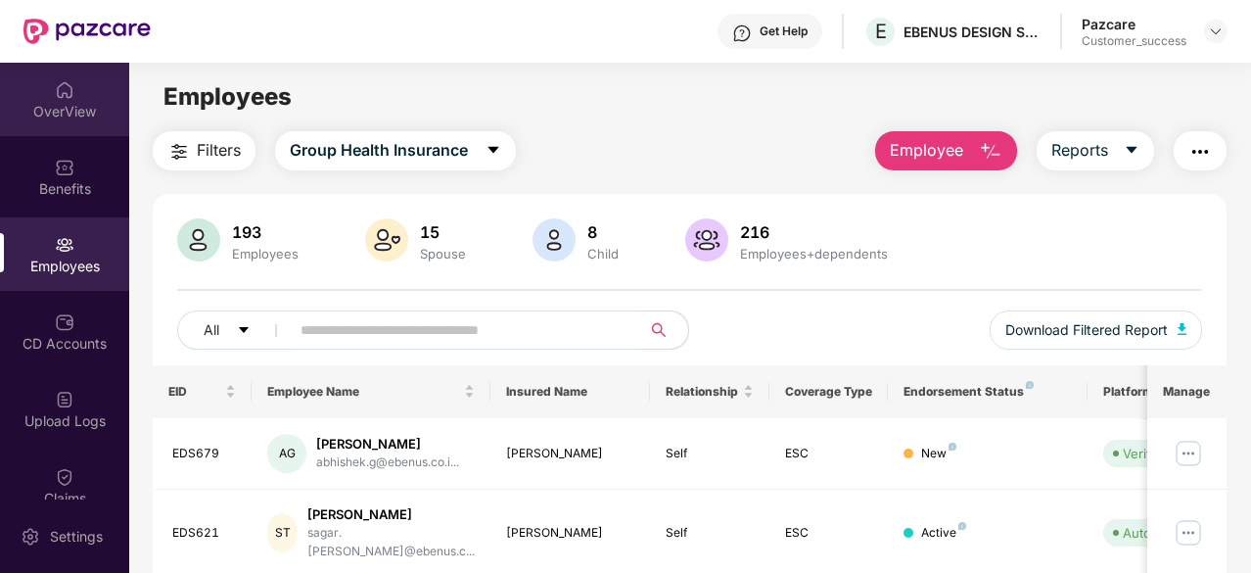
click at [38, 91] on div "OverView" at bounding box center [64, 99] width 129 height 73
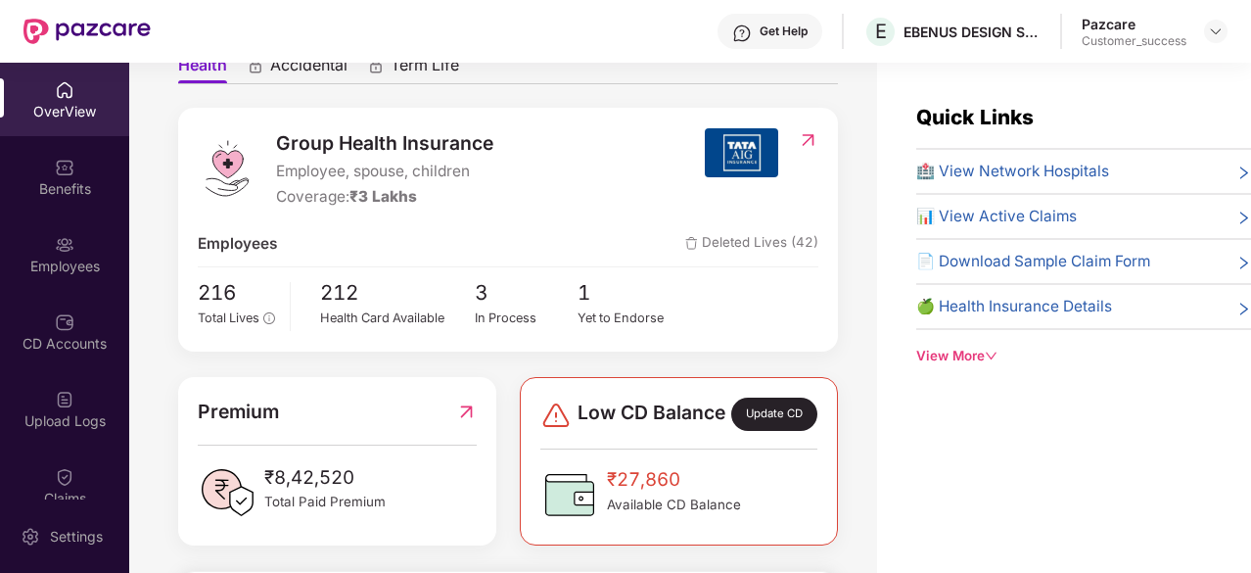
scroll to position [202, 0]
click at [963, 171] on span "🏥 View Network Hospitals" at bounding box center [1012, 171] width 193 height 23
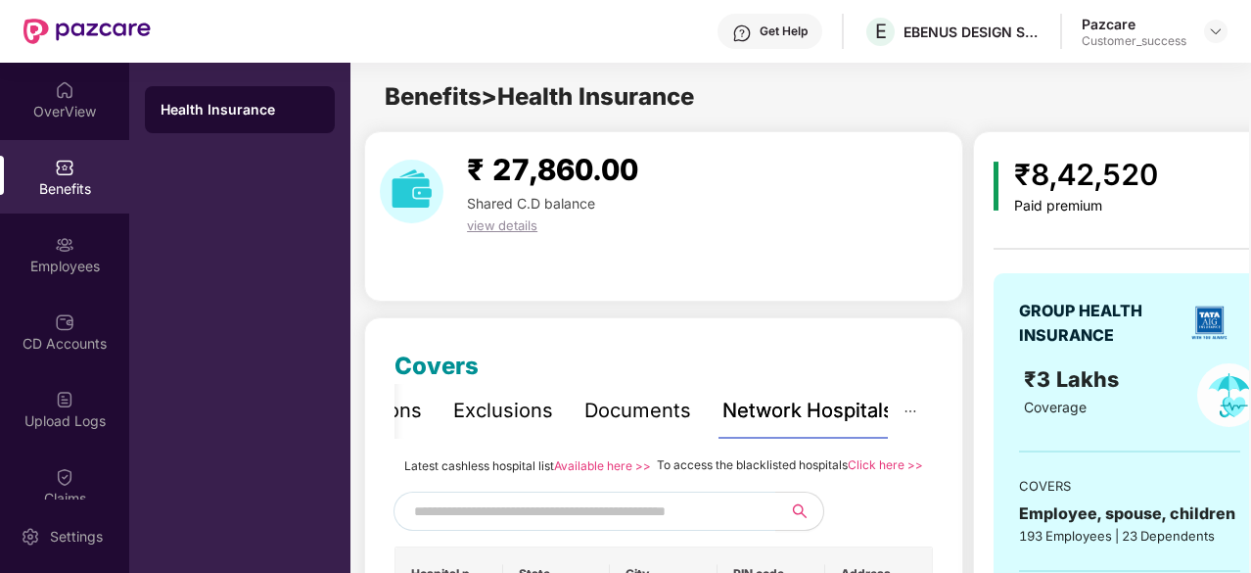
click at [583, 466] on link "Available here >>" at bounding box center [602, 465] width 97 height 15
click at [39, 119] on div "OverView" at bounding box center [64, 112] width 129 height 20
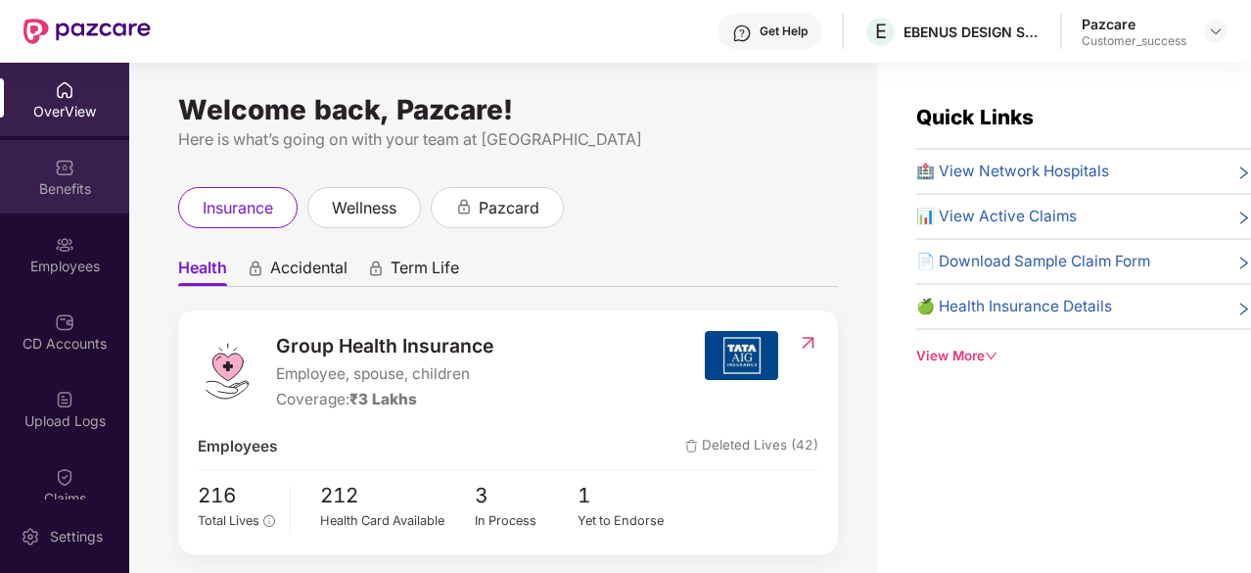
click at [84, 191] on div "Benefits" at bounding box center [64, 189] width 129 height 20
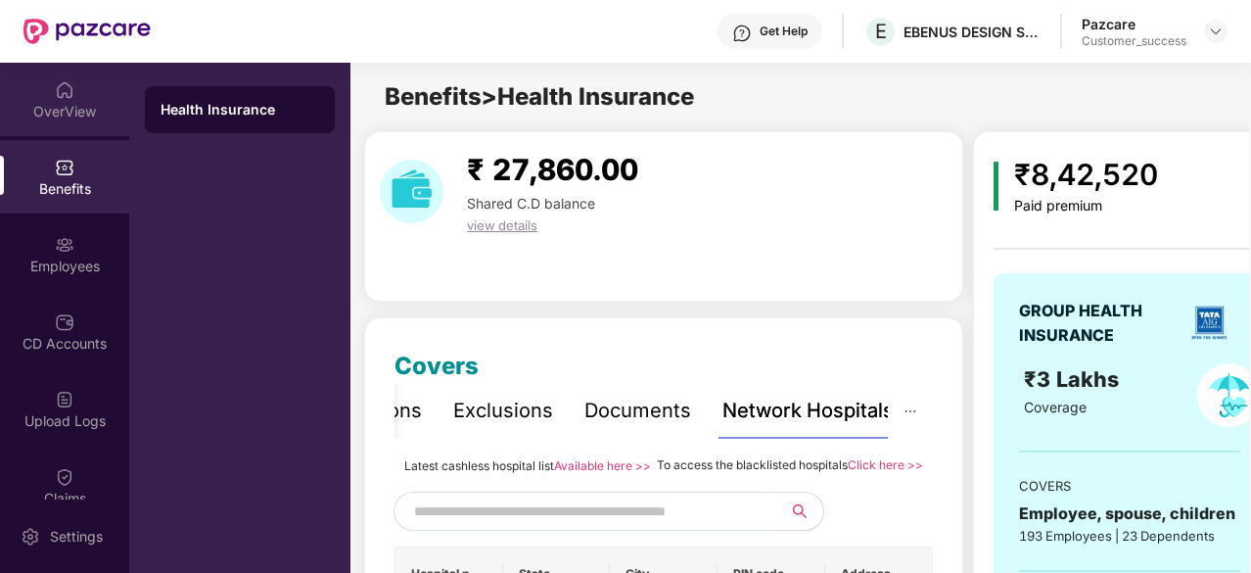
click at [58, 113] on div "OverView" at bounding box center [64, 112] width 129 height 20
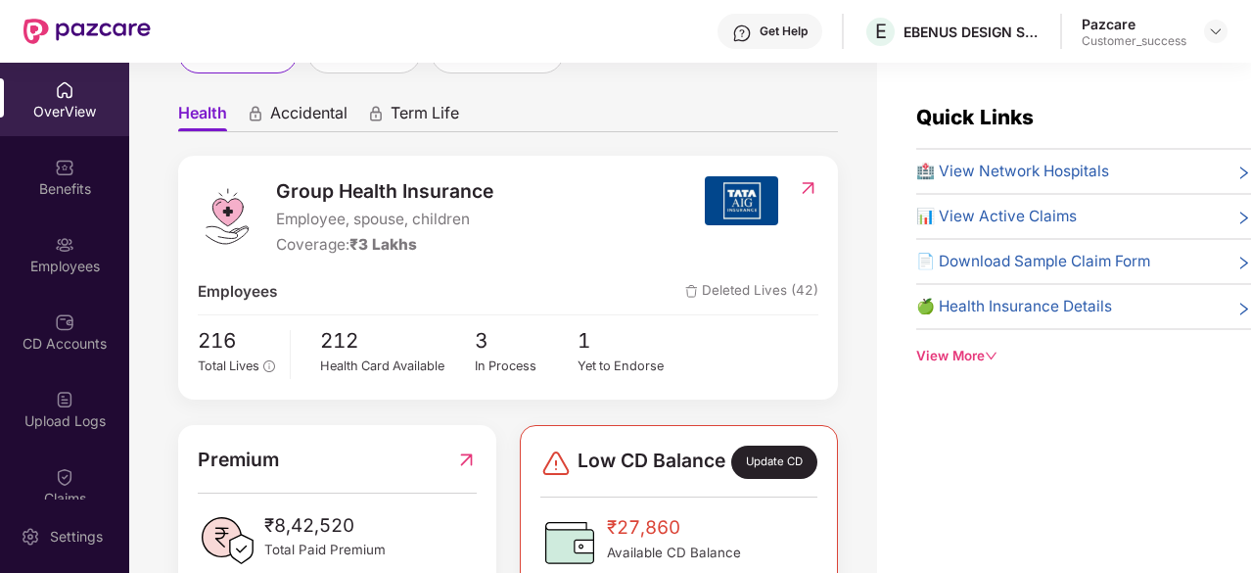
scroll to position [197, 0]
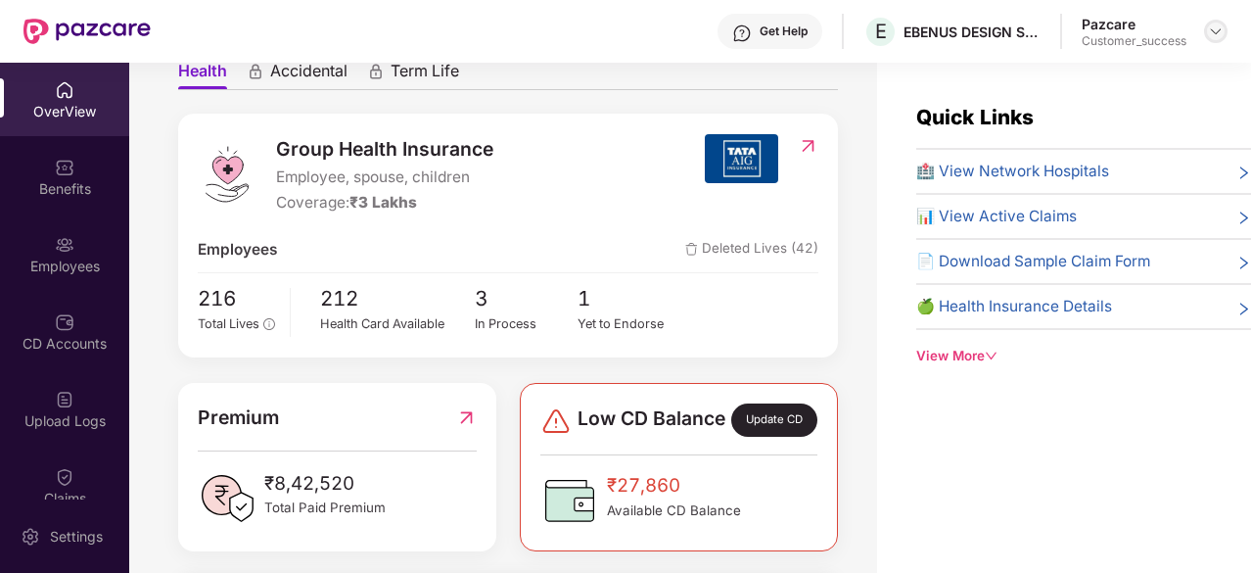
click at [1209, 27] on img at bounding box center [1216, 31] width 16 height 16
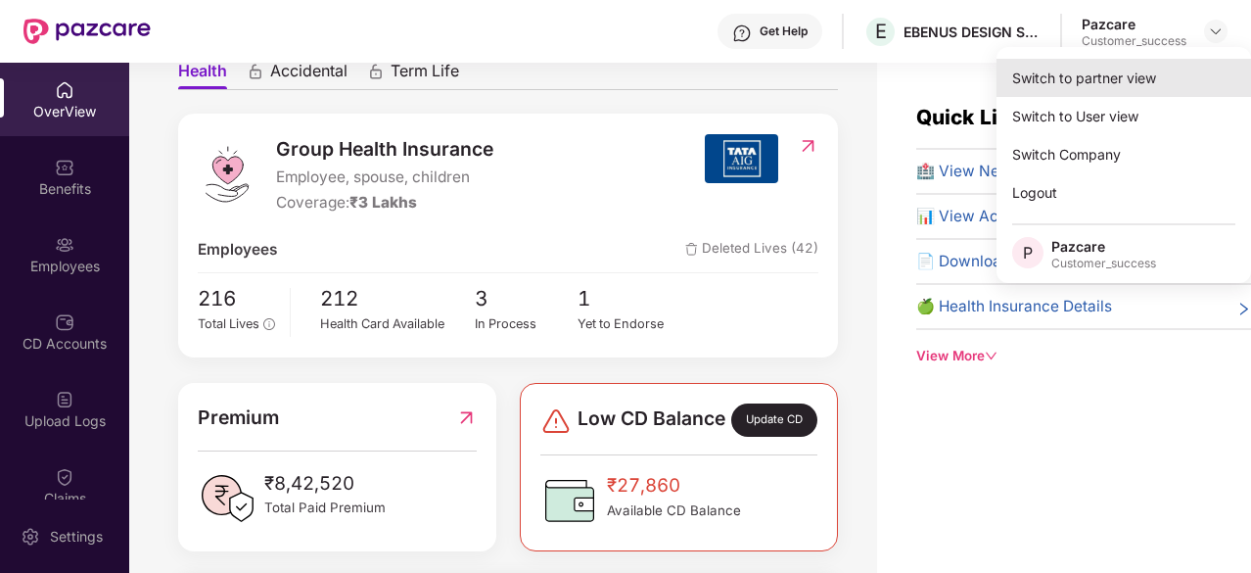
click at [1102, 85] on div "Switch to partner view" at bounding box center [1124, 78] width 255 height 38
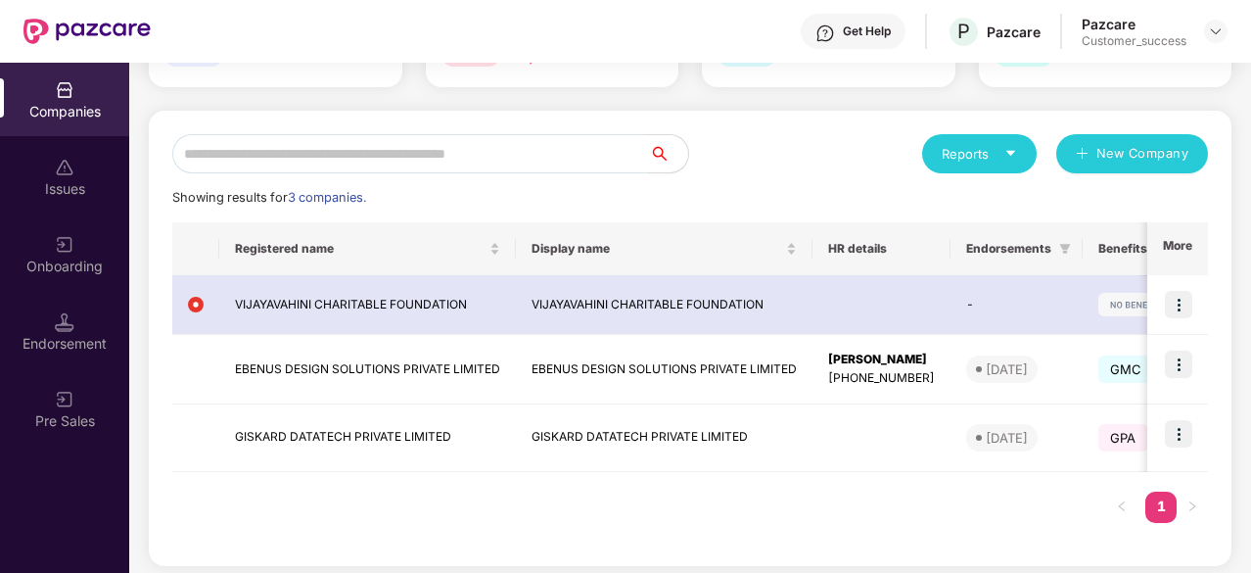
scroll to position [165, 0]
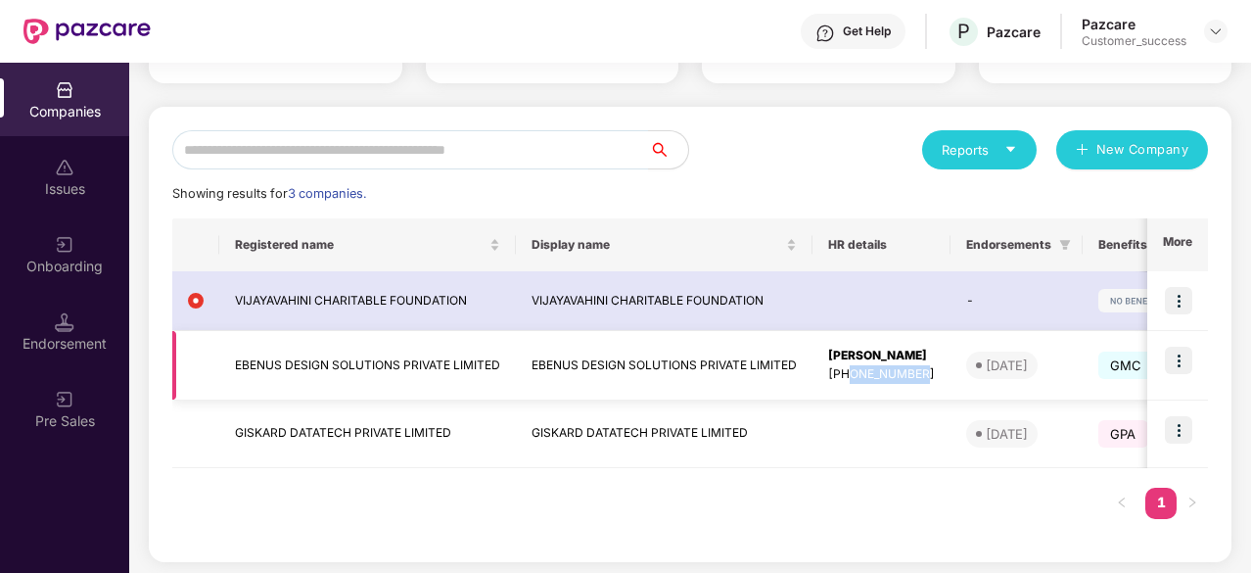
drag, startPoint x: 850, startPoint y: 372, endPoint x: 928, endPoint y: 385, distance: 79.3
click at [928, 385] on td "[PERSON_NAME] [PHONE_NUMBER]" at bounding box center [882, 366] width 138 height 70
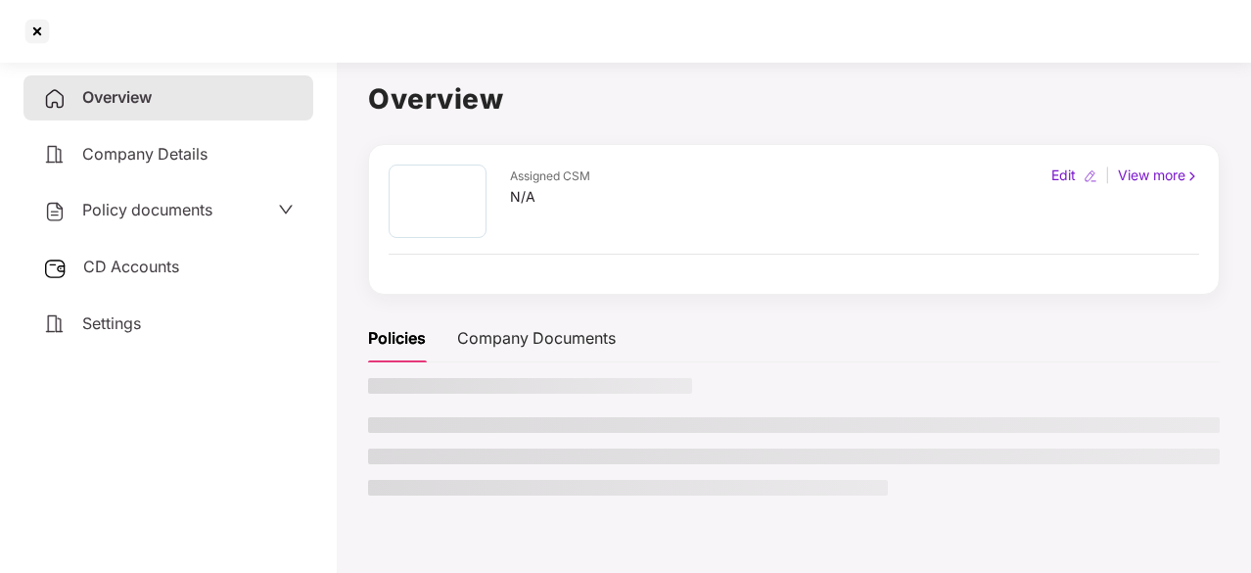
copy div "7975960932"
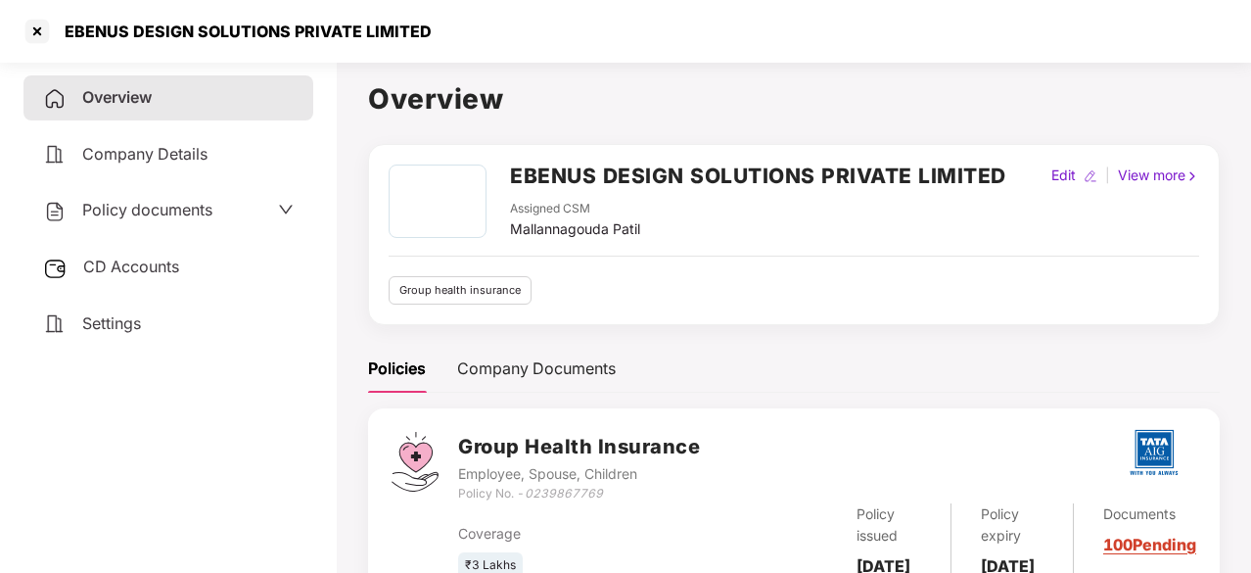
scroll to position [99, 0]
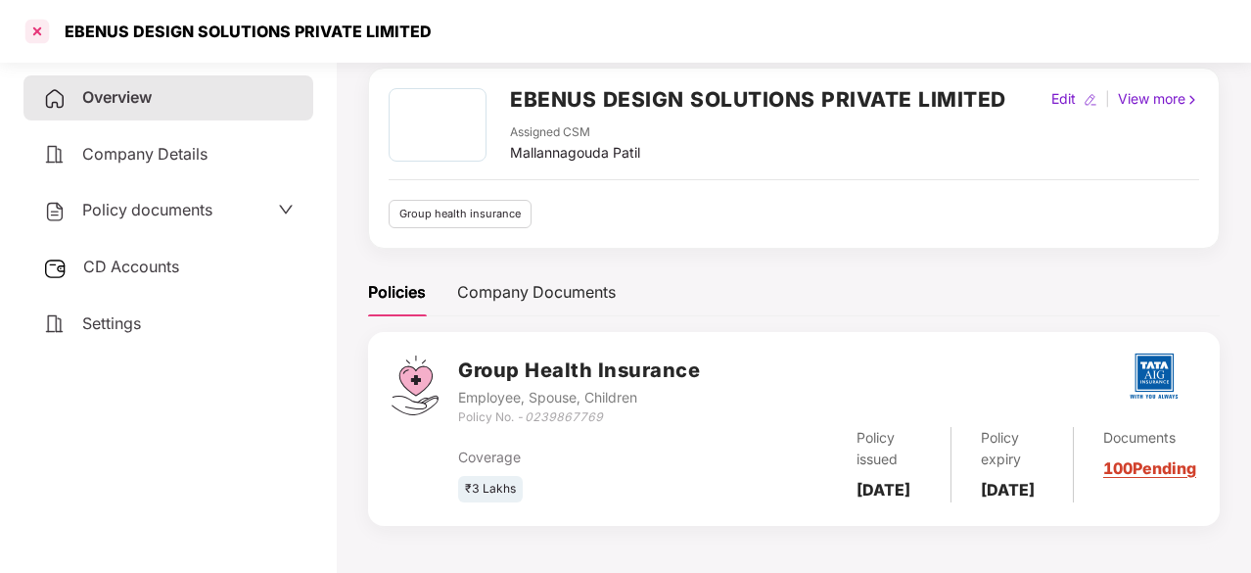
click at [38, 26] on div at bounding box center [37, 31] width 31 height 31
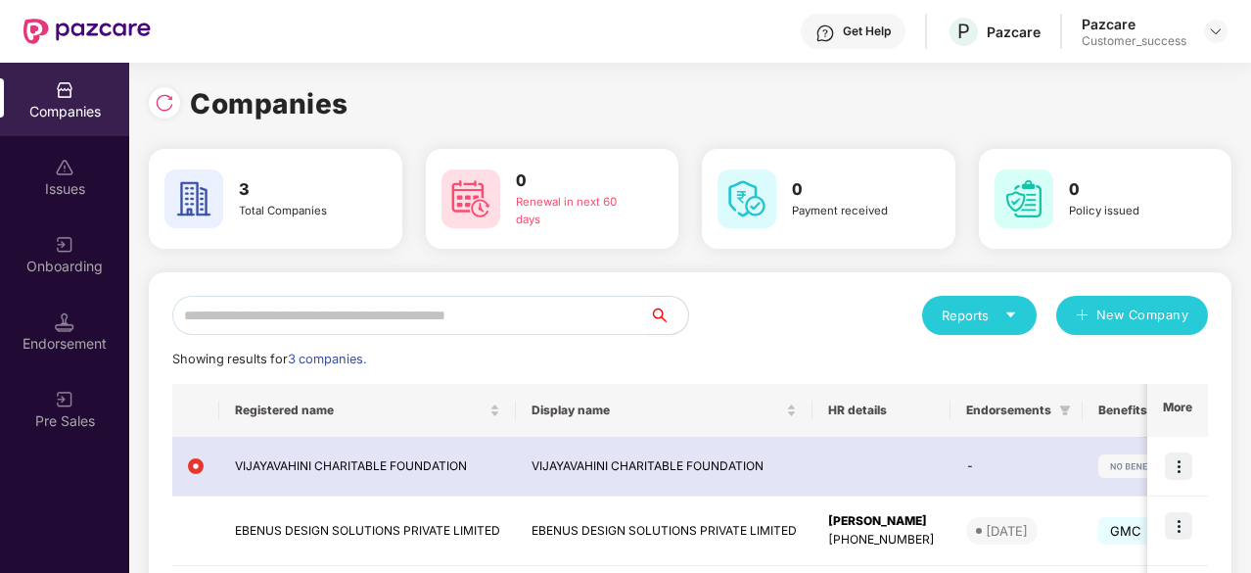
scroll to position [86, 0]
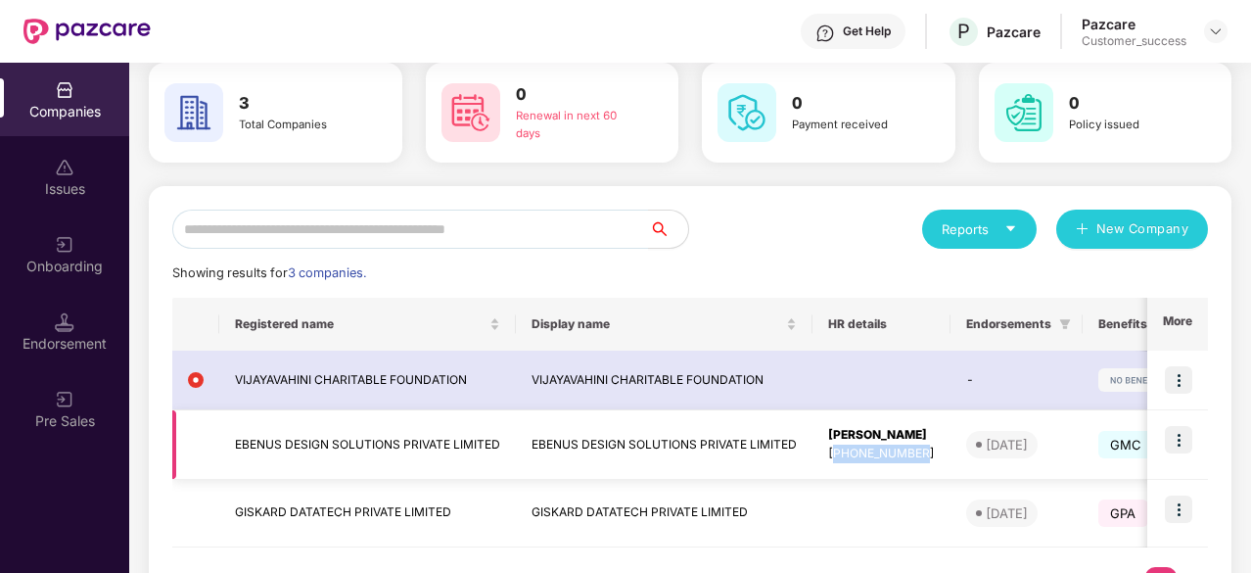
drag, startPoint x: 930, startPoint y: 455, endPoint x: 838, endPoint y: 469, distance: 93.0
click at [838, 469] on td "[PERSON_NAME] [PHONE_NUMBER]" at bounding box center [882, 445] width 138 height 70
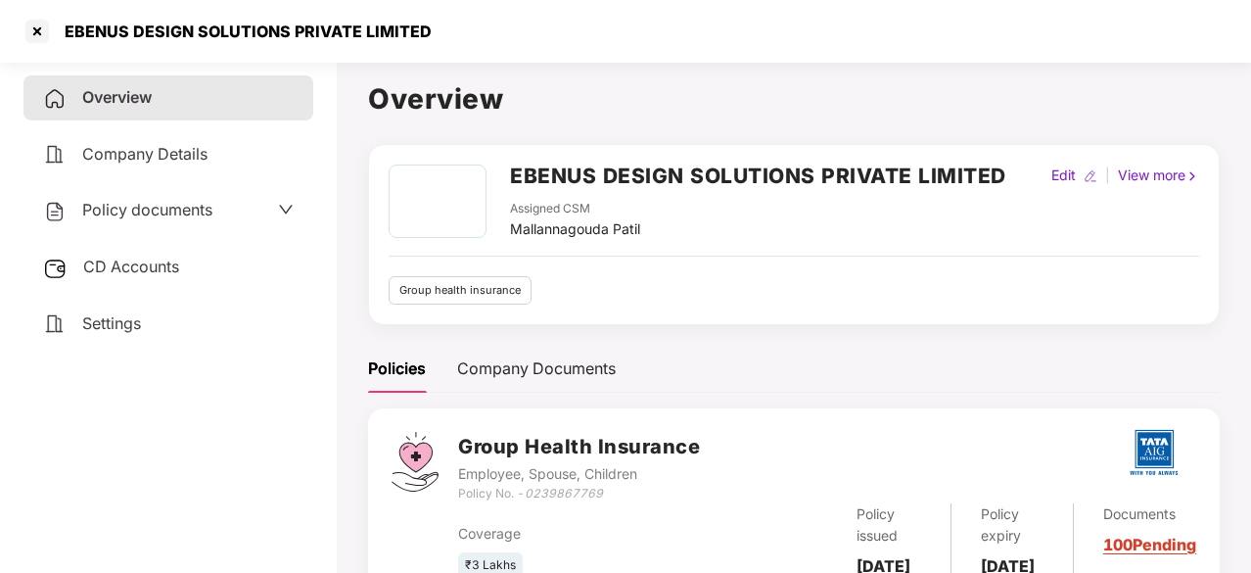
scroll to position [99, 0]
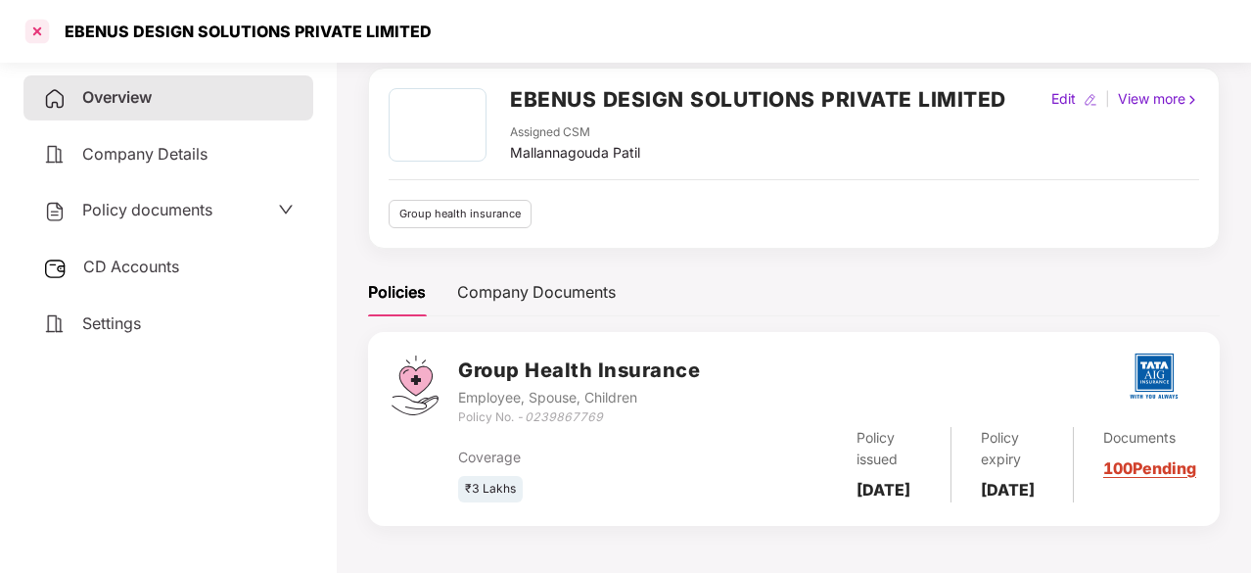
click at [40, 29] on div at bounding box center [37, 31] width 31 height 31
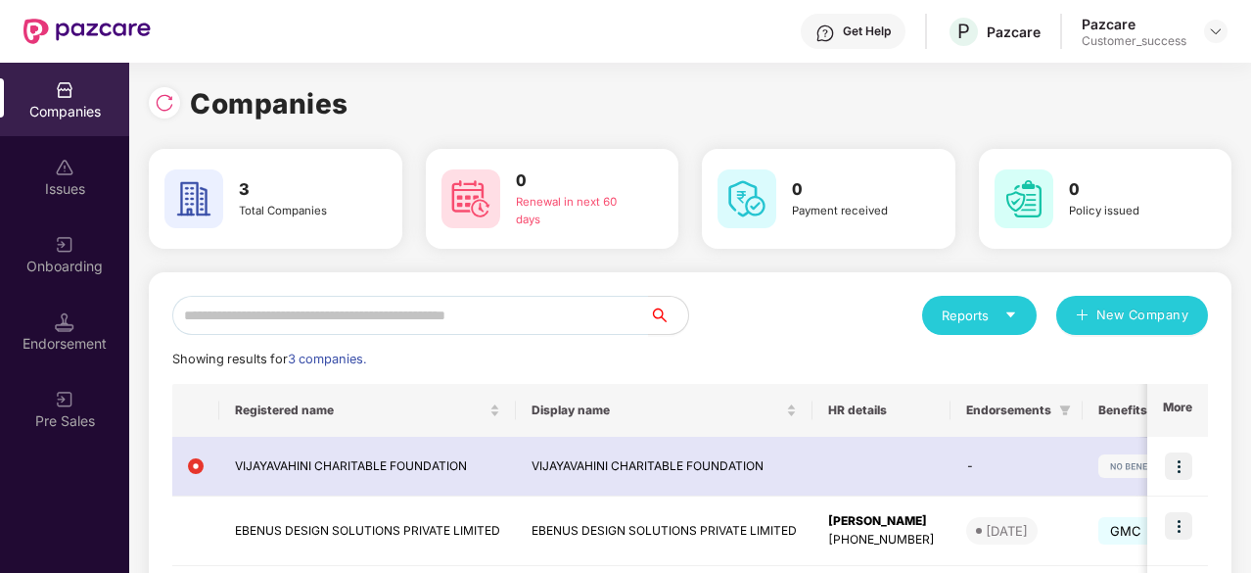
scroll to position [168, 0]
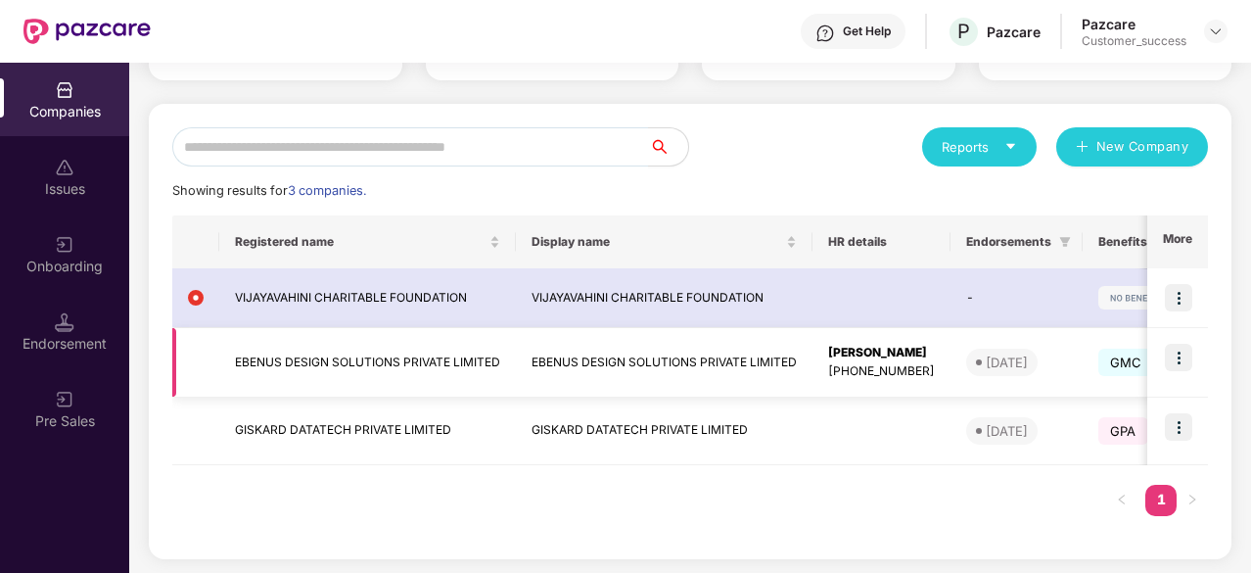
click at [1178, 359] on img at bounding box center [1178, 357] width 27 height 27
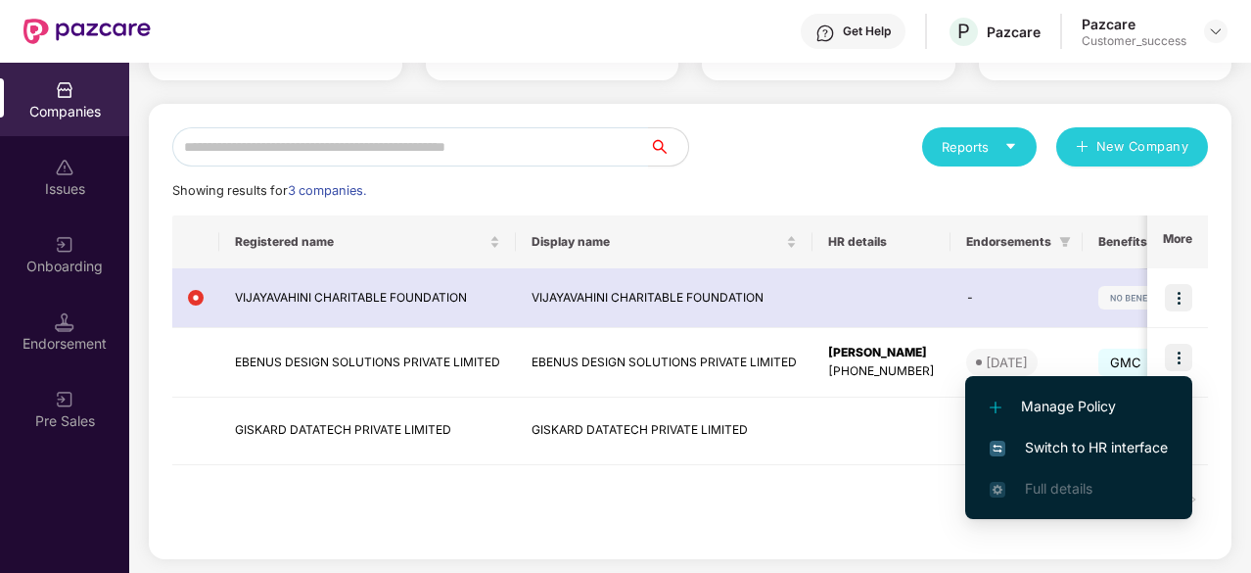
click at [1076, 437] on span "Switch to HR interface" at bounding box center [1079, 448] width 178 height 22
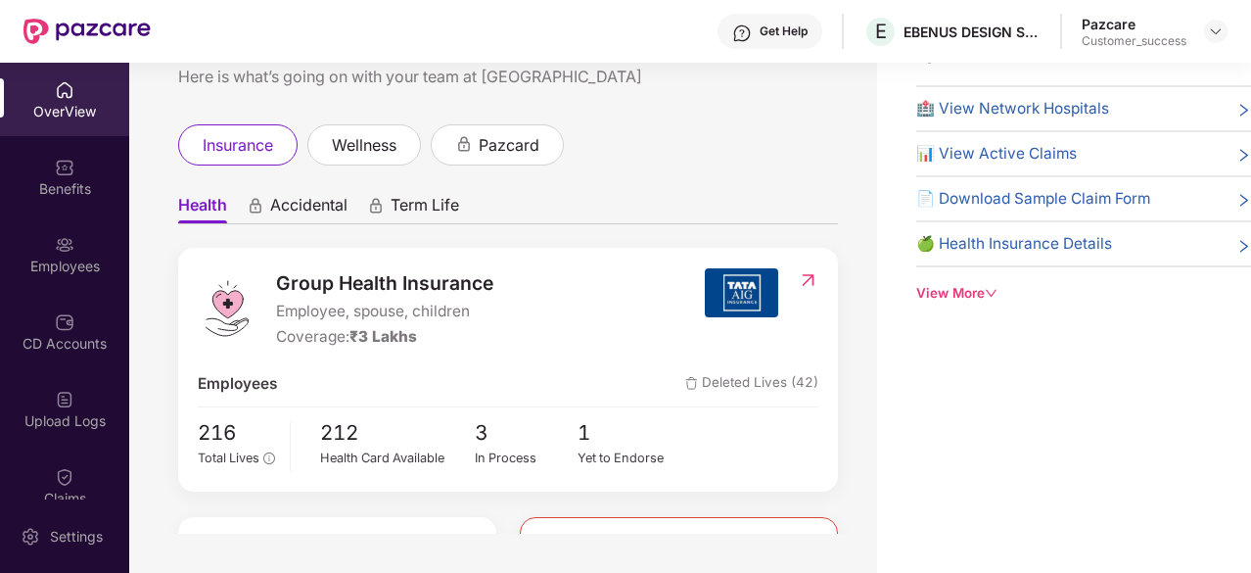
scroll to position [0, 0]
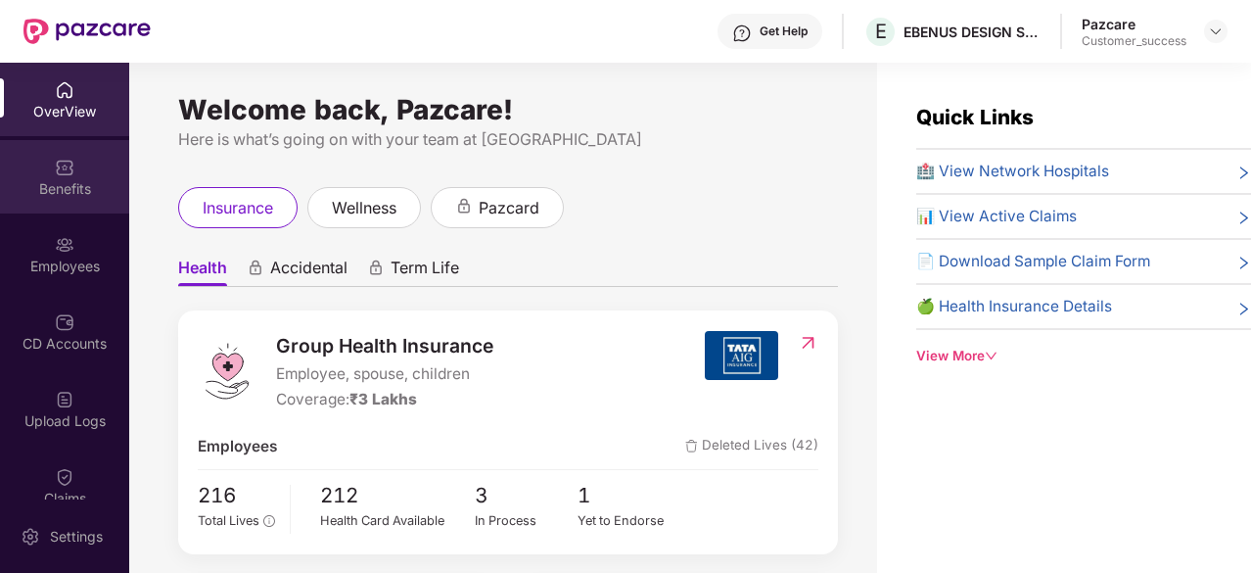
click at [53, 181] on div "Benefits" at bounding box center [64, 189] width 129 height 20
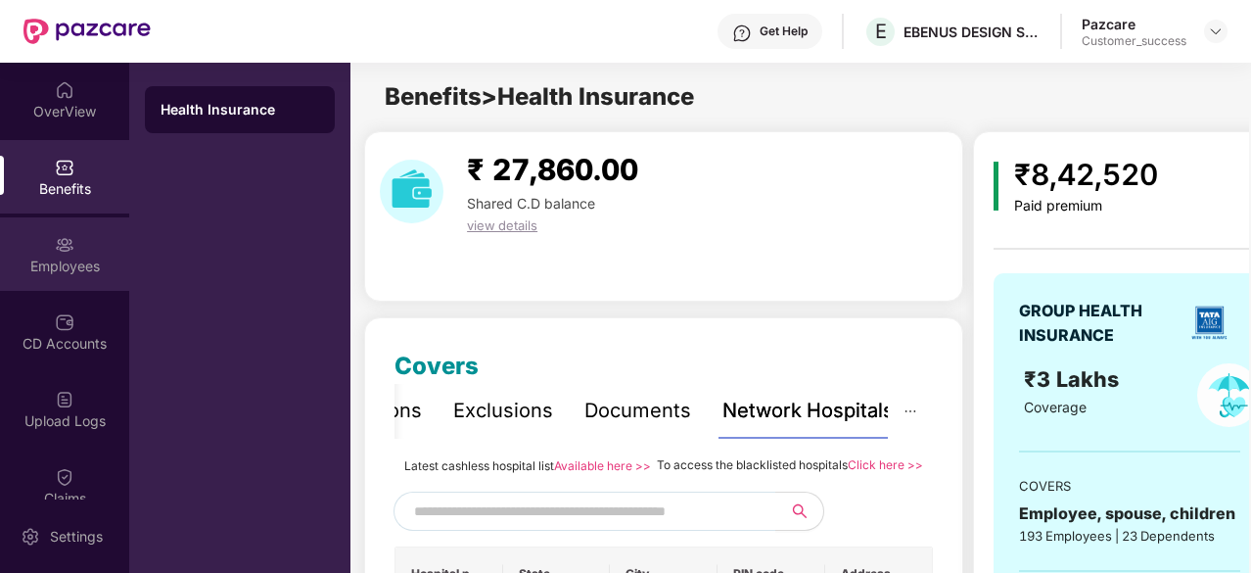
click at [75, 246] on div "Employees" at bounding box center [64, 253] width 129 height 73
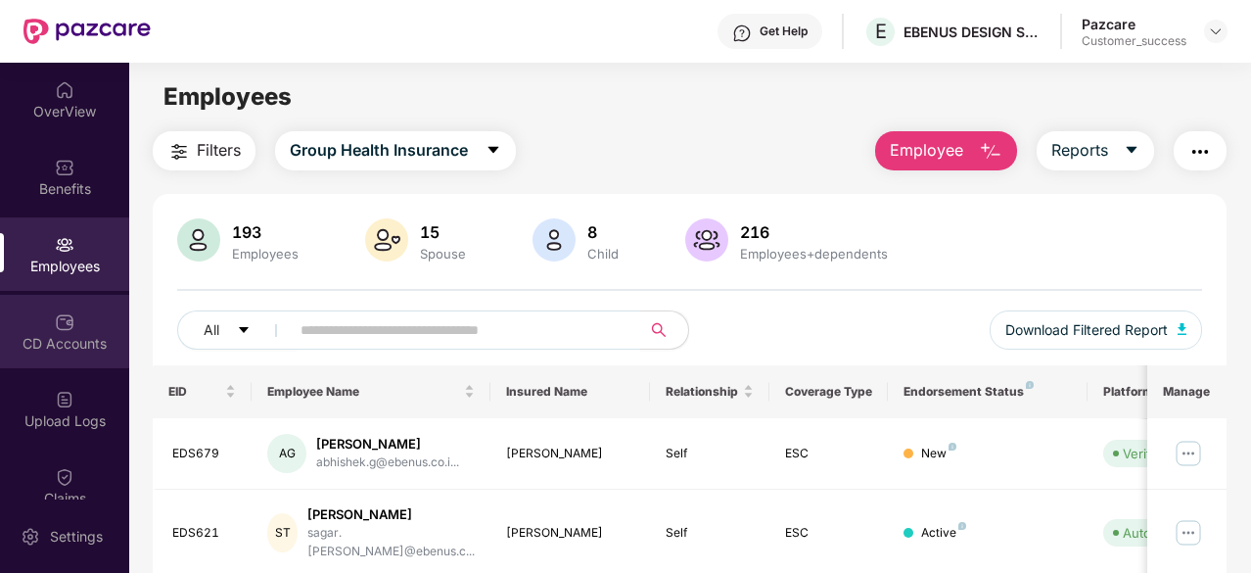
click at [80, 351] on div "CD Accounts" at bounding box center [64, 344] width 129 height 20
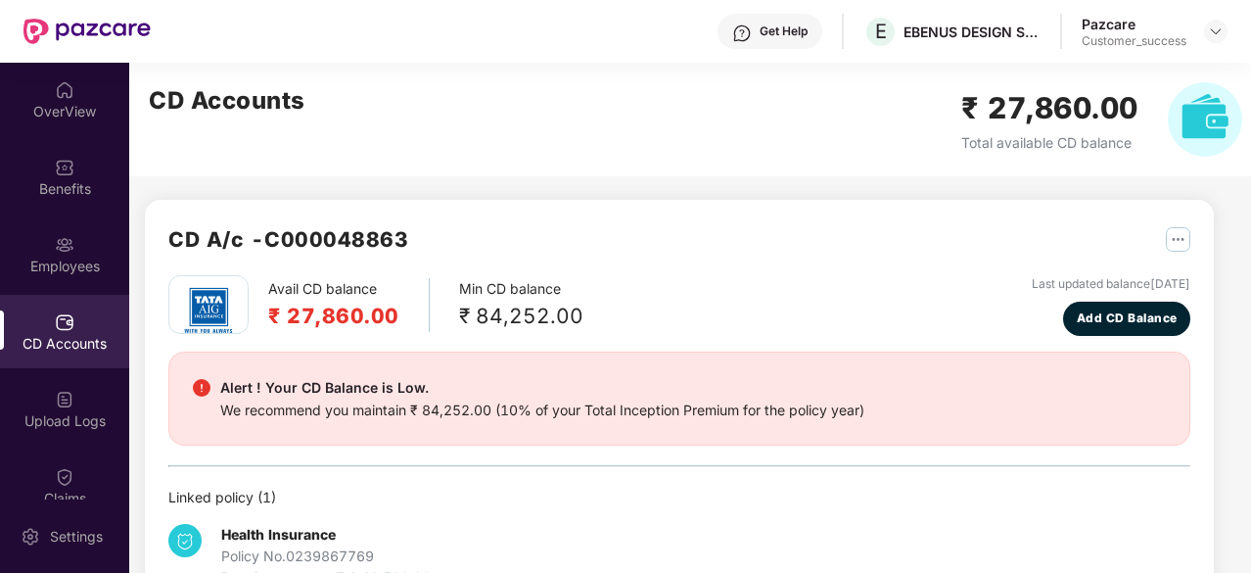
click at [378, 242] on h2 "CD A/c - C000048863" at bounding box center [288, 239] width 240 height 32
copy h2 "C000048863"
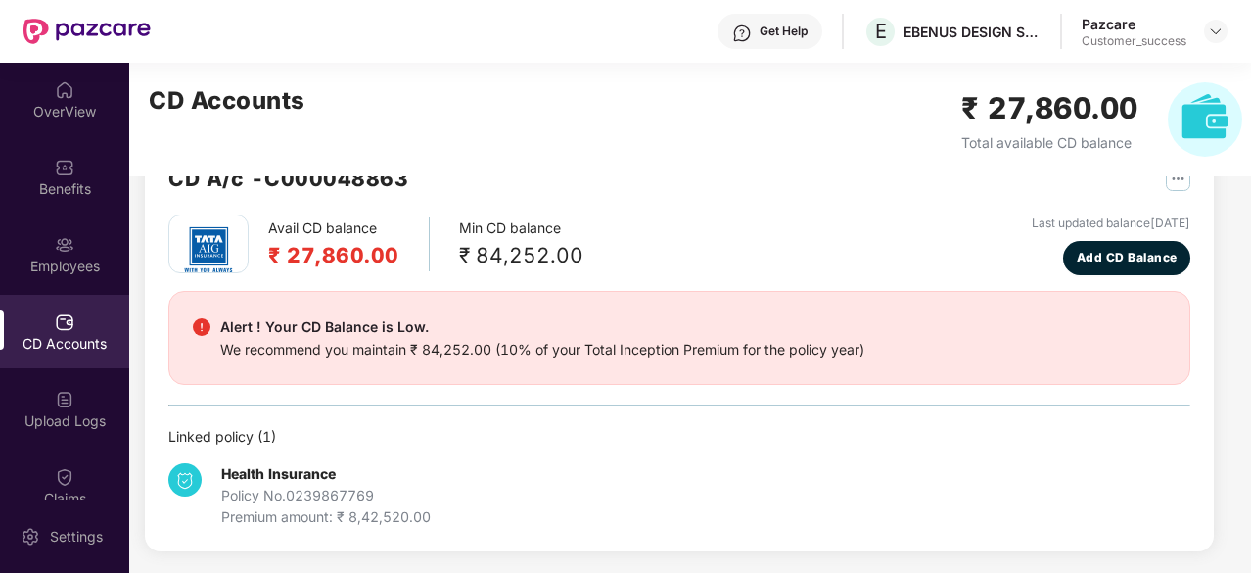
click at [349, 493] on div "Policy No. 0239867769" at bounding box center [325, 496] width 209 height 22
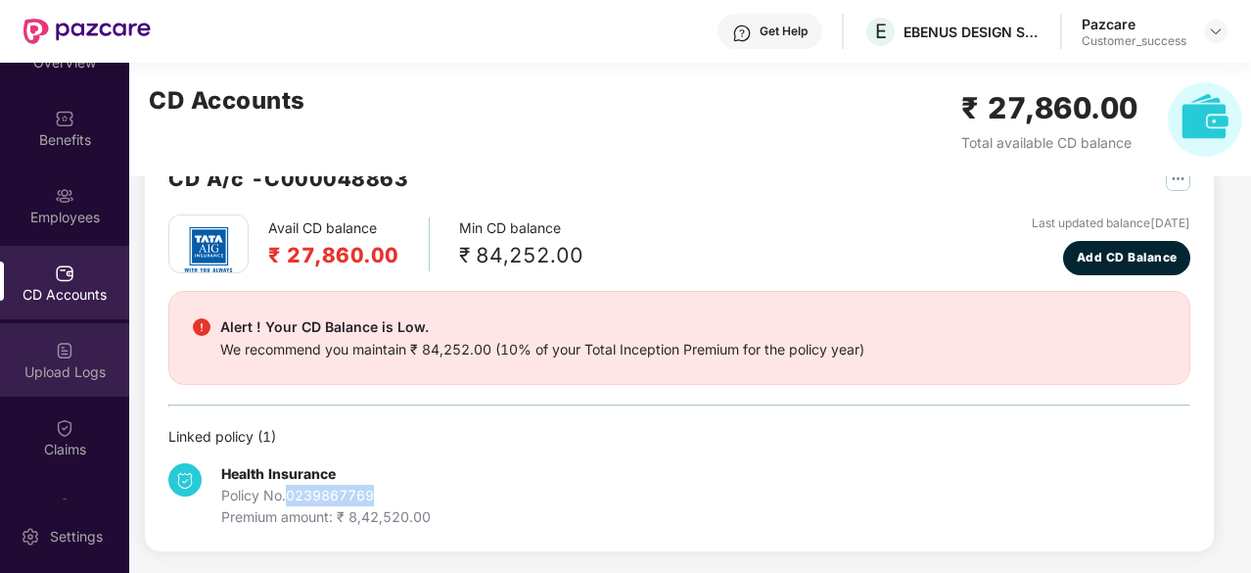
scroll to position [104, 0]
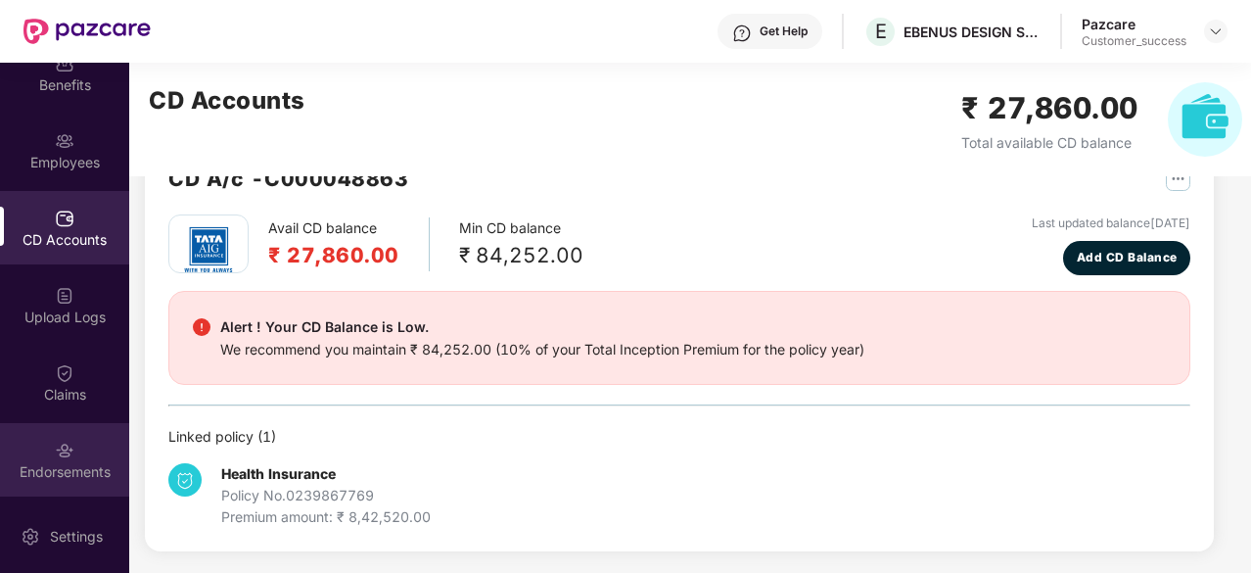
click at [61, 429] on div "Endorsements" at bounding box center [64, 459] width 129 height 73
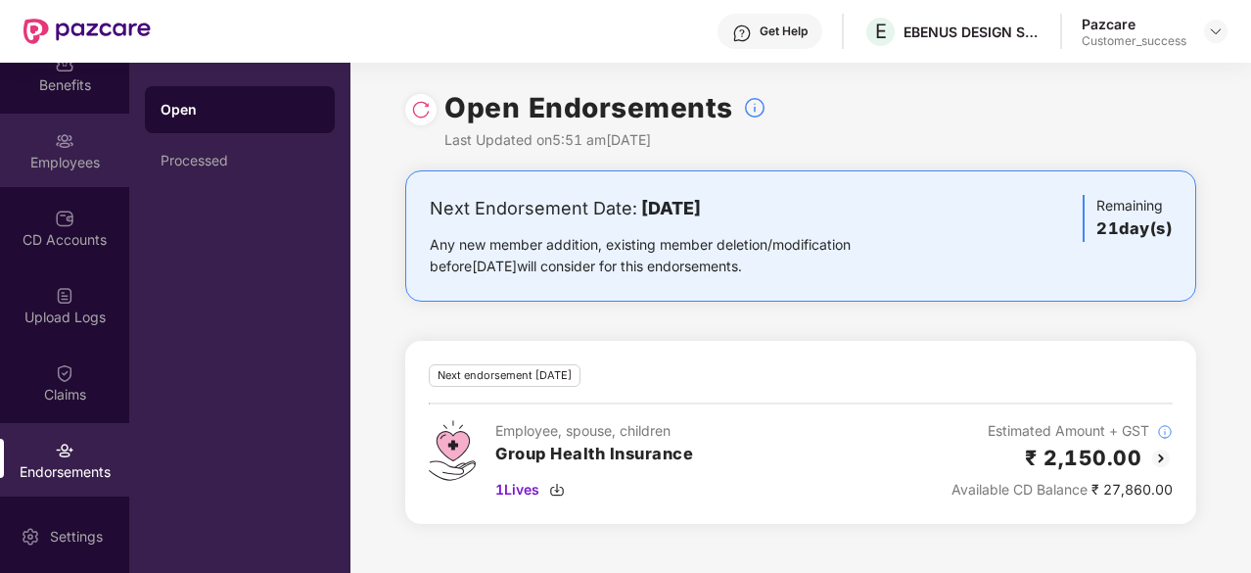
scroll to position [0, 0]
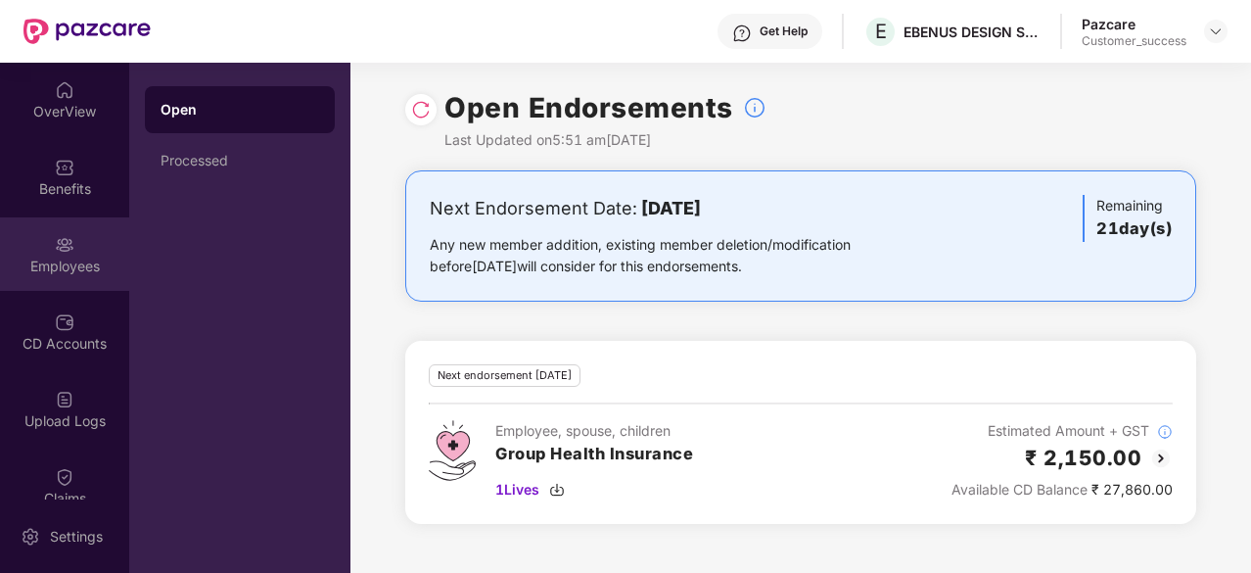
click at [60, 171] on img at bounding box center [65, 168] width 20 height 20
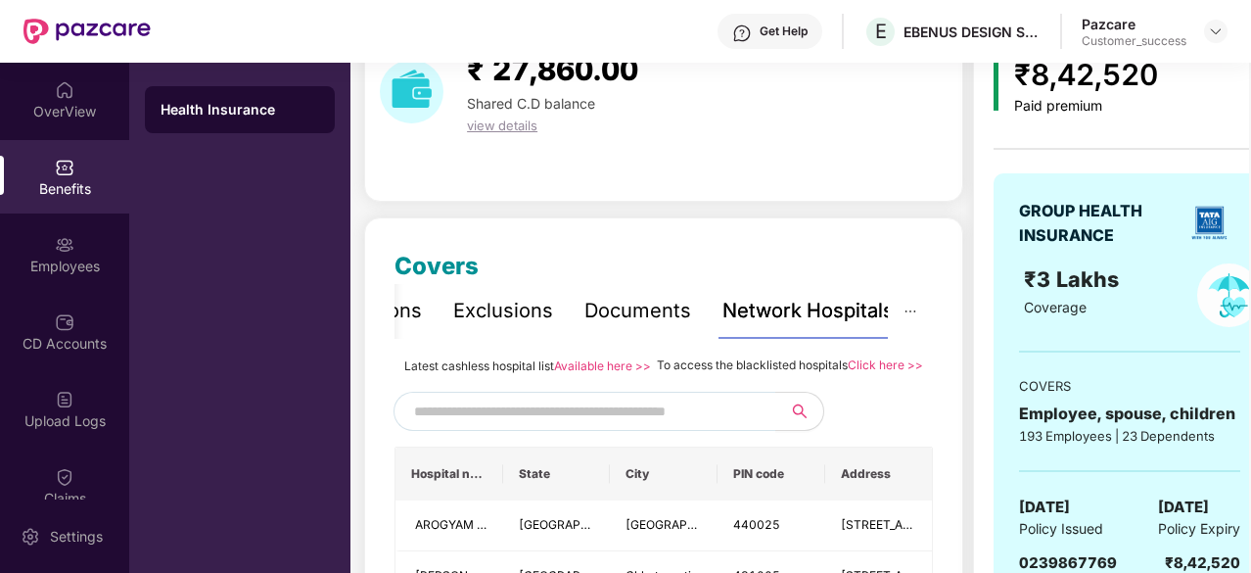
scroll to position [99, 0]
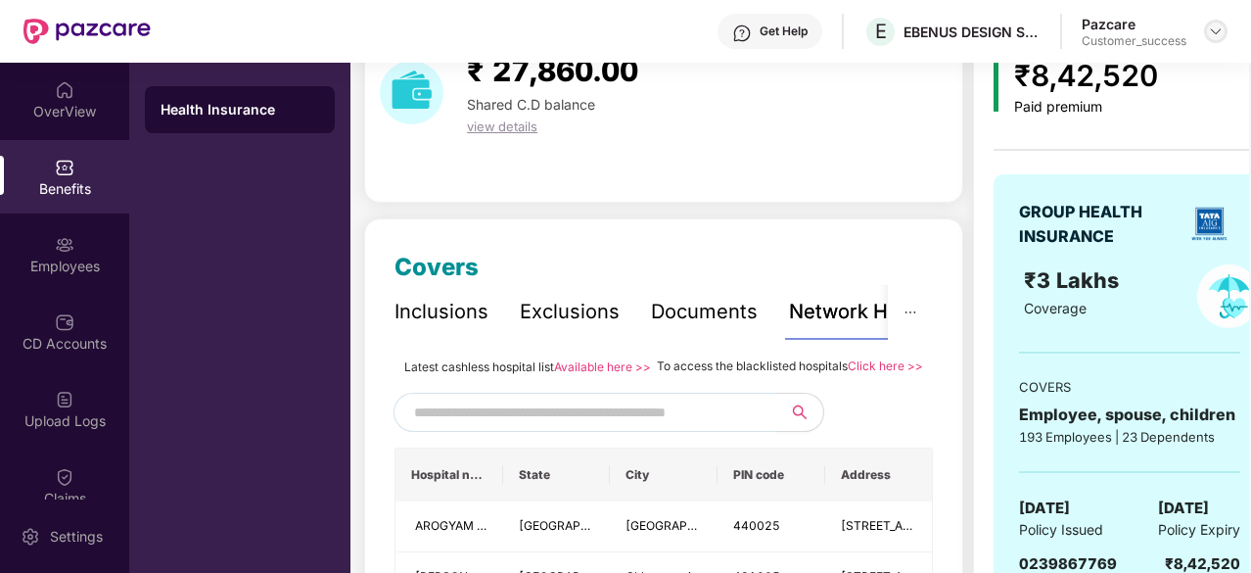
click at [1214, 28] on img at bounding box center [1216, 31] width 16 height 16
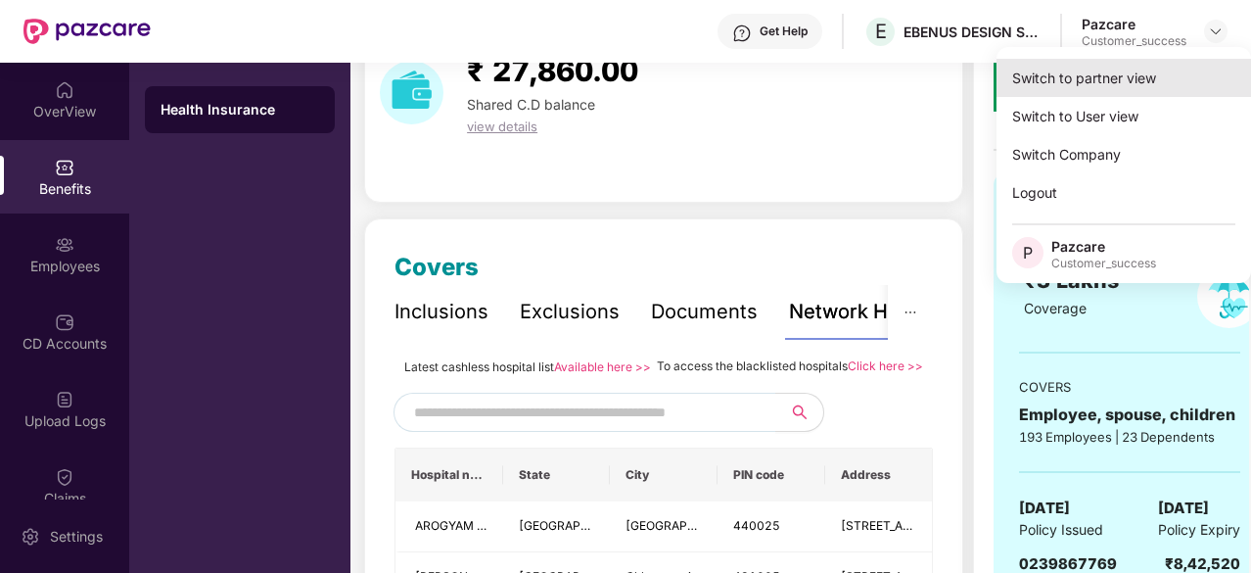
click at [1100, 72] on div "Switch to partner view" at bounding box center [1124, 78] width 255 height 38
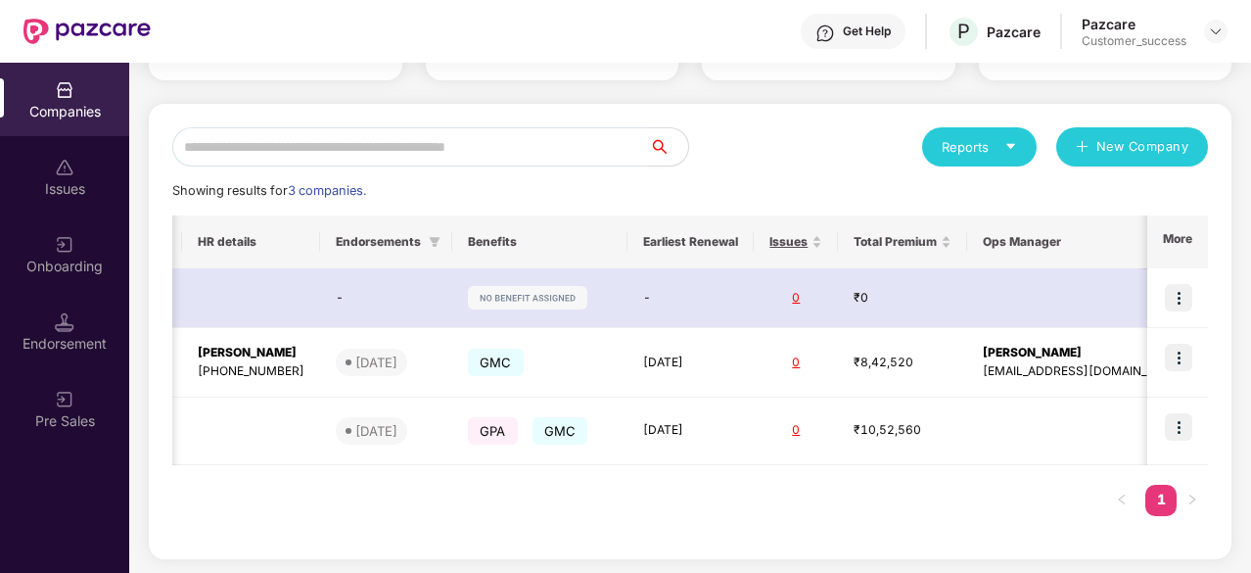
scroll to position [0, 2]
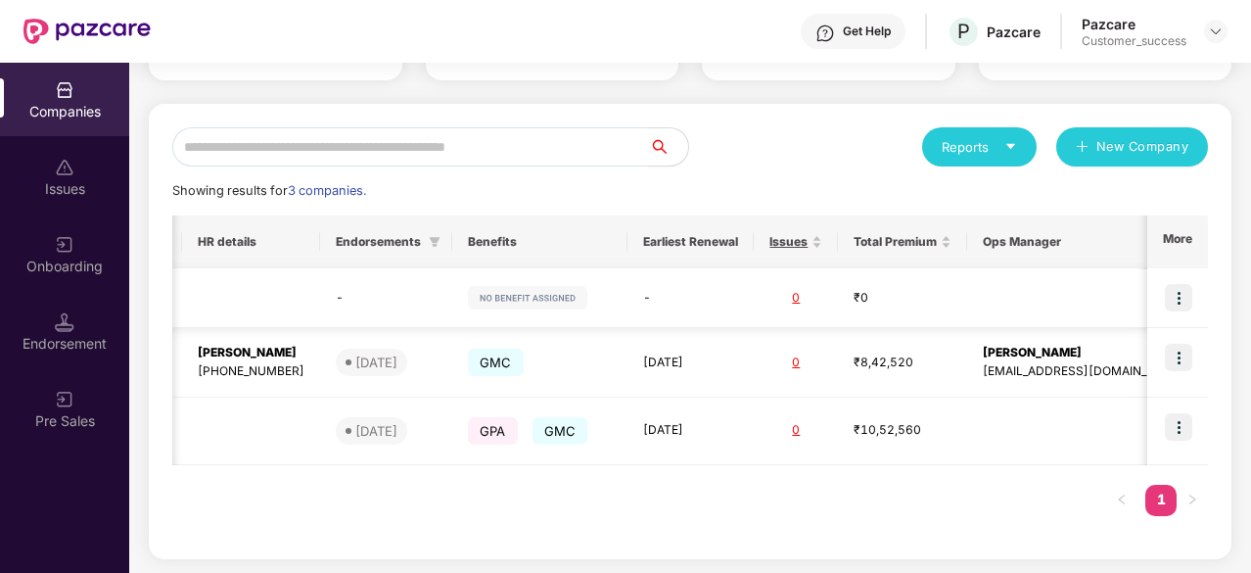
click at [1186, 299] on img at bounding box center [1178, 297] width 27 height 27
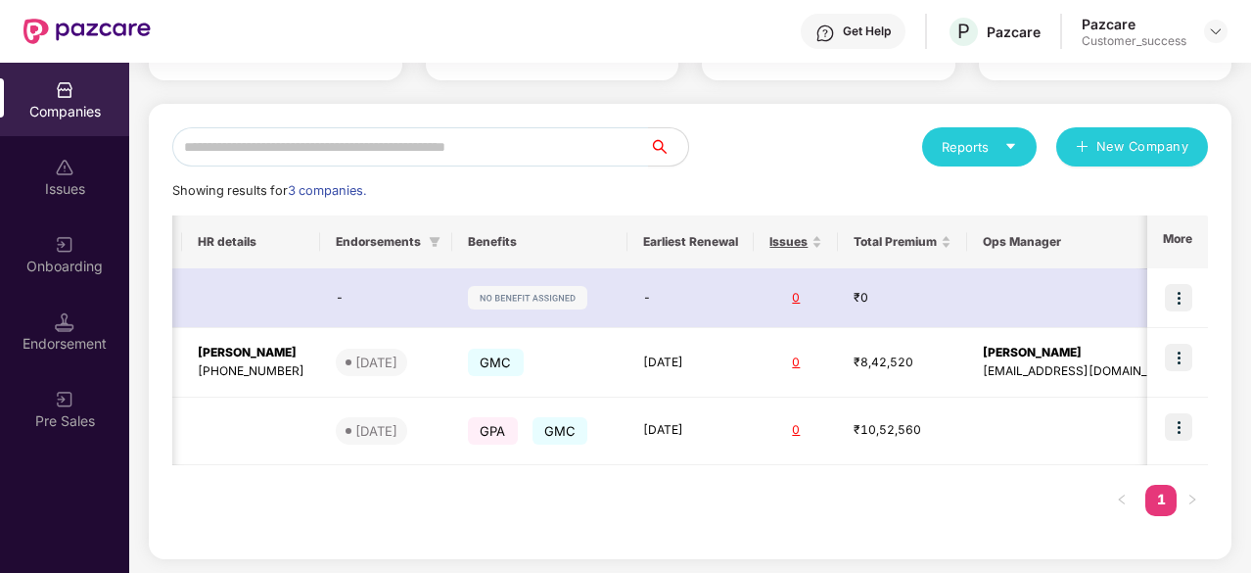
click at [822, 165] on div "Reports New Company" at bounding box center [949, 146] width 518 height 39
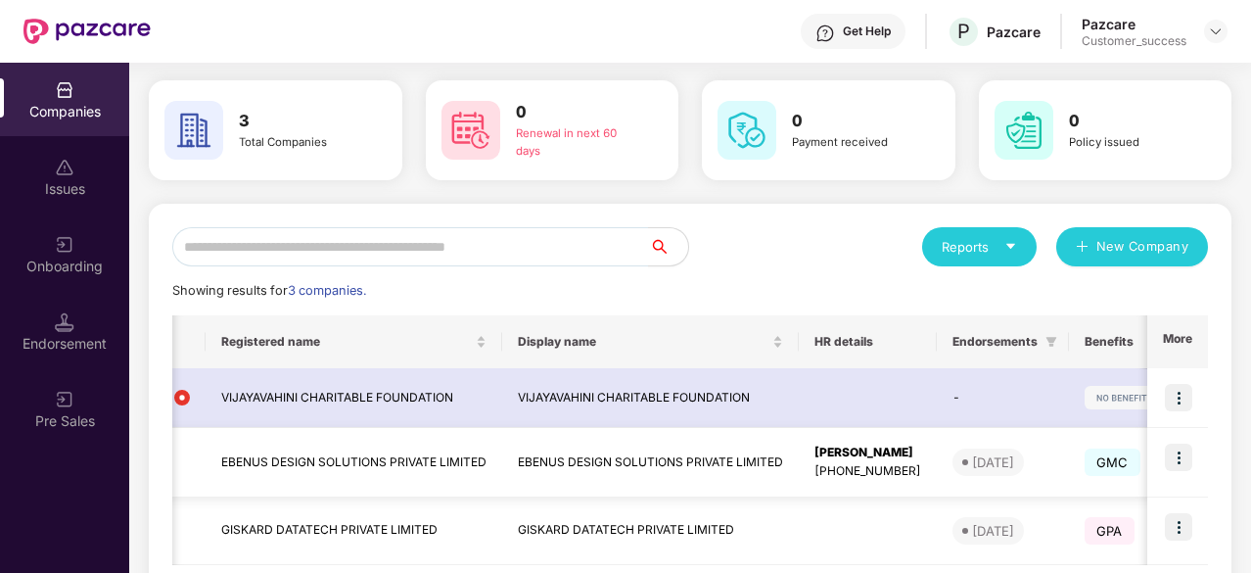
scroll to position [168, 0]
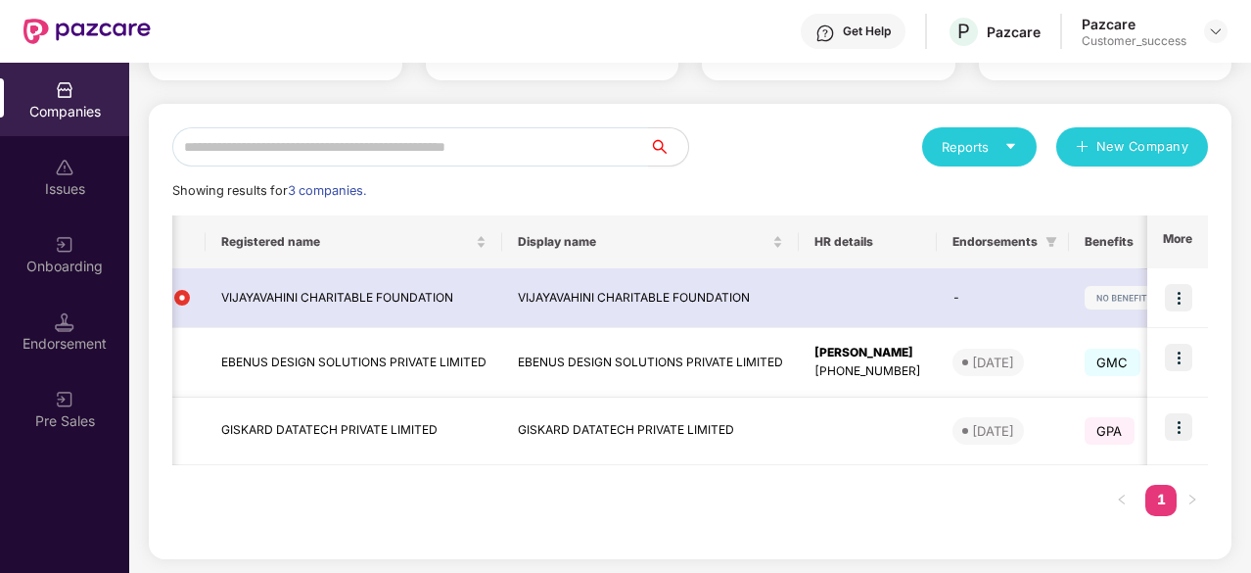
click at [1169, 433] on img at bounding box center [1178, 426] width 27 height 27
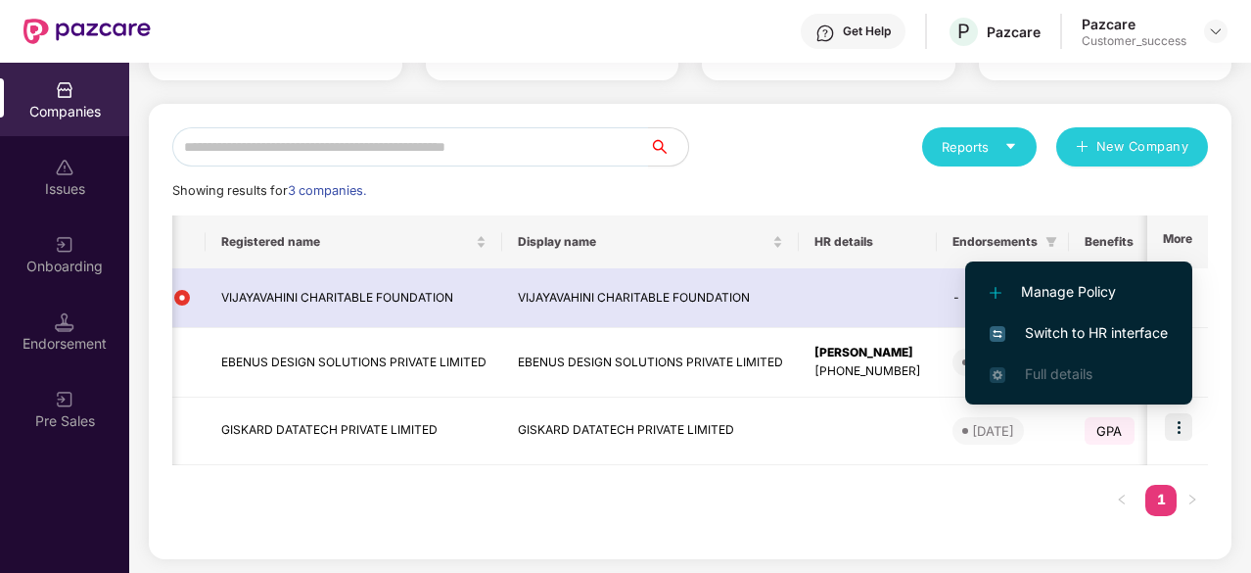
click at [1075, 328] on span "Switch to HR interface" at bounding box center [1079, 333] width 178 height 22
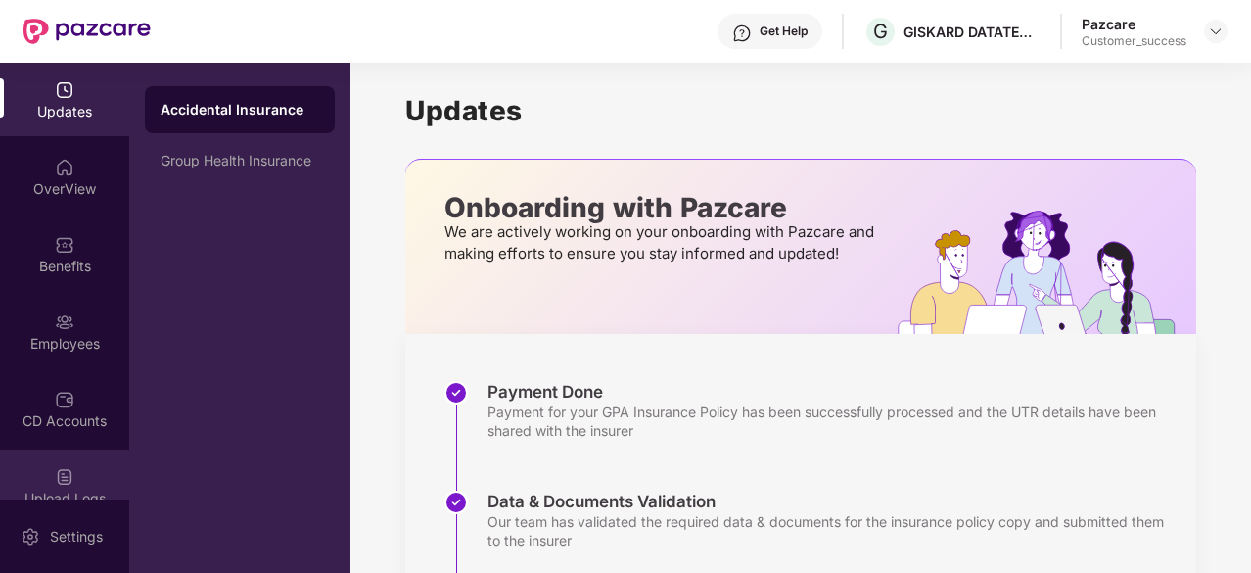
scroll to position [113, 0]
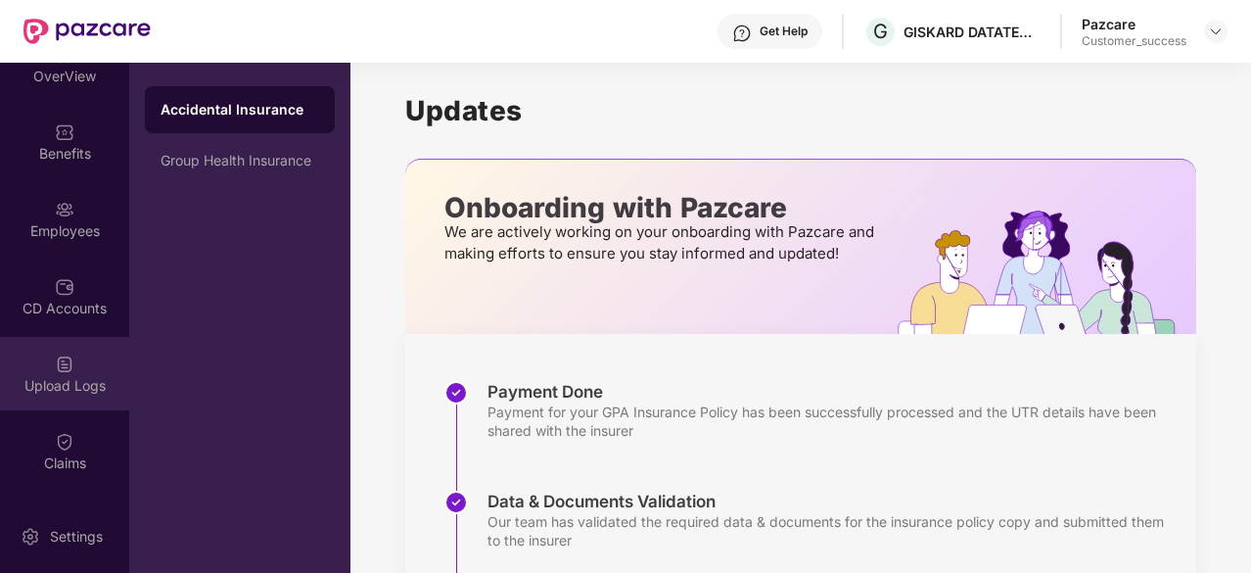
click at [51, 453] on div "Claims" at bounding box center [64, 463] width 129 height 20
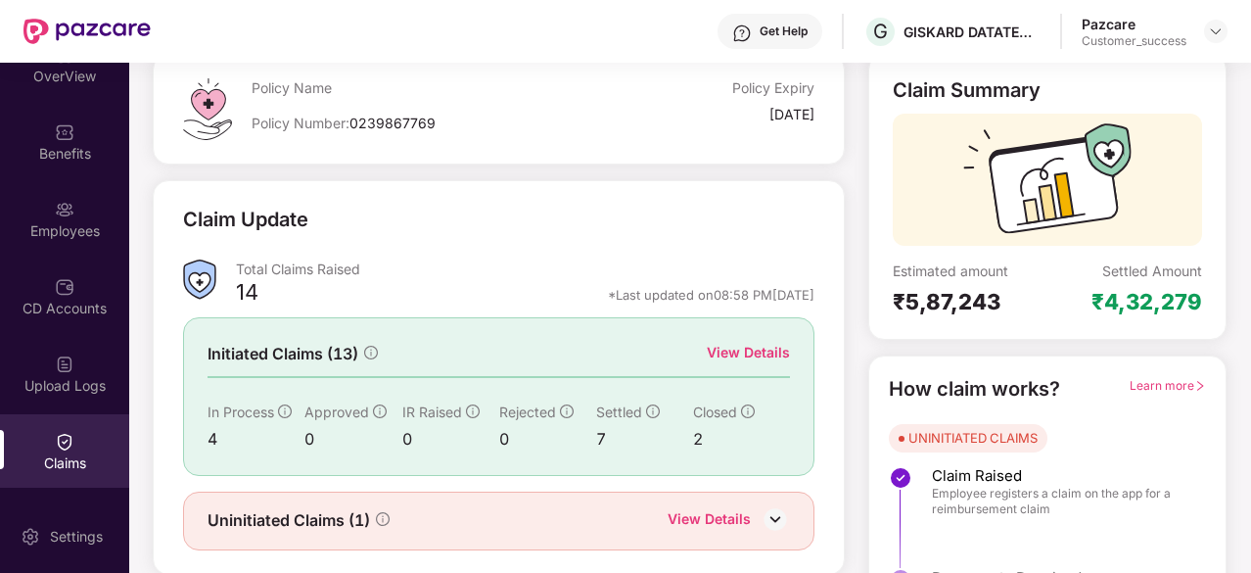
scroll to position [78, 0]
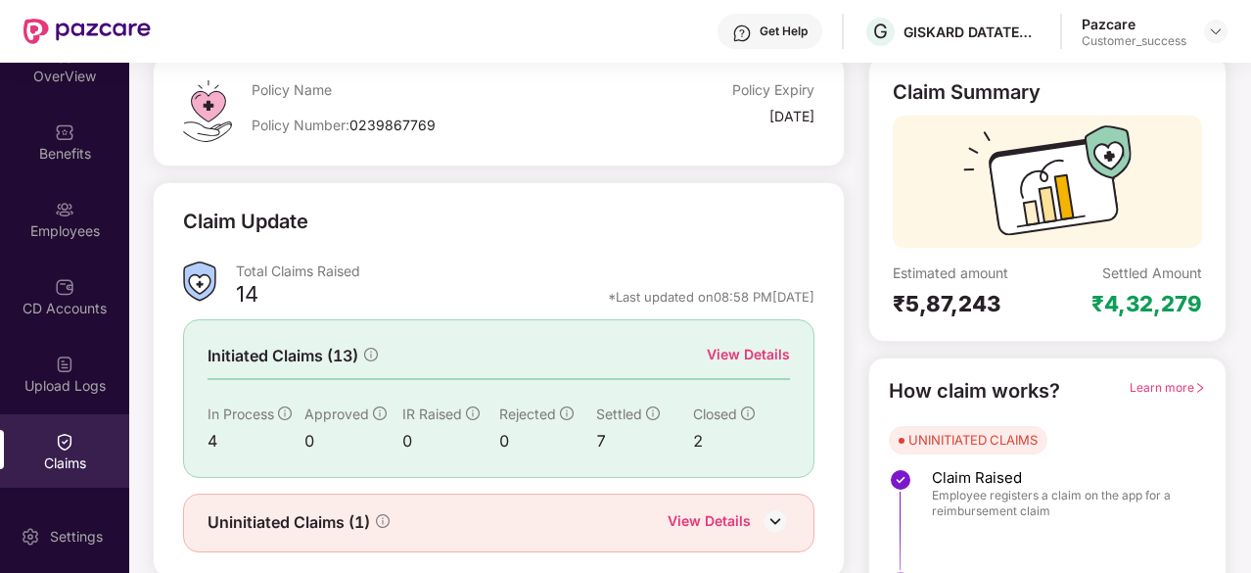
click at [752, 355] on div "View Details" at bounding box center [748, 355] width 83 height 22
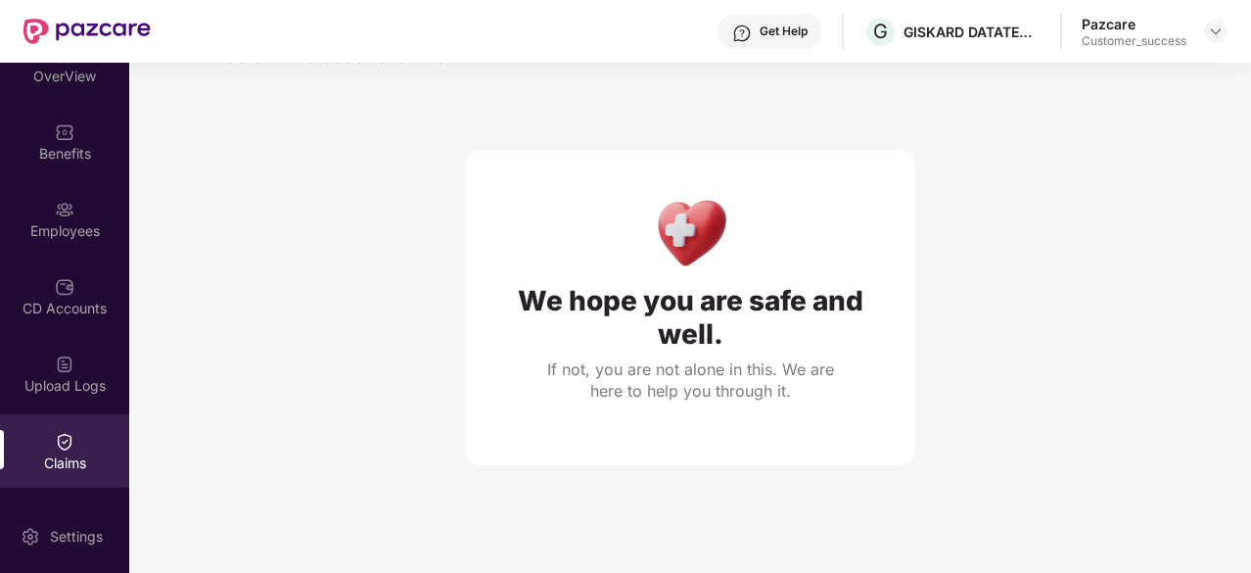
click at [40, 461] on div "Claims" at bounding box center [64, 463] width 129 height 20
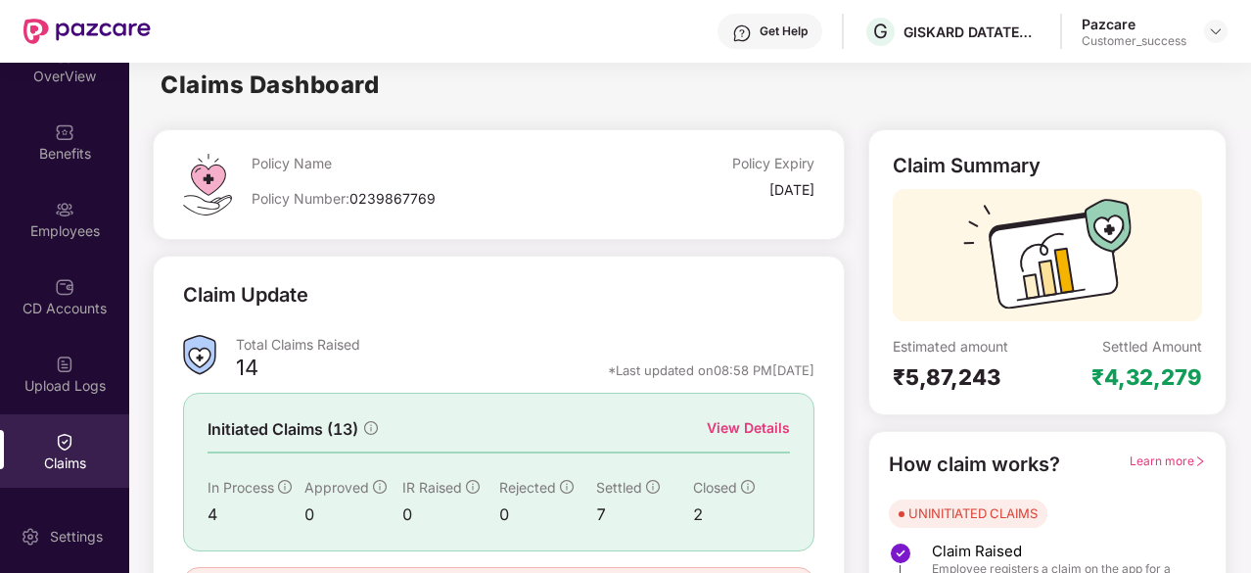
scroll to position [4, 0]
click at [743, 425] on div "View Details" at bounding box center [748, 429] width 83 height 22
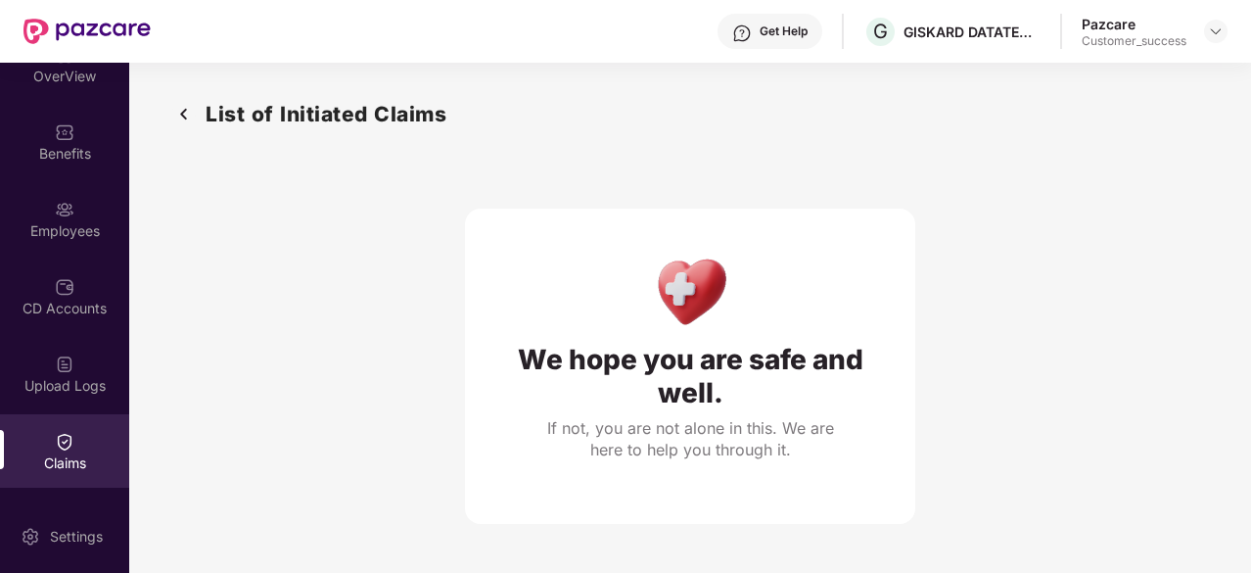
click at [183, 112] on img at bounding box center [183, 114] width 31 height 32
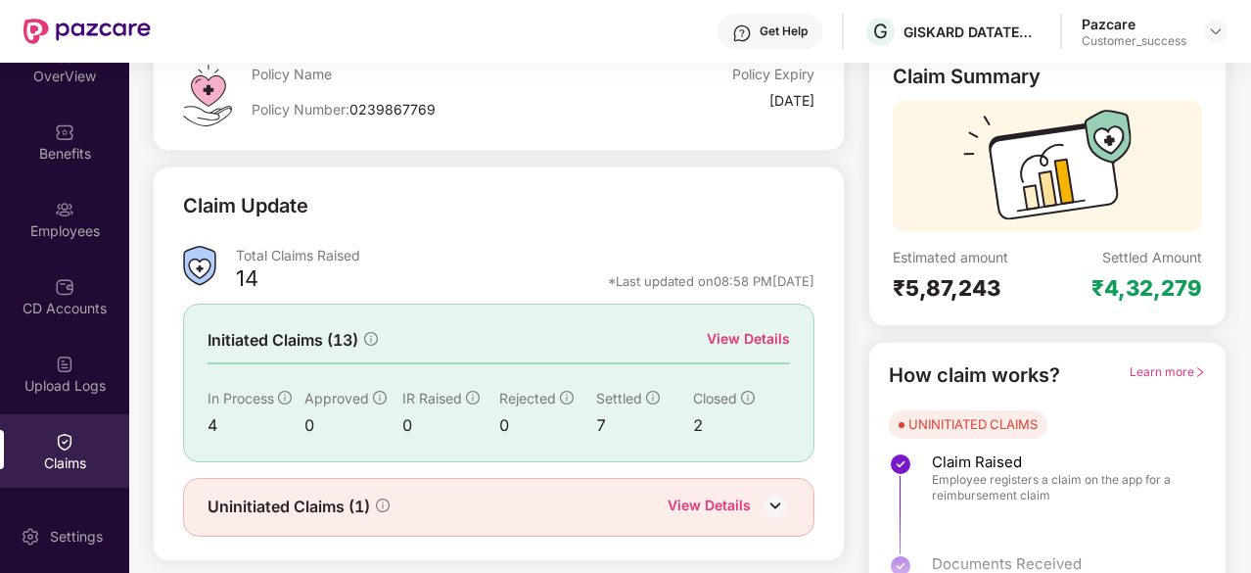
scroll to position [0, 0]
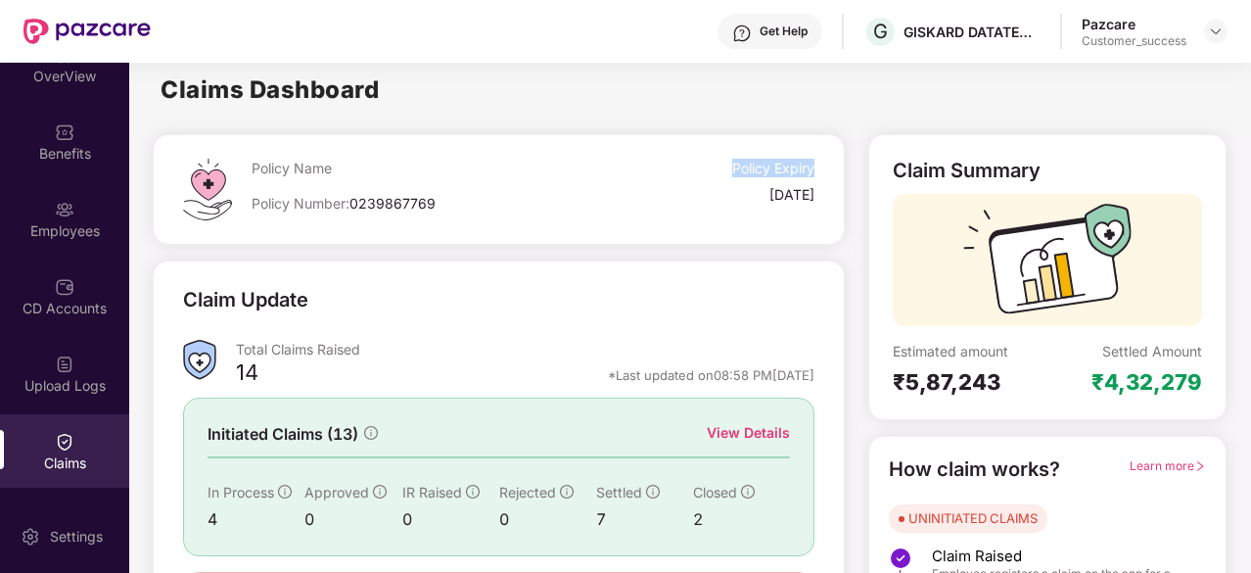
drag, startPoint x: 732, startPoint y: 167, endPoint x: 813, endPoint y: 179, distance: 82.1
click at [813, 179] on div "Policy Expiry" at bounding box center [744, 172] width 141 height 26
drag, startPoint x: 819, startPoint y: 195, endPoint x: 691, endPoint y: 193, distance: 128.3
click at [691, 193] on div "Policy Name Policy Number: 0239867769 Policy Expiry [DATE]" at bounding box center [499, 189] width 692 height 111
click at [769, 200] on div "[DATE]" at bounding box center [791, 194] width 45 height 19
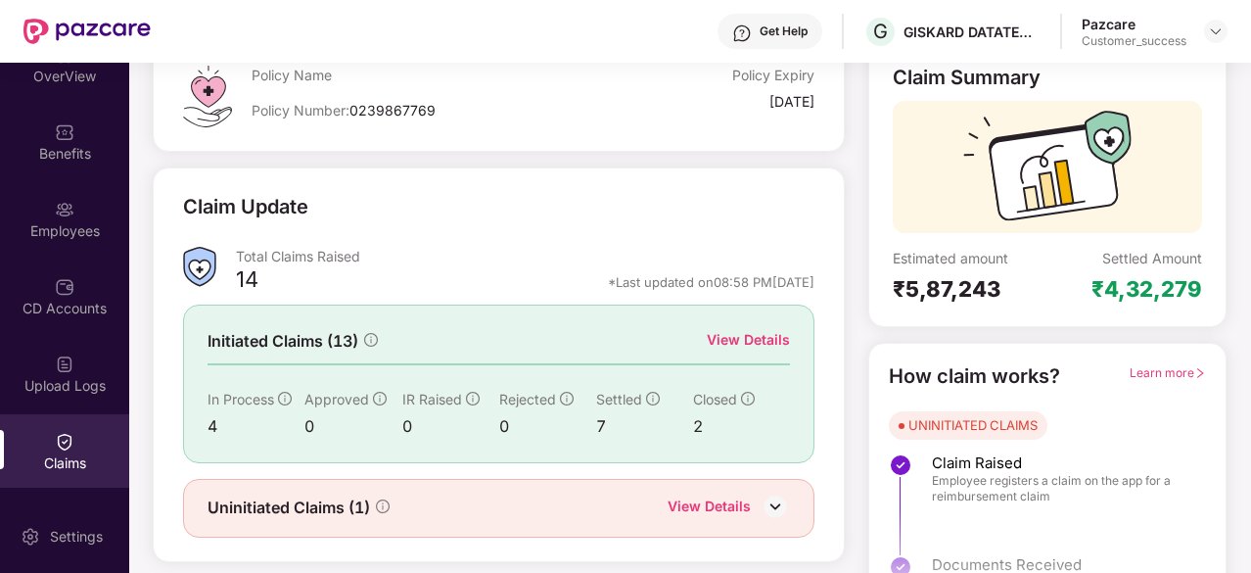
scroll to position [155, 0]
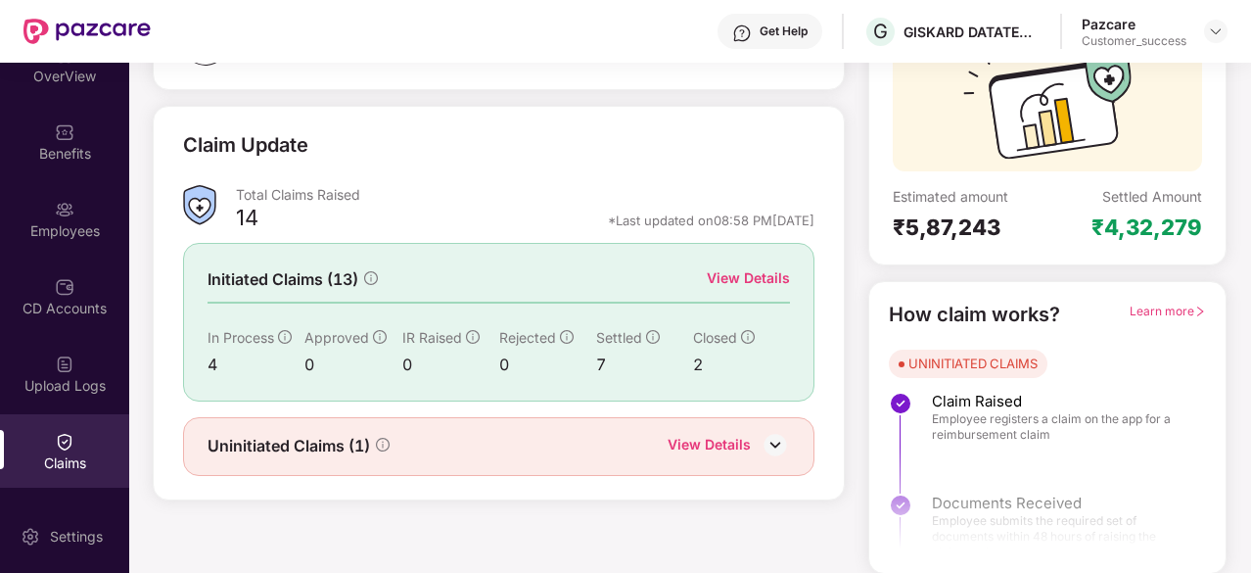
click at [779, 443] on img at bounding box center [775, 444] width 29 height 29
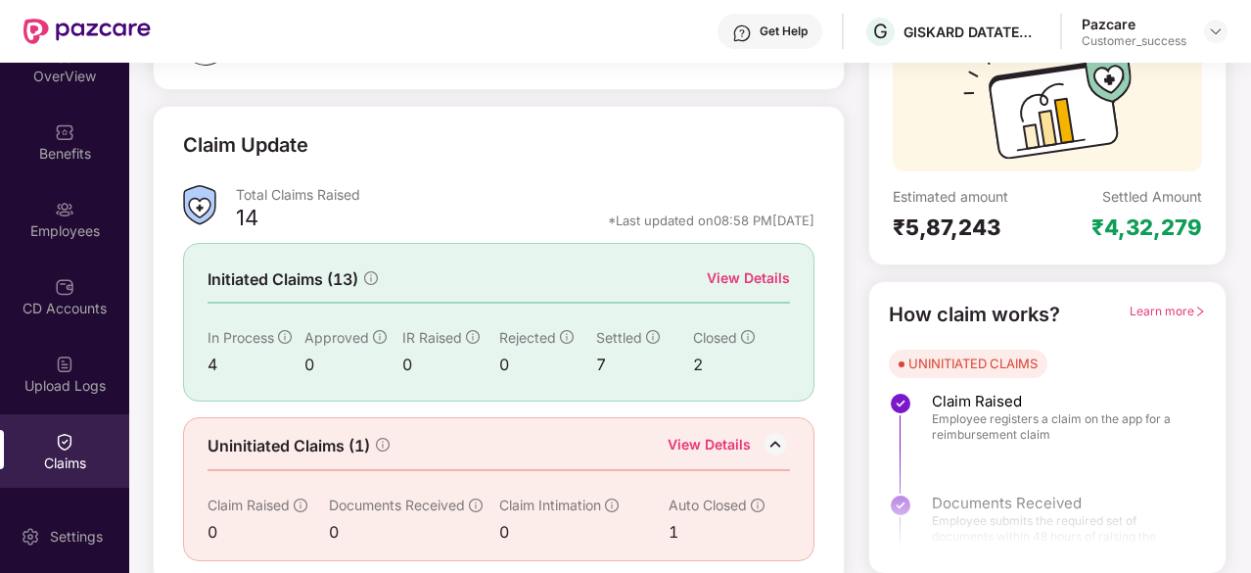
scroll to position [163, 0]
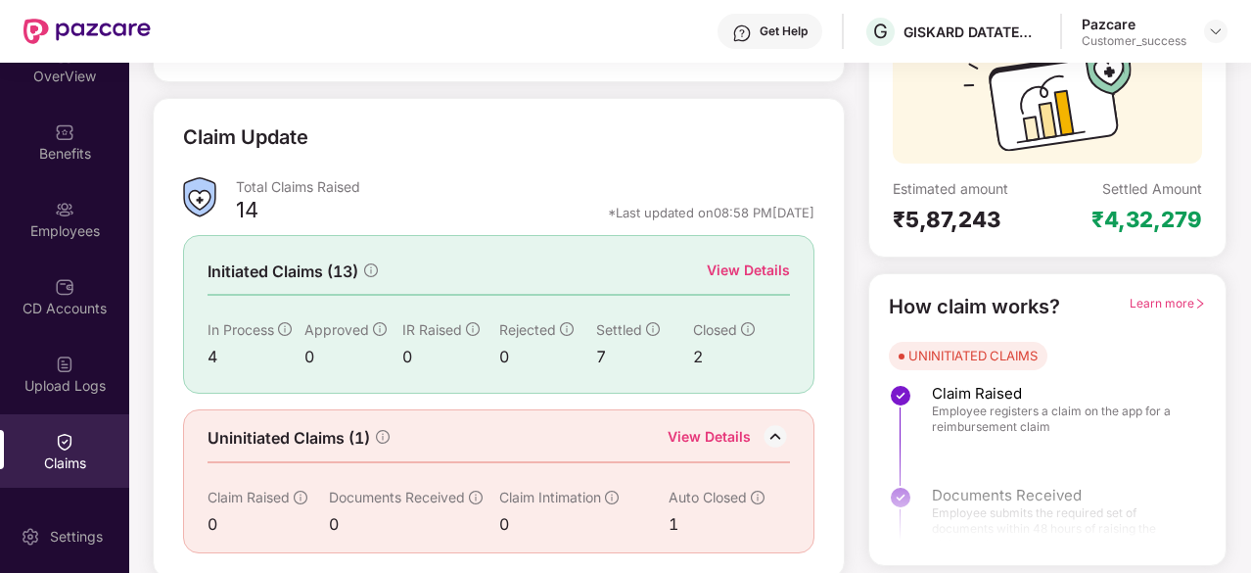
click at [669, 522] on div "1" at bounding box center [717, 524] width 97 height 24
click at [767, 428] on img at bounding box center [775, 436] width 29 height 29
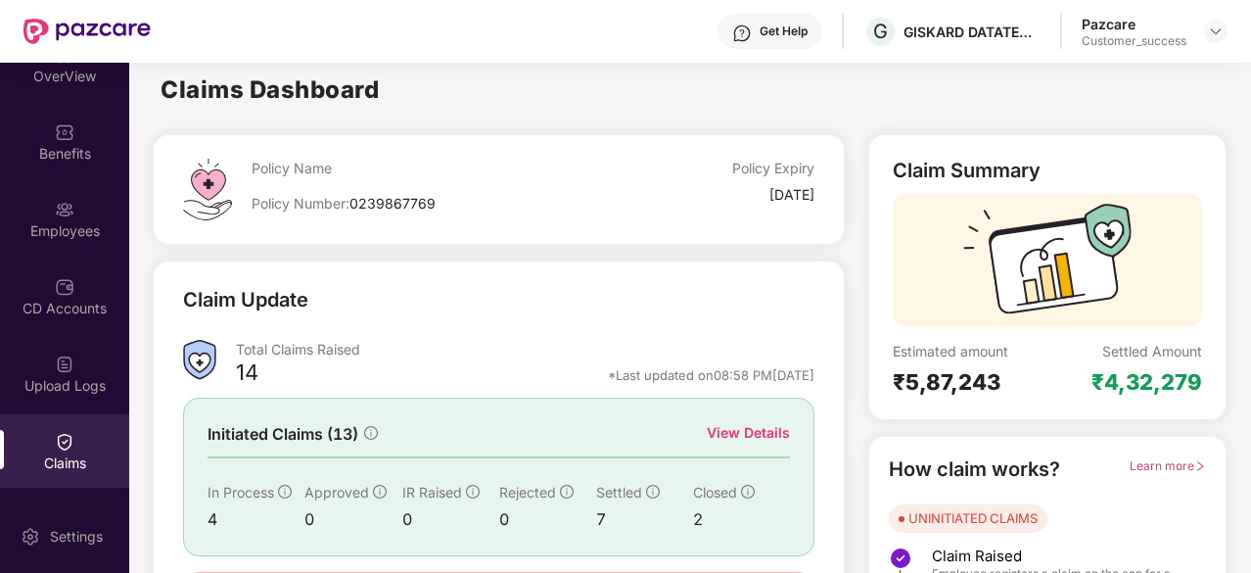
scroll to position [155, 0]
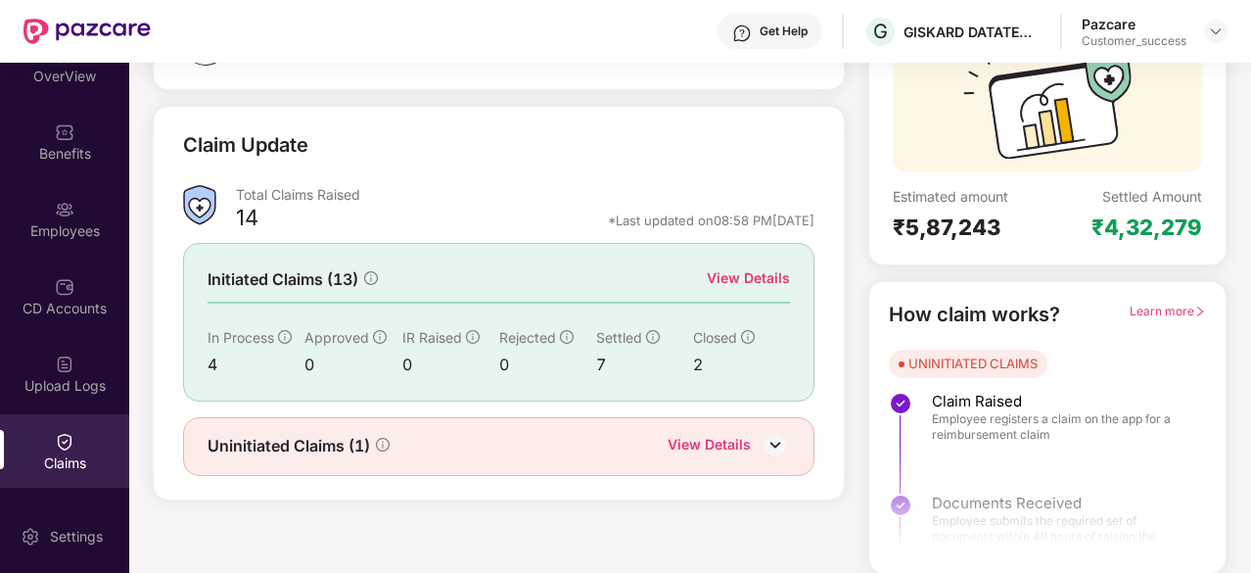
click at [1157, 313] on span "Learn more" at bounding box center [1168, 310] width 76 height 15
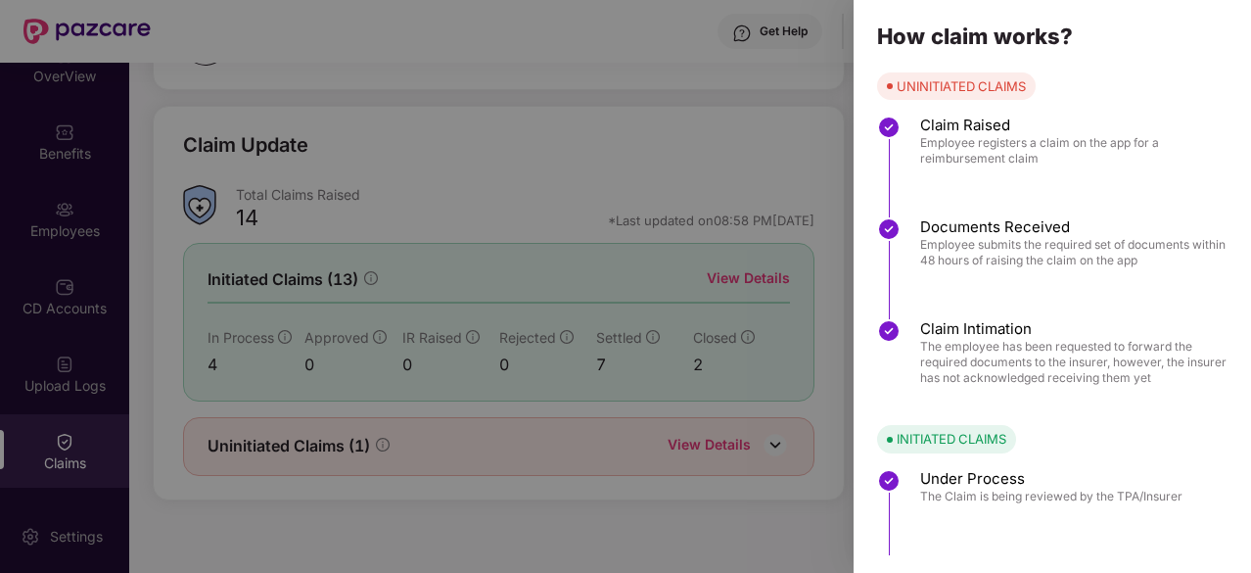
scroll to position [291, 0]
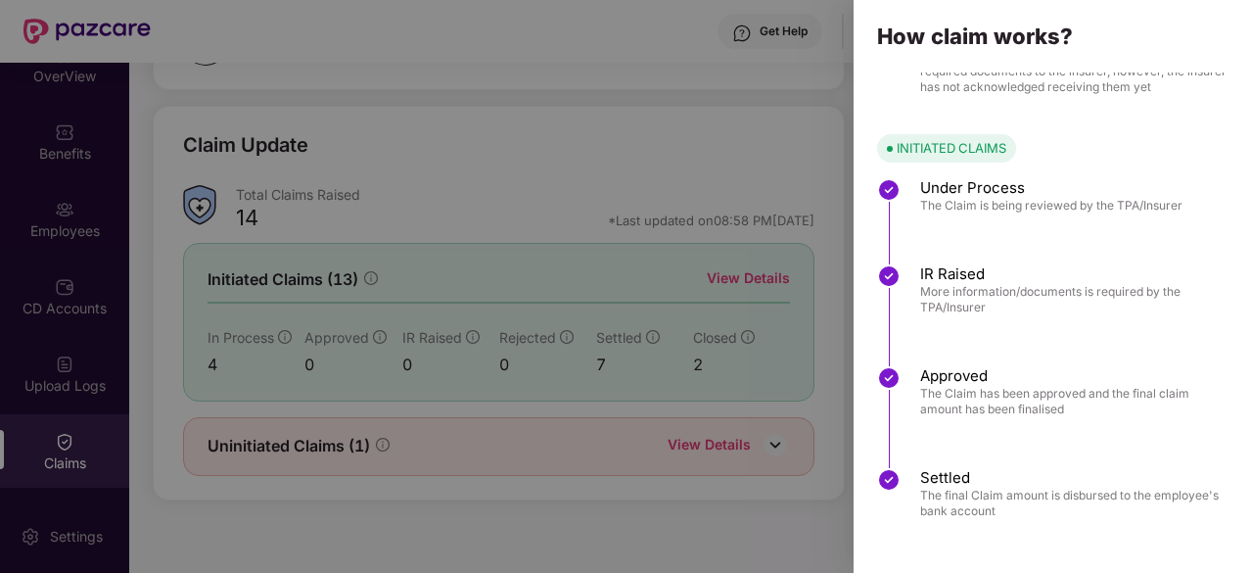
click at [753, 204] on div at bounding box center [625, 286] width 1251 height 573
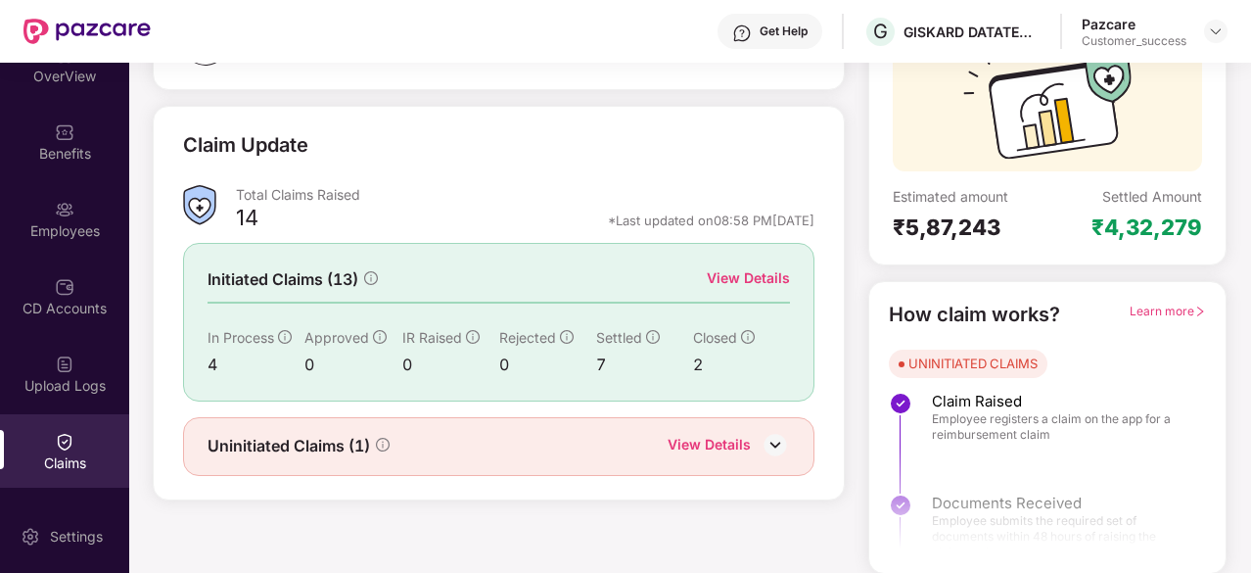
scroll to position [0, 0]
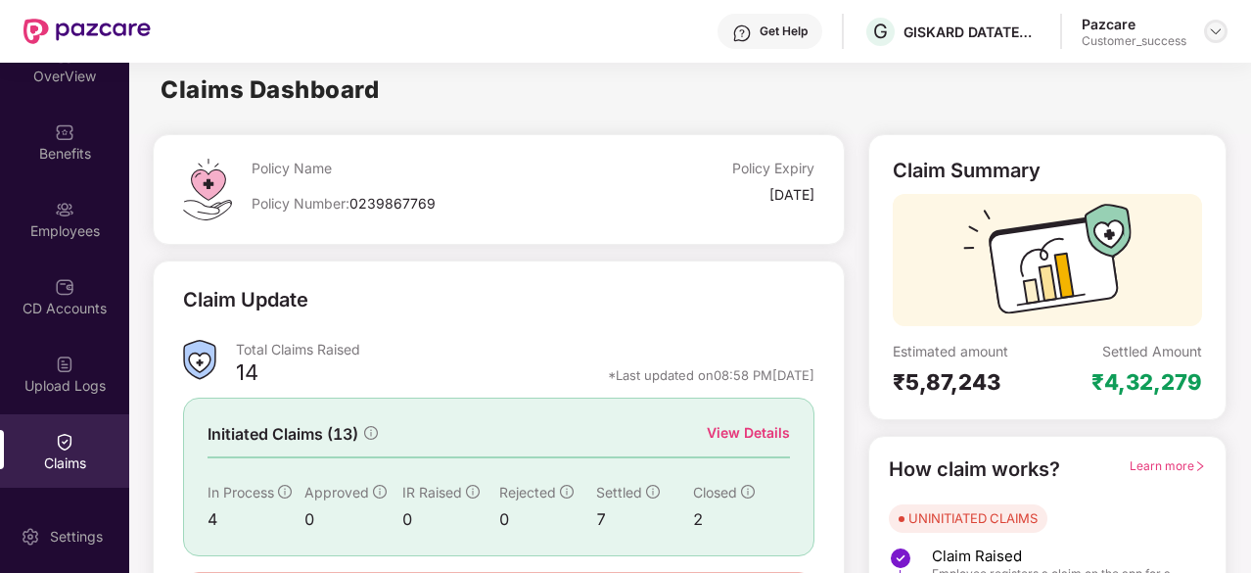
click at [1218, 40] on div at bounding box center [1215, 31] width 23 height 23
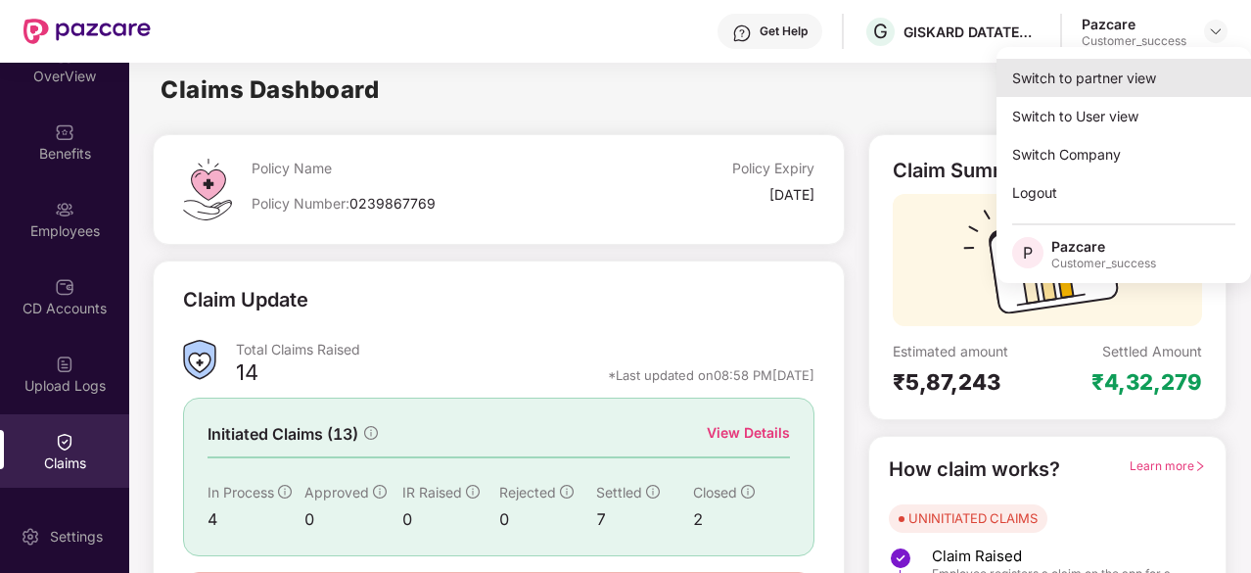
click at [1124, 91] on div "Switch to partner view" at bounding box center [1124, 78] width 255 height 38
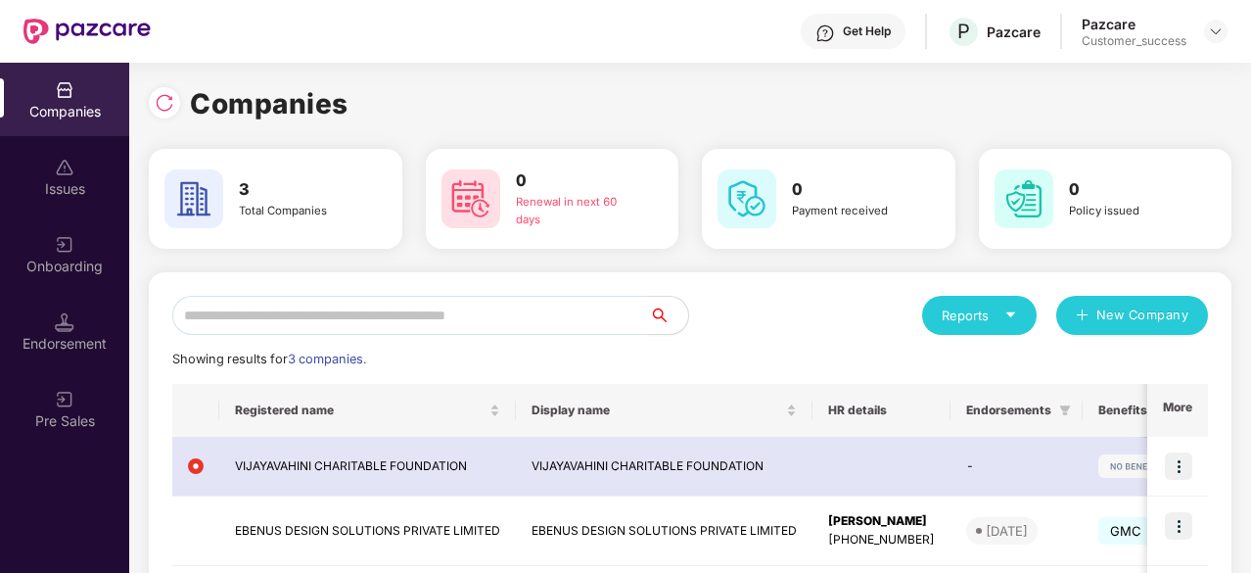
scroll to position [73, 0]
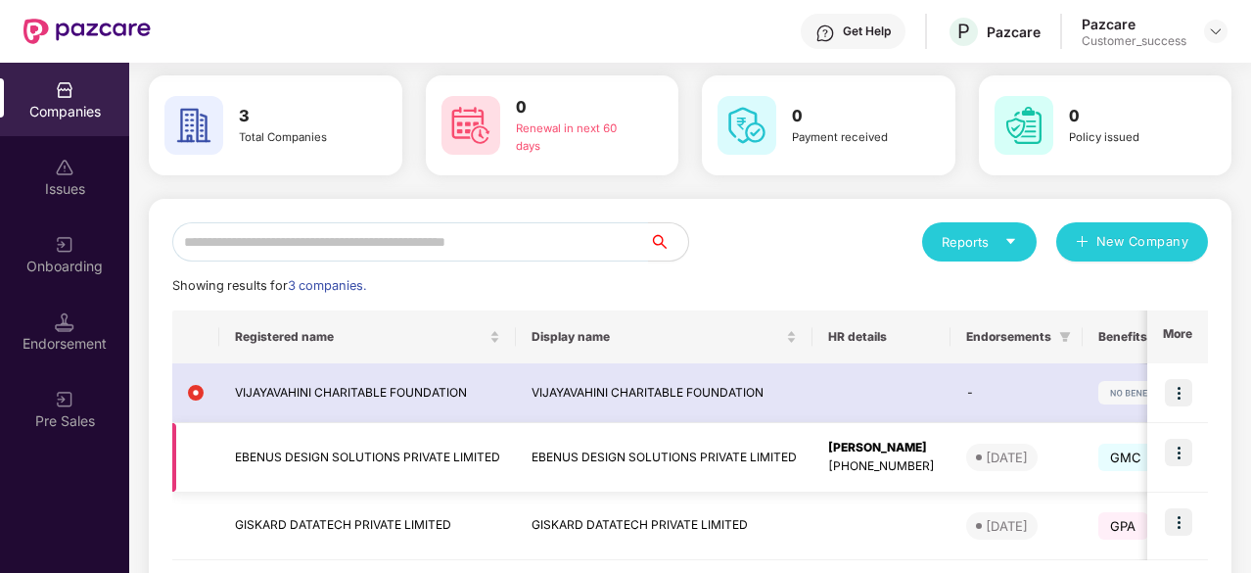
click at [1183, 449] on img at bounding box center [1178, 452] width 27 height 27
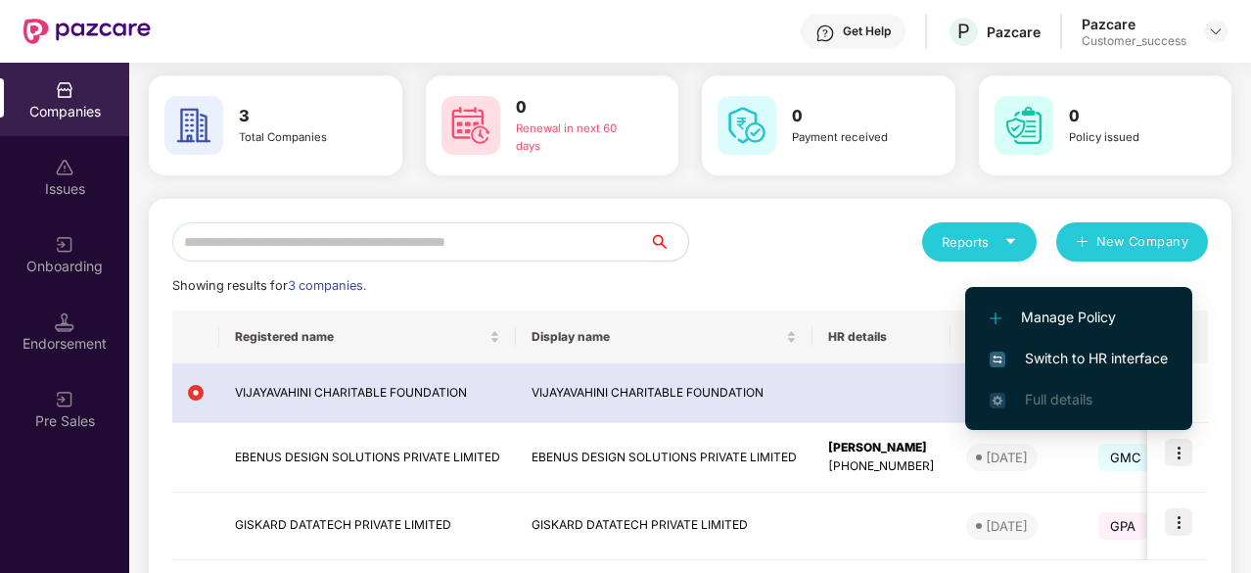
click at [1097, 349] on span "Switch to HR interface" at bounding box center [1079, 359] width 178 height 22
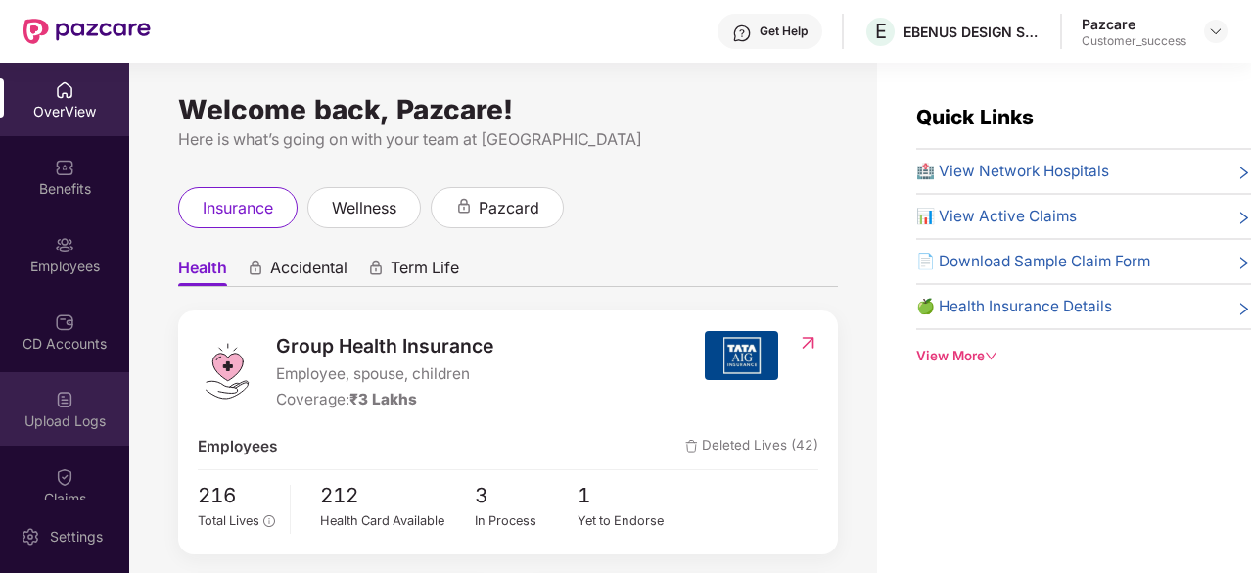
scroll to position [25, 0]
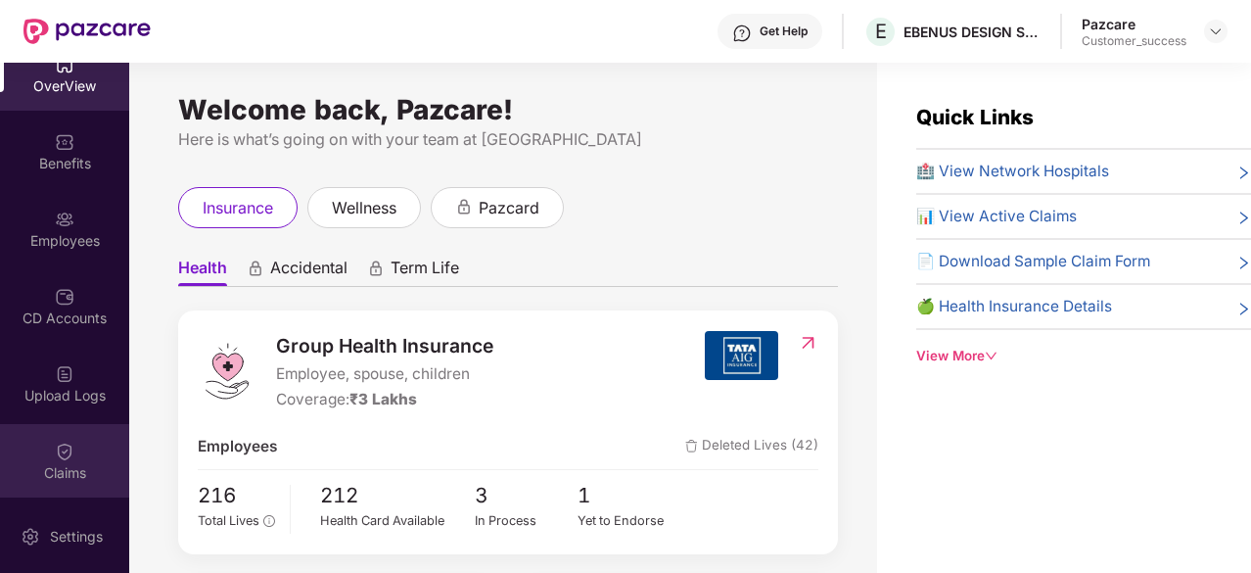
click at [61, 442] on img at bounding box center [65, 451] width 20 height 20
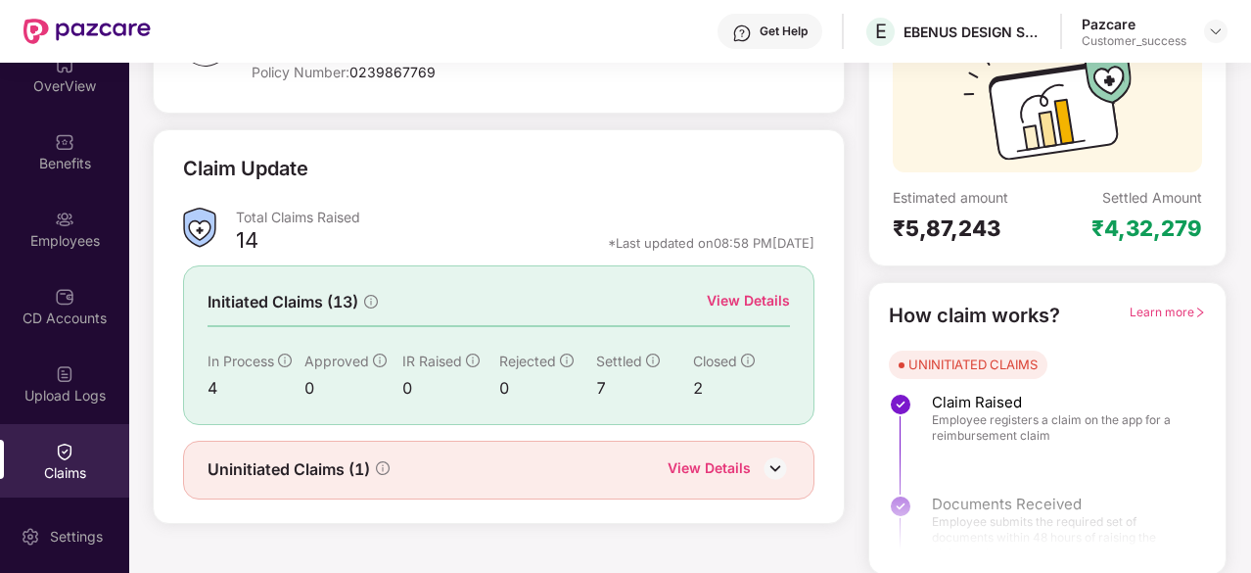
scroll to position [192, 0]
